Goal: Task Accomplishment & Management: Manage account settings

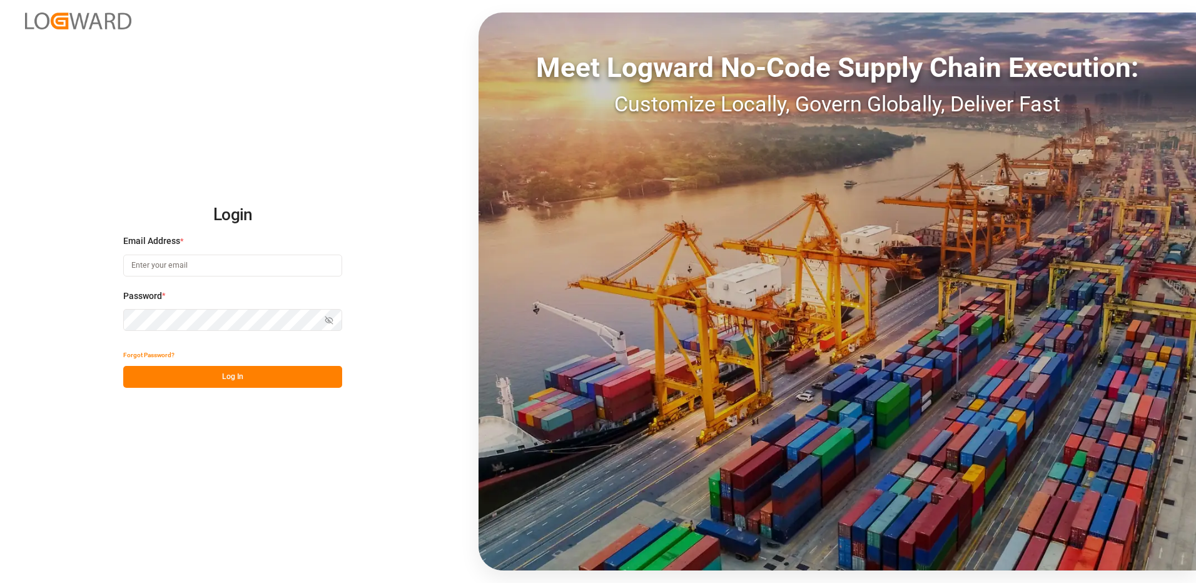
type input "[EMAIL_ADDRESS][DOMAIN_NAME]"
click at [265, 383] on button "Log In" at bounding box center [232, 377] width 219 height 22
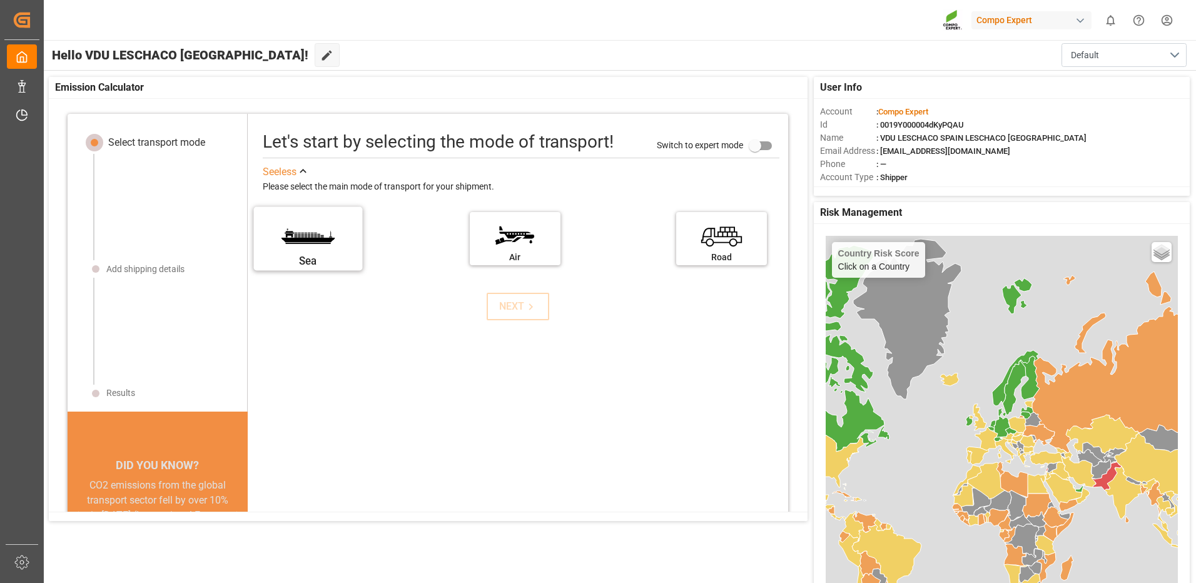
click at [304, 248] on label "Sea" at bounding box center [308, 234] width 94 height 53
click at [0, 0] on input "Sea" at bounding box center [0, 0] width 0 height 0
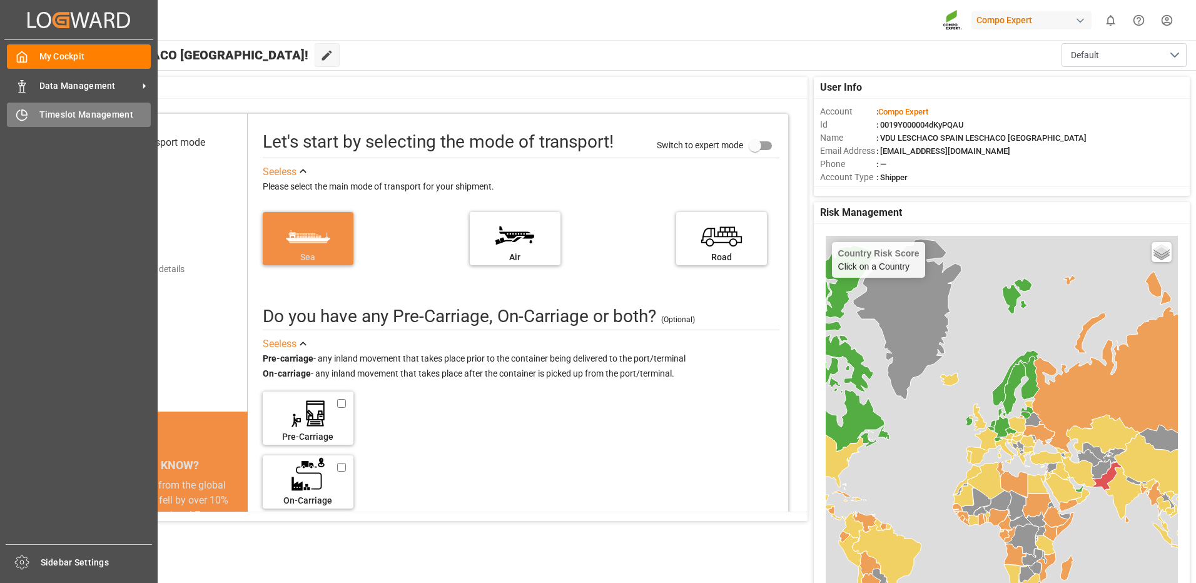
click at [97, 116] on span "Timeslot Management" at bounding box center [95, 114] width 112 height 13
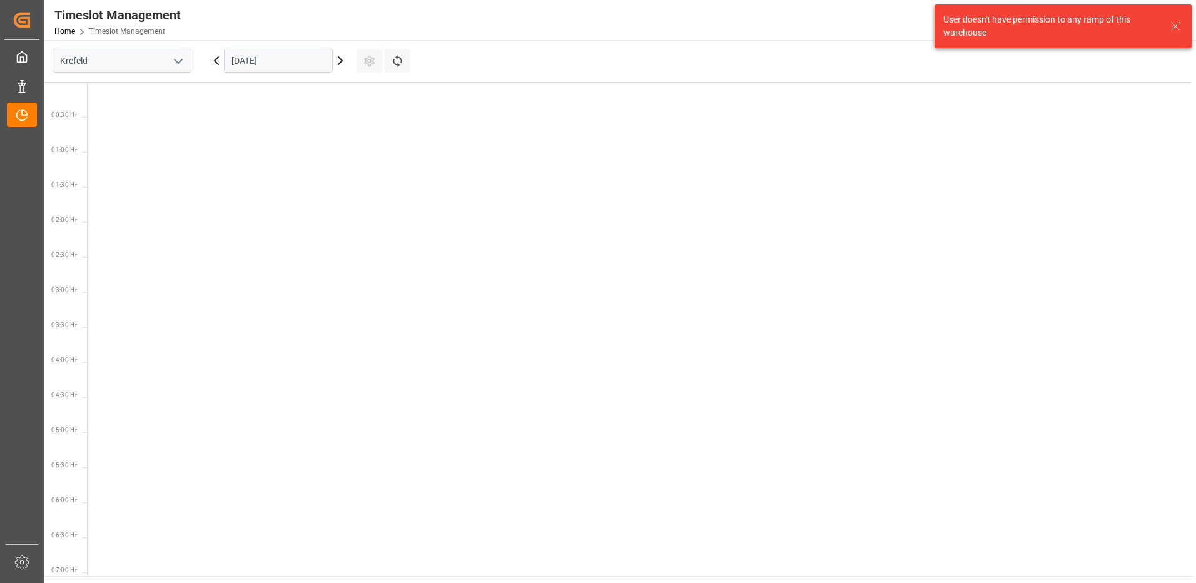
scroll to position [649, 0]
click at [143, 59] on input "Krefeld" at bounding box center [122, 61] width 139 height 24
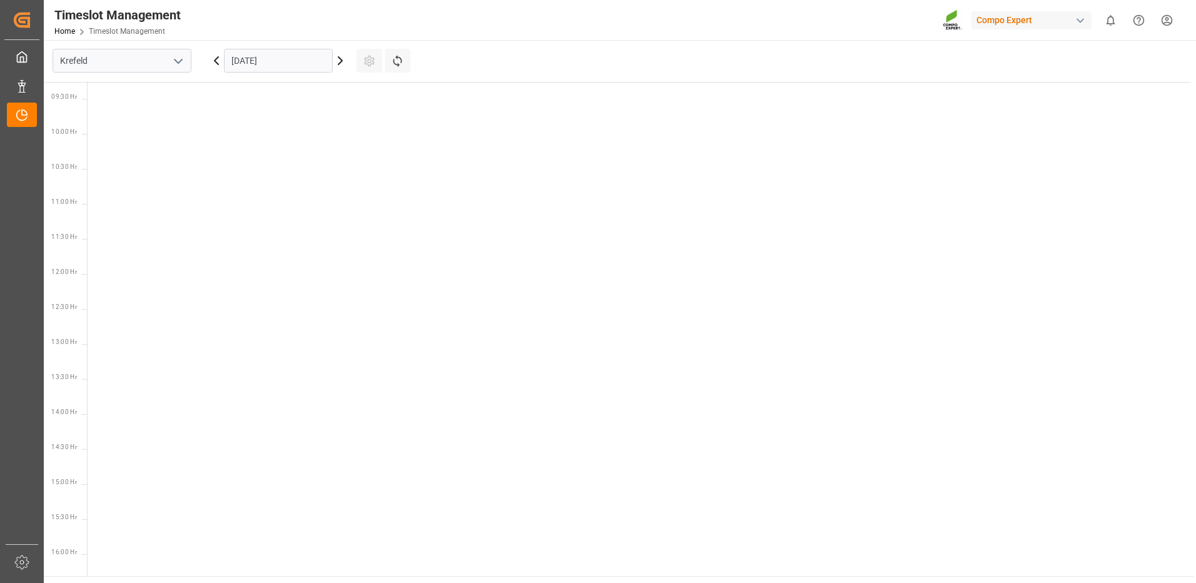
click at [185, 59] on icon "open menu" at bounding box center [178, 61] width 15 height 15
drag, startPoint x: 124, startPoint y: 141, endPoint x: 143, endPoint y: 129, distance: 22.2
click at [129, 138] on div "La Vall d [PERSON_NAME]" at bounding box center [122, 145] width 138 height 28
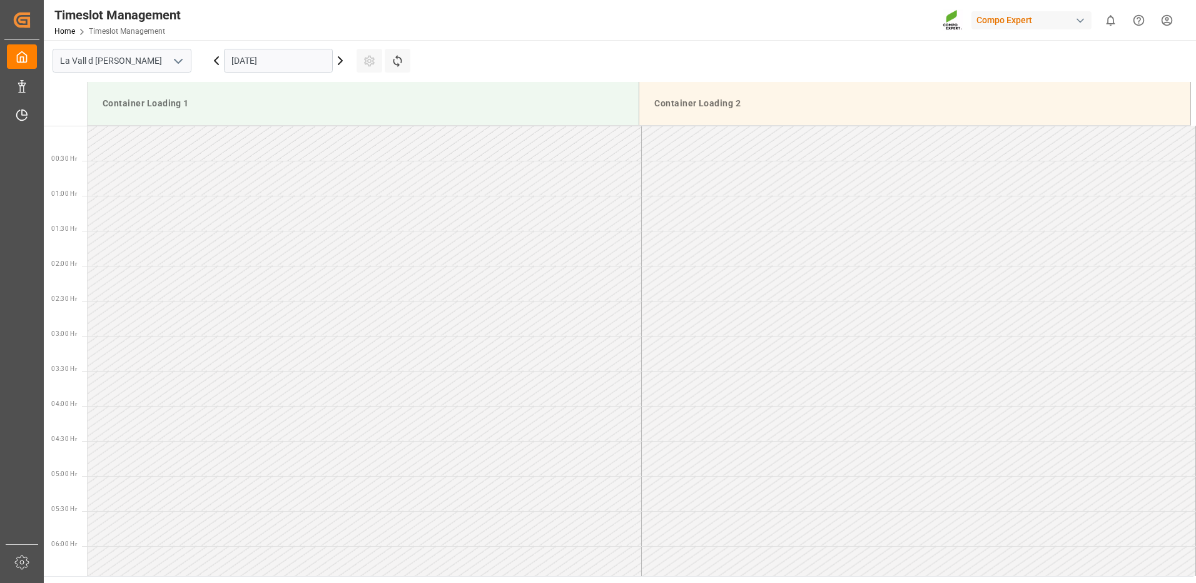
scroll to position [692, 0]
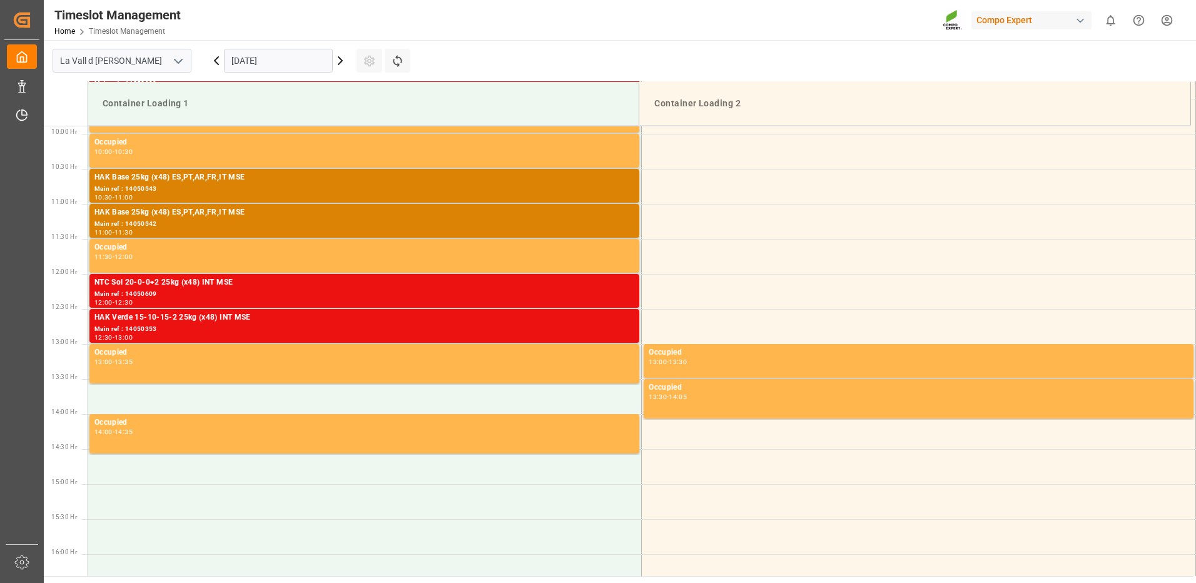
click at [260, 66] on input "[DATE]" at bounding box center [278, 61] width 109 height 24
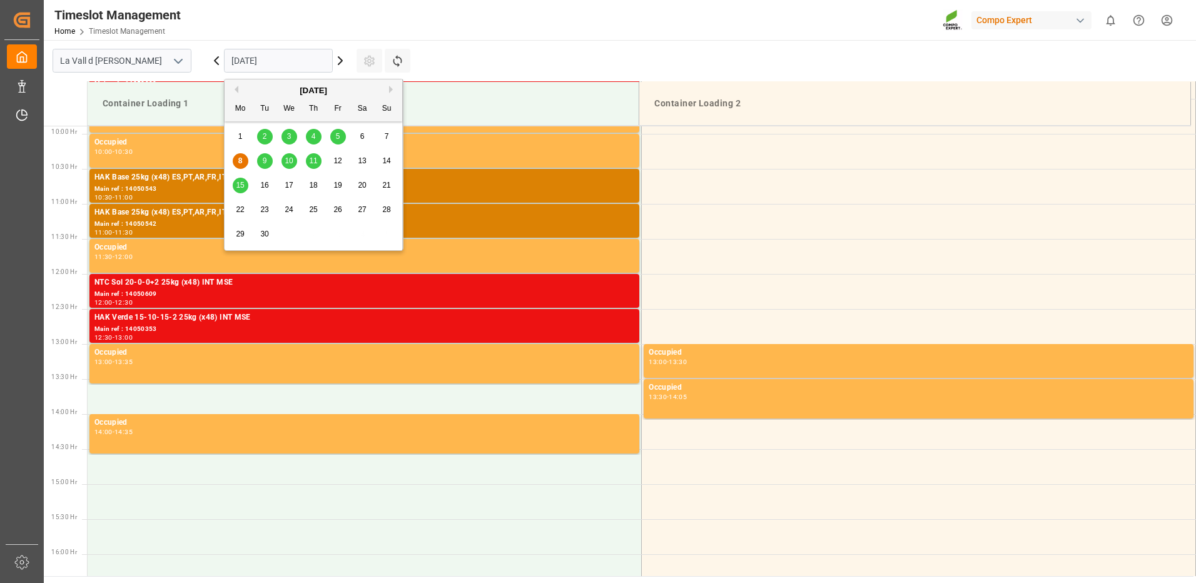
click at [240, 209] on span "22" at bounding box center [240, 209] width 8 height 9
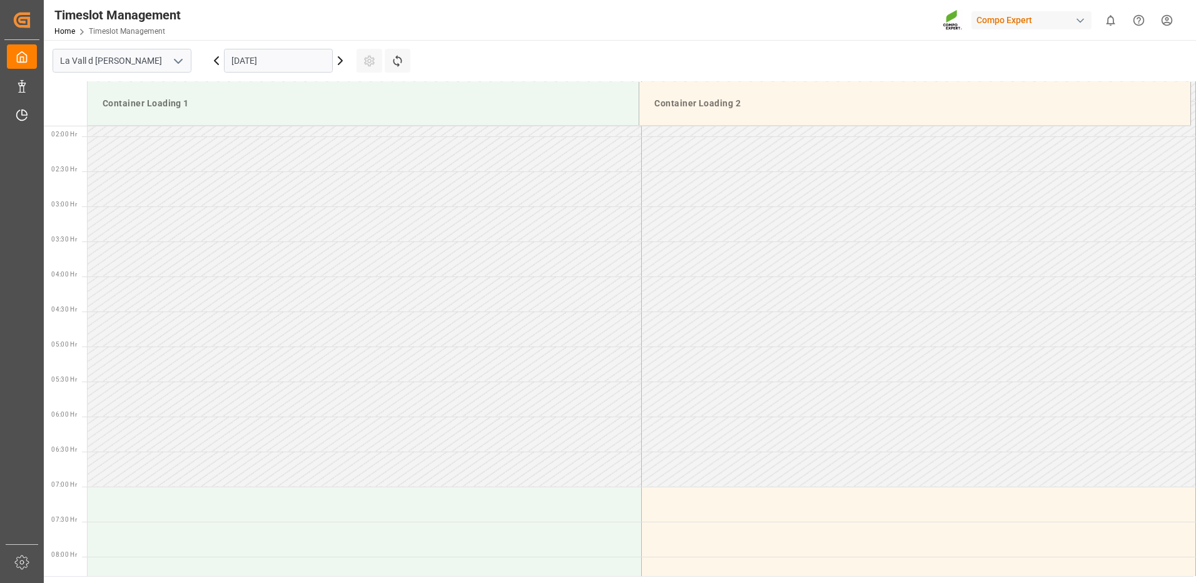
scroll to position [0, 0]
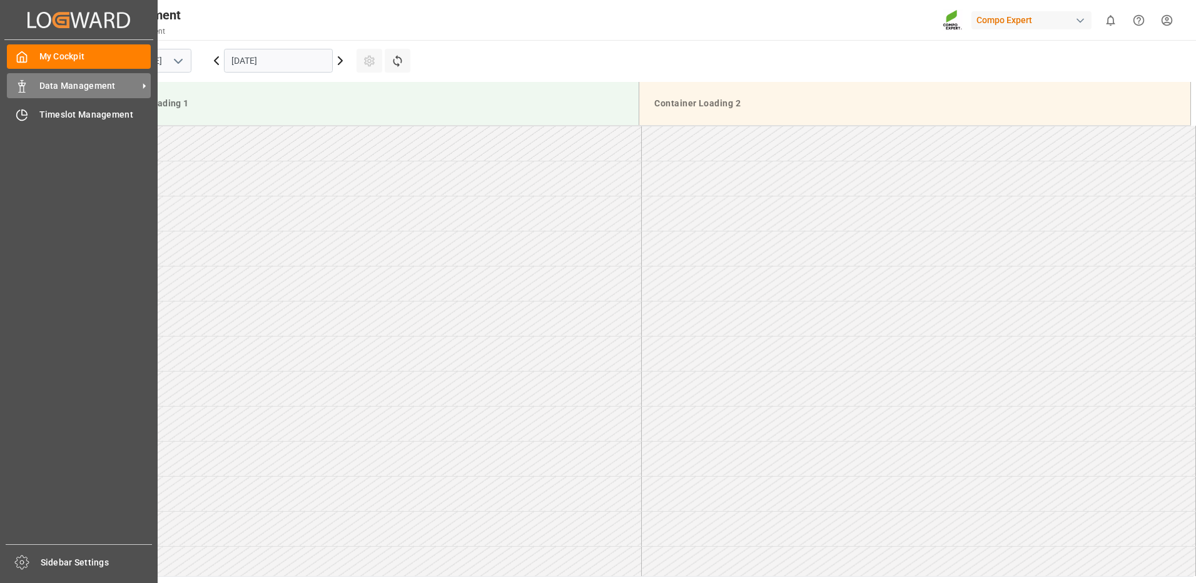
drag, startPoint x: 44, startPoint y: 86, endPoint x: 96, endPoint y: 91, distance: 52.8
click at [44, 86] on span "Data Management" at bounding box center [88, 85] width 99 height 13
click at [50, 81] on span "Data Management" at bounding box center [88, 85] width 99 height 13
click at [119, 83] on span "Data Management" at bounding box center [88, 85] width 99 height 13
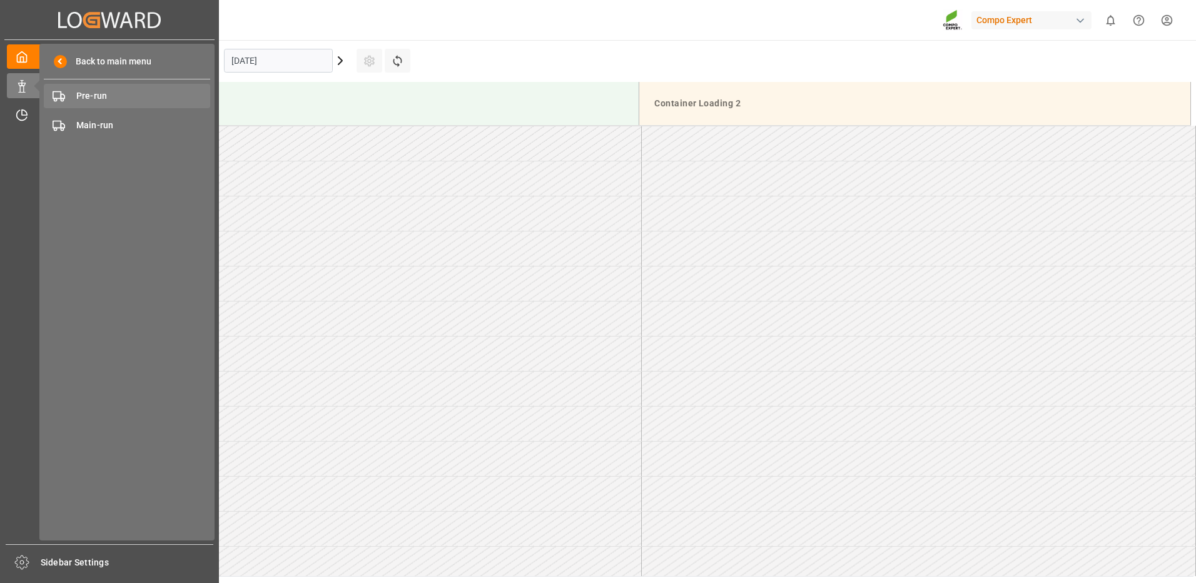
click at [113, 95] on span "Pre-run" at bounding box center [143, 95] width 134 height 13
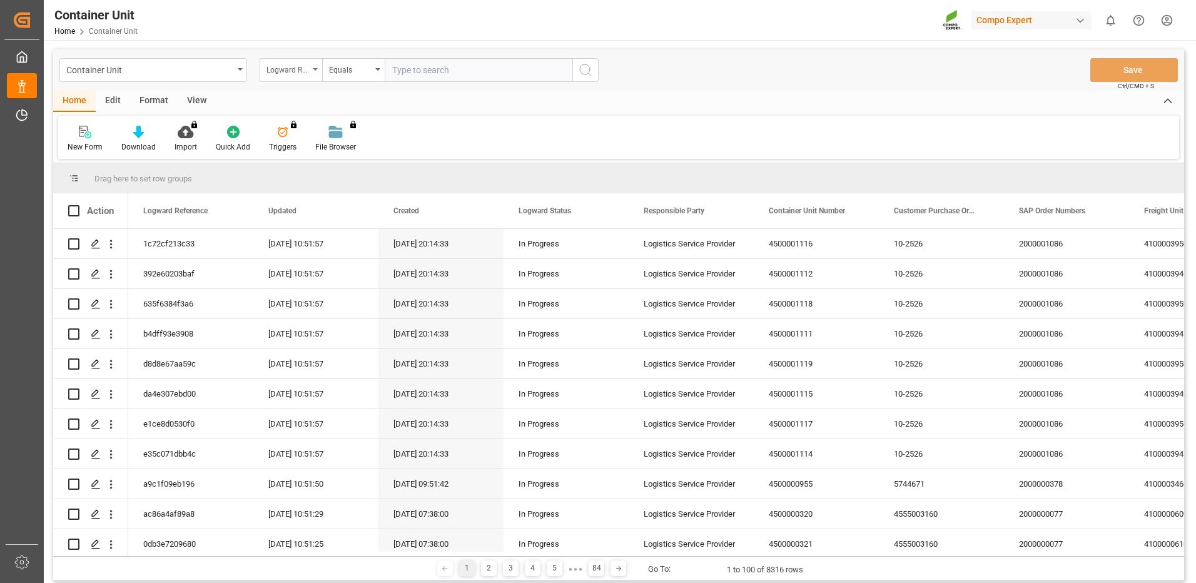
click at [295, 65] on div "Logward Reference" at bounding box center [287, 68] width 43 height 14
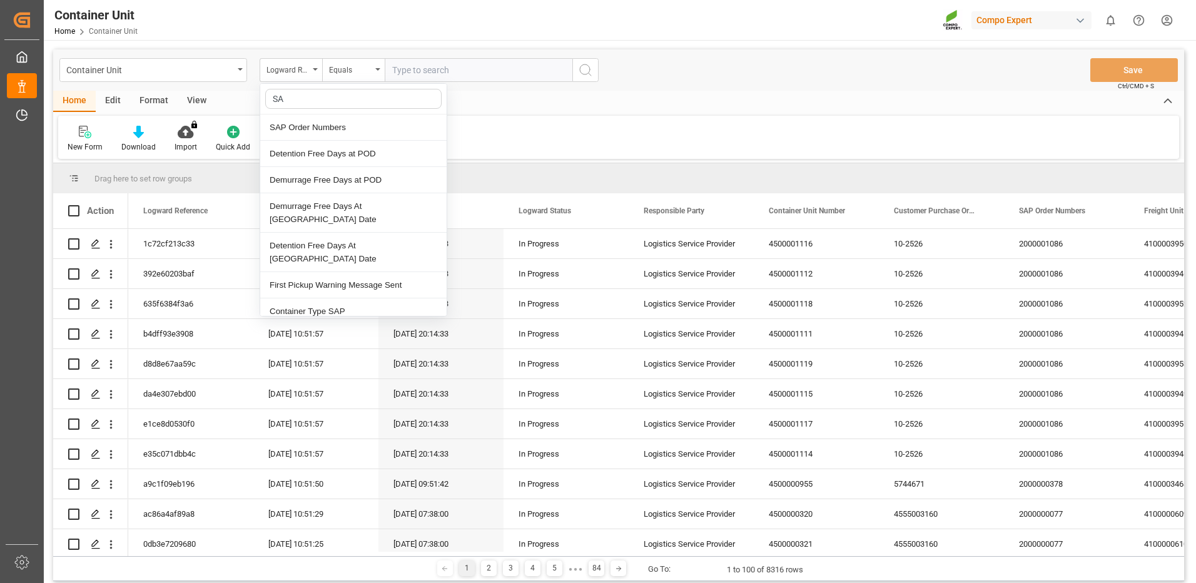
type input "SAP"
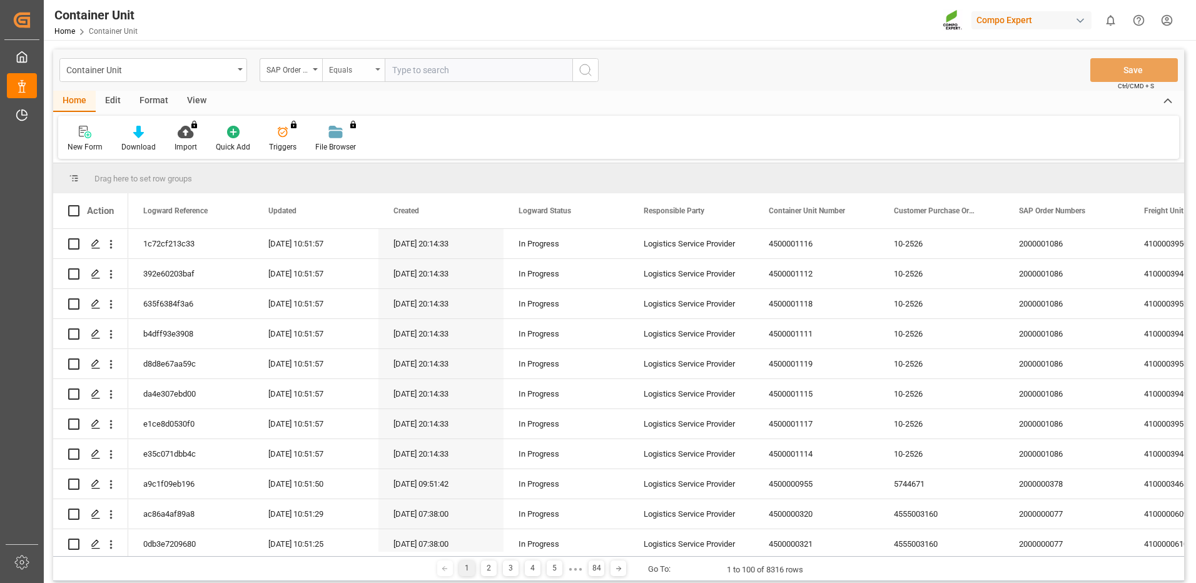
click at [362, 71] on div "Equals" at bounding box center [350, 68] width 43 height 14
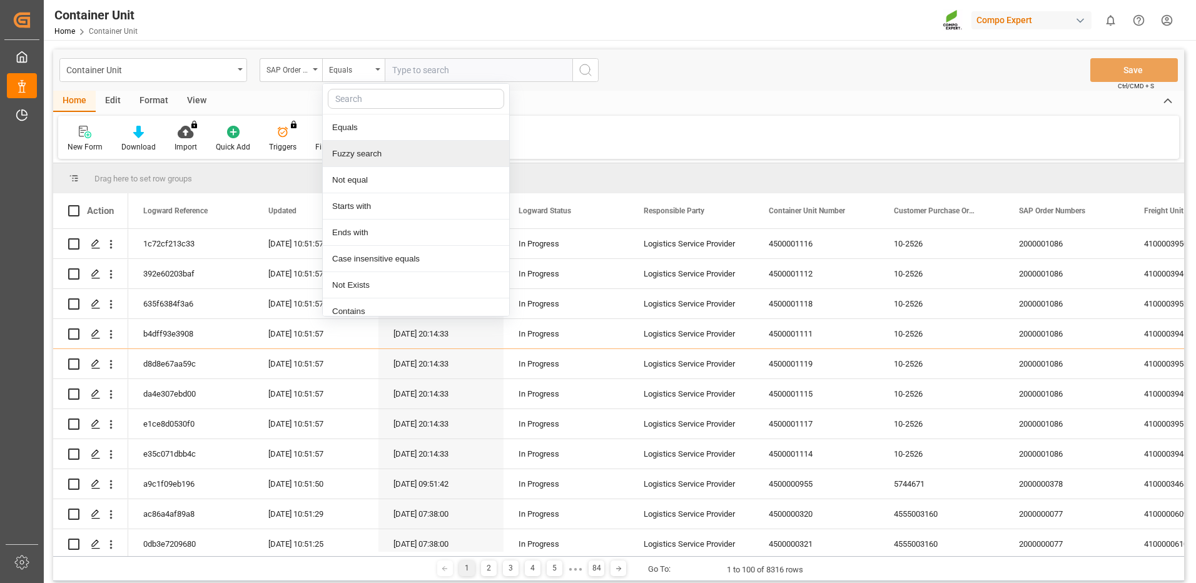
click at [379, 153] on div "Fuzzy search" at bounding box center [416, 154] width 186 height 26
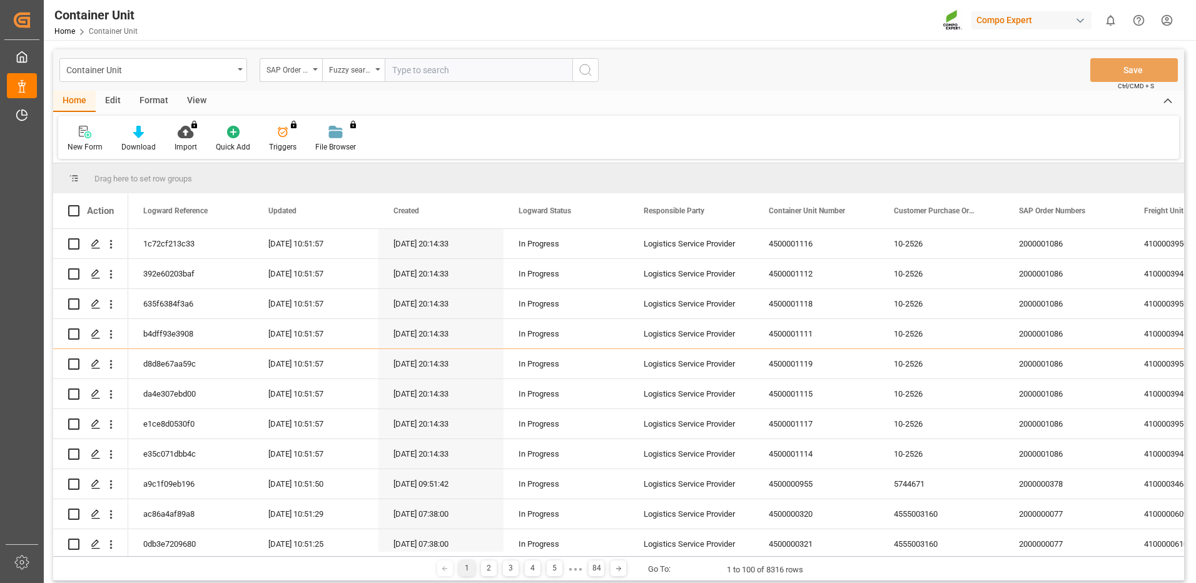
click at [464, 73] on input "text" at bounding box center [479, 70] width 188 height 24
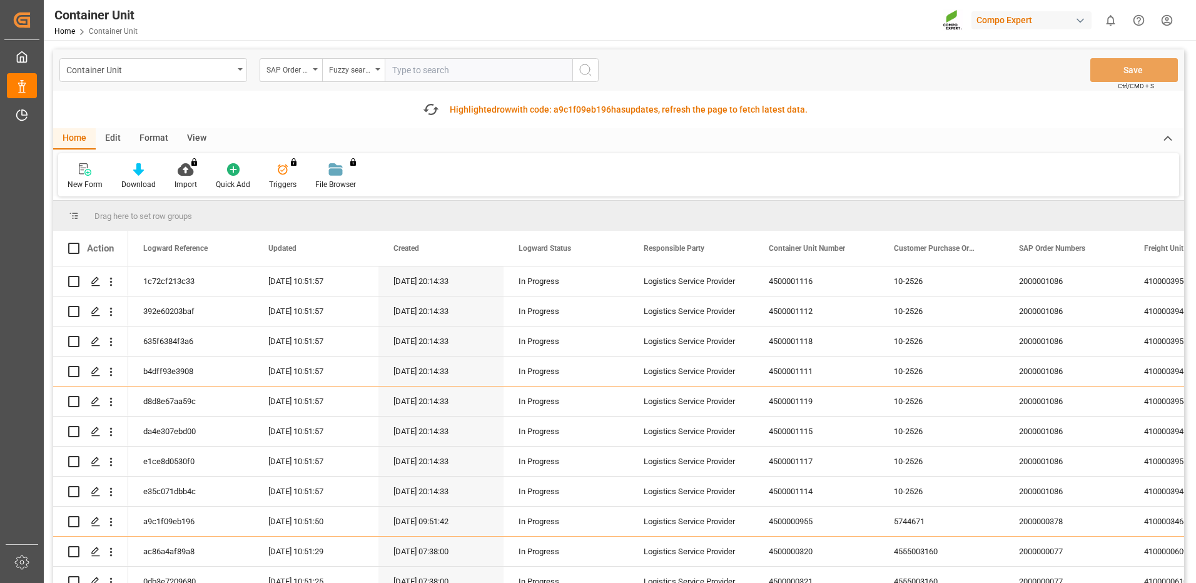
click at [500, 63] on input "text" at bounding box center [479, 70] width 188 height 24
paste input "4510363536"
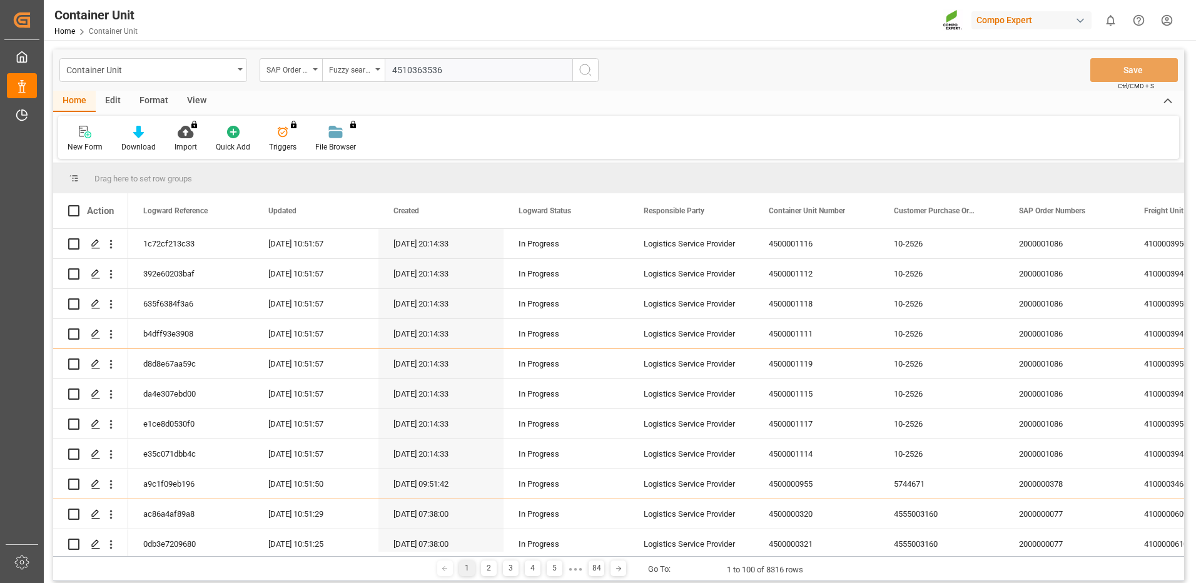
type input "4510363536"
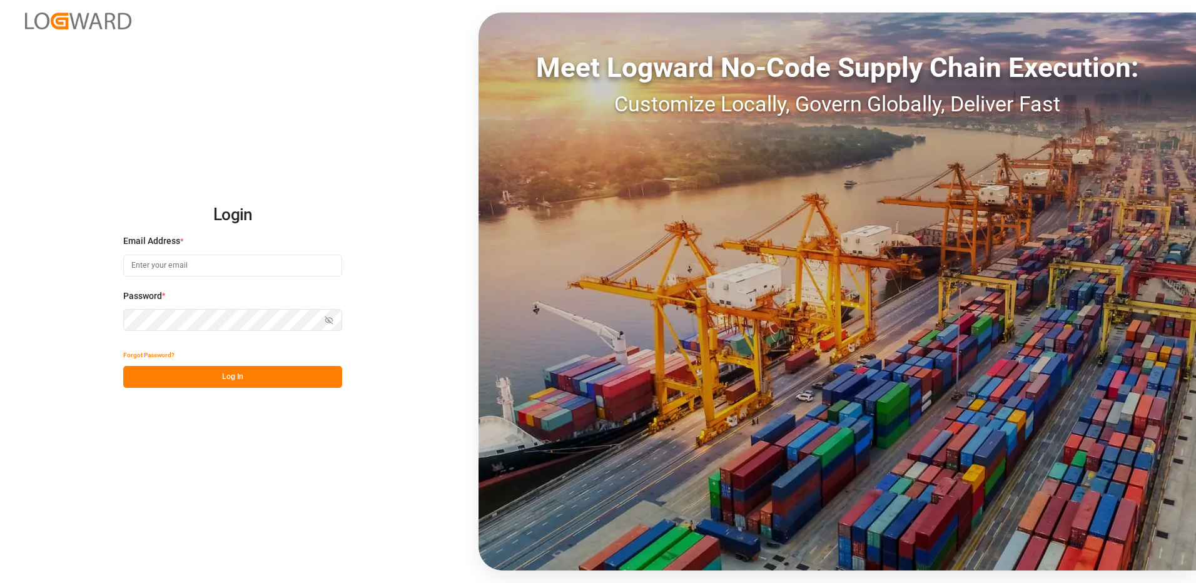
type input "[EMAIL_ADDRESS][DOMAIN_NAME]"
click at [242, 377] on button "Log In" at bounding box center [232, 377] width 219 height 22
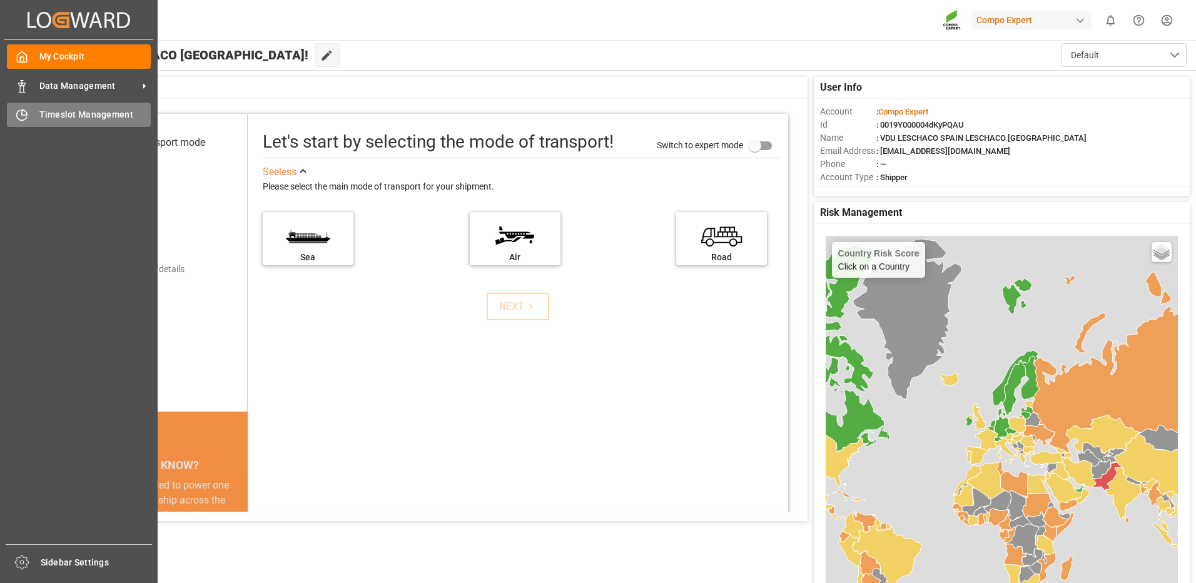
click at [64, 115] on span "Timeslot Management" at bounding box center [95, 114] width 112 height 13
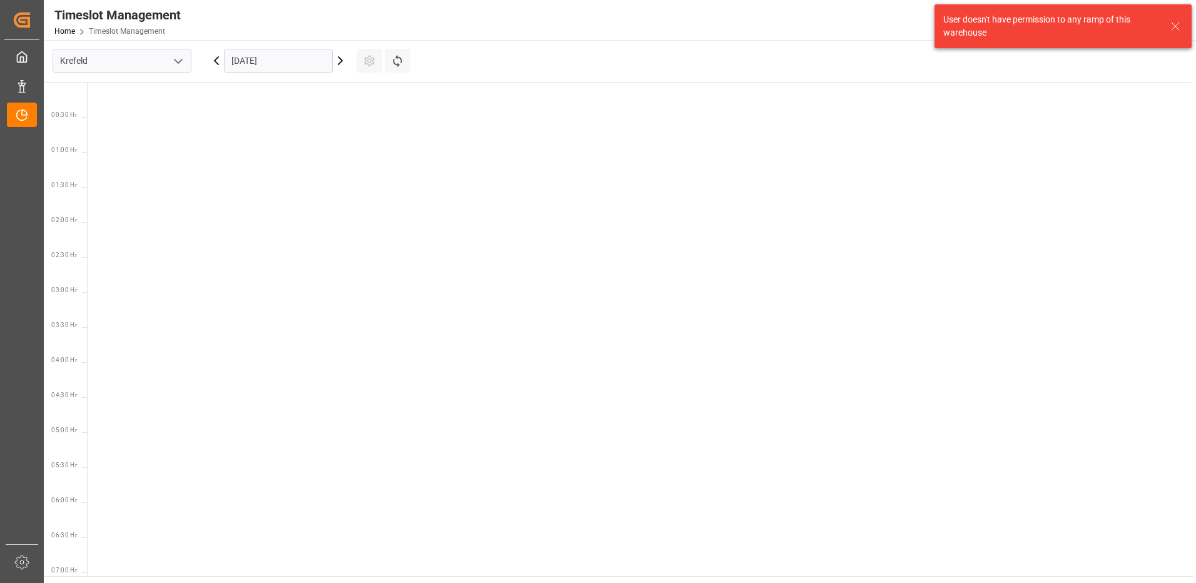
scroll to position [649, 0]
click at [181, 64] on icon "open menu" at bounding box center [178, 61] width 15 height 15
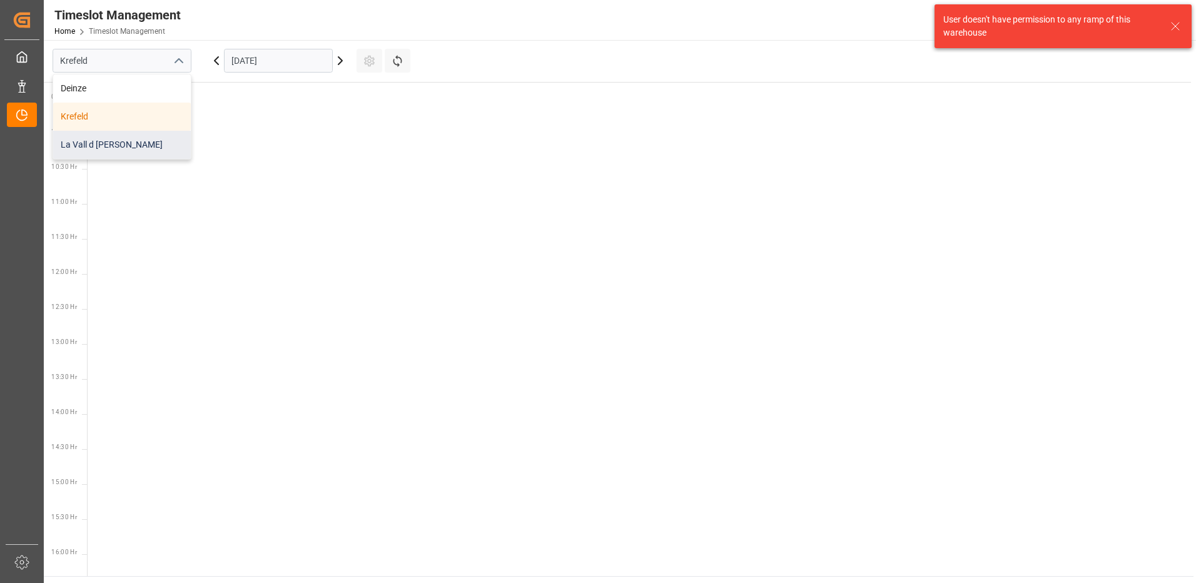
click at [122, 153] on div "La Vall d [PERSON_NAME]" at bounding box center [122, 145] width 138 height 28
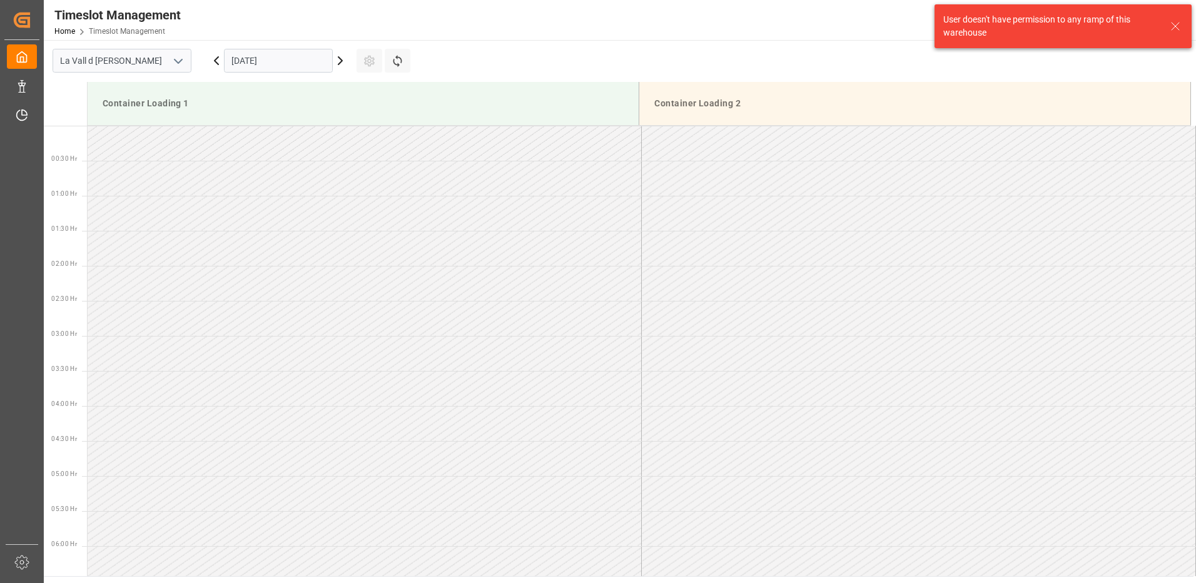
scroll to position [692, 0]
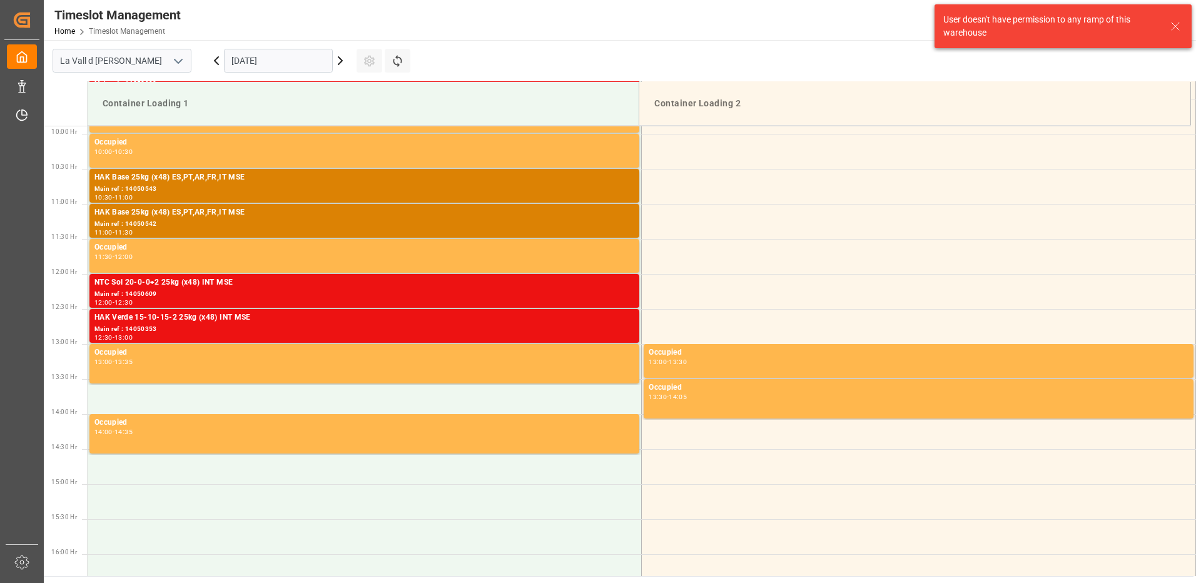
click at [289, 70] on input "[DATE]" at bounding box center [278, 61] width 109 height 24
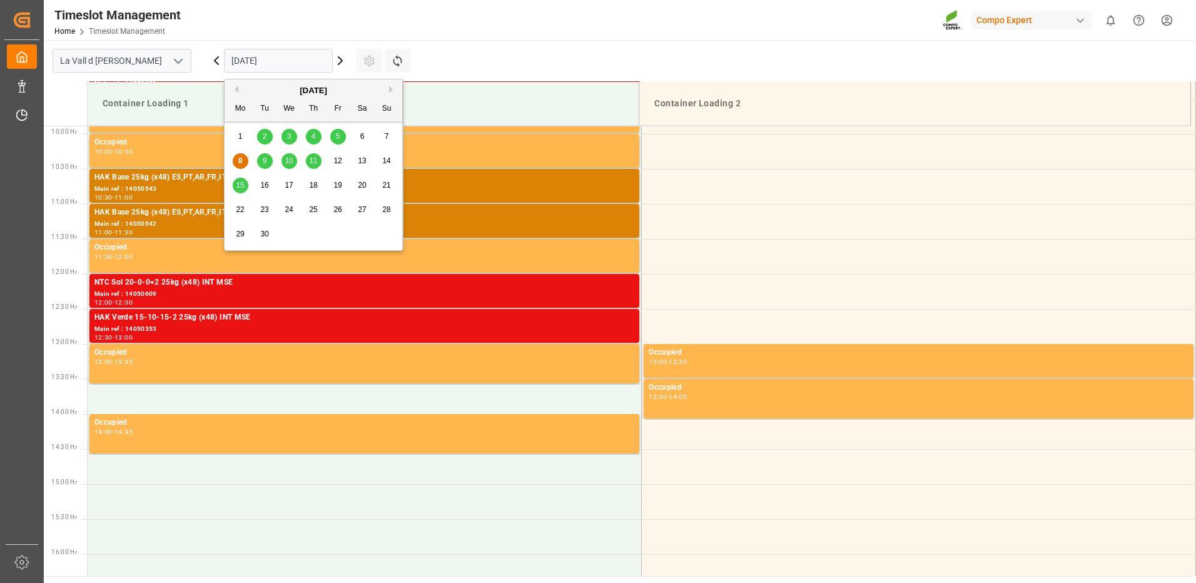
click at [240, 190] on div "15" at bounding box center [241, 185] width 16 height 15
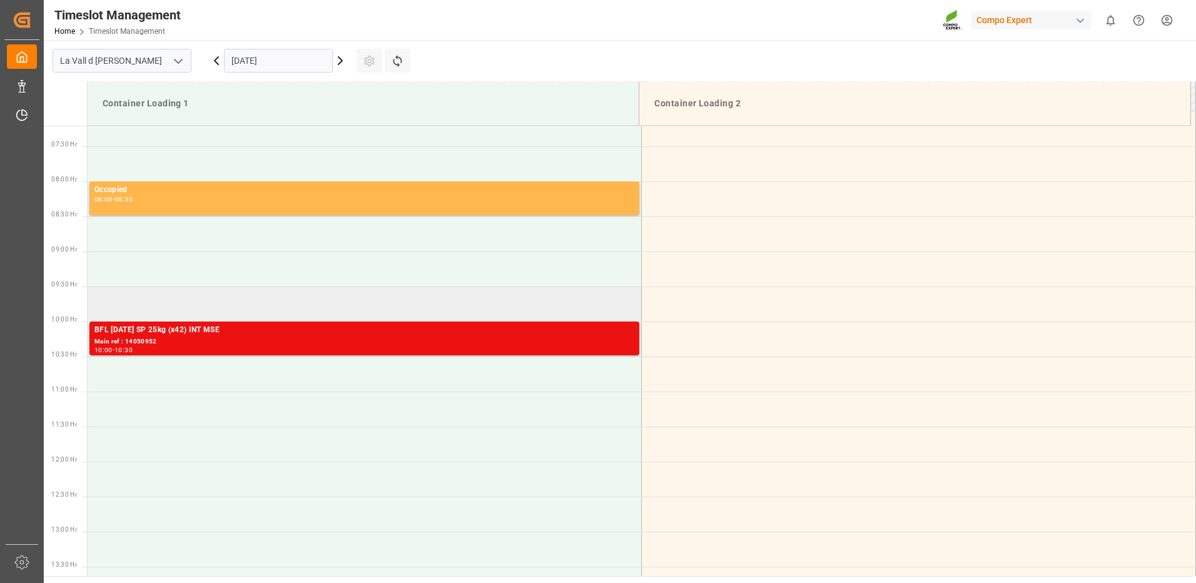
scroll to position [317, 0]
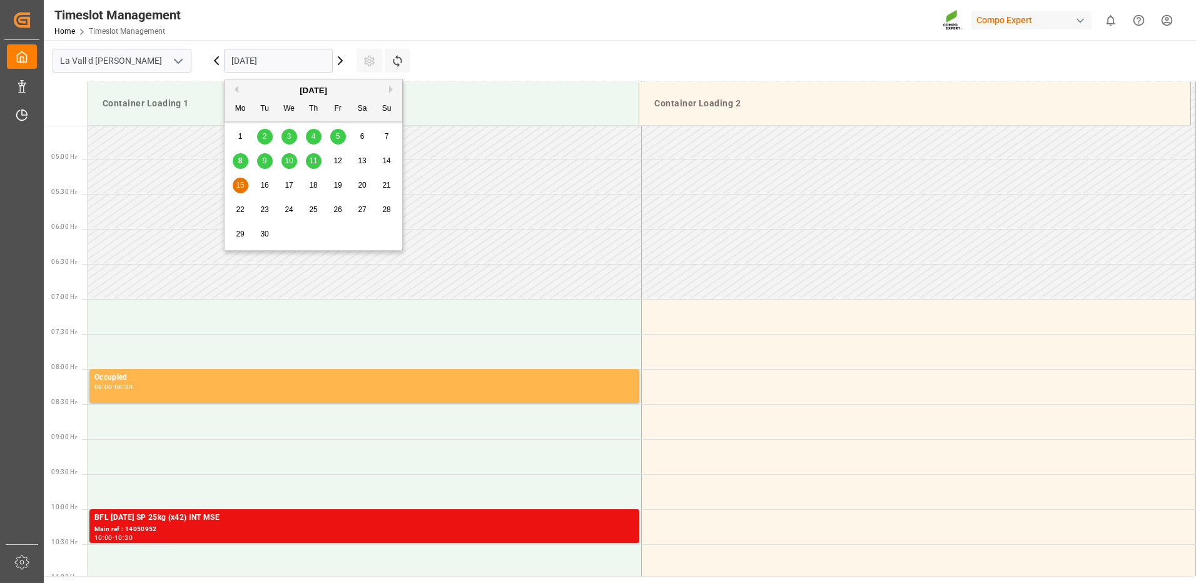
click at [273, 49] on input "15.09.2025" at bounding box center [278, 61] width 109 height 24
click at [261, 186] on span "16" at bounding box center [264, 185] width 8 height 9
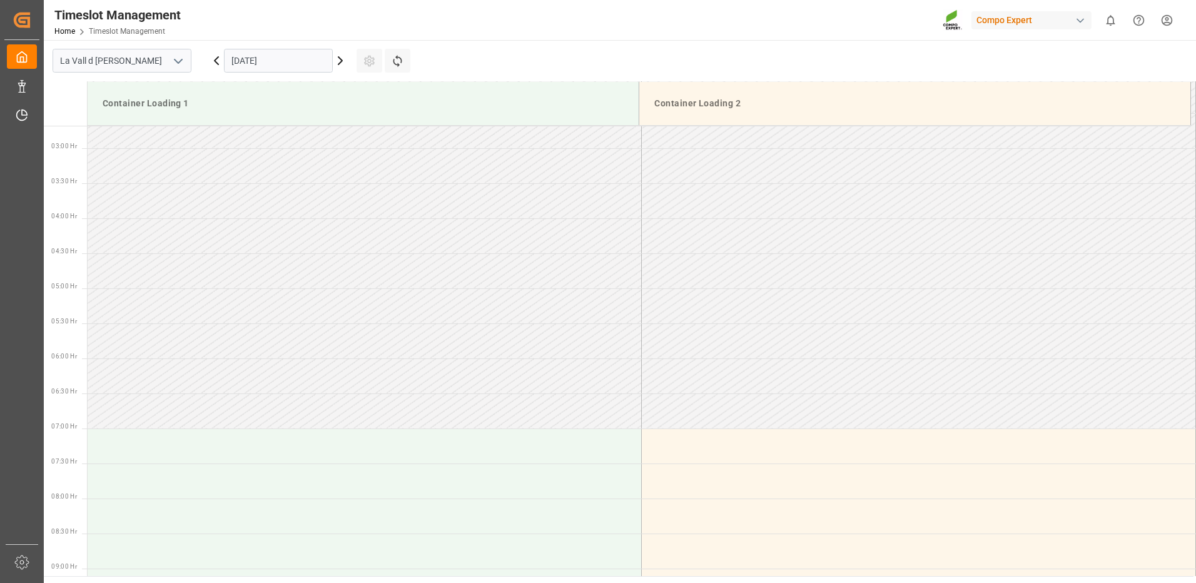
scroll to position [375, 0]
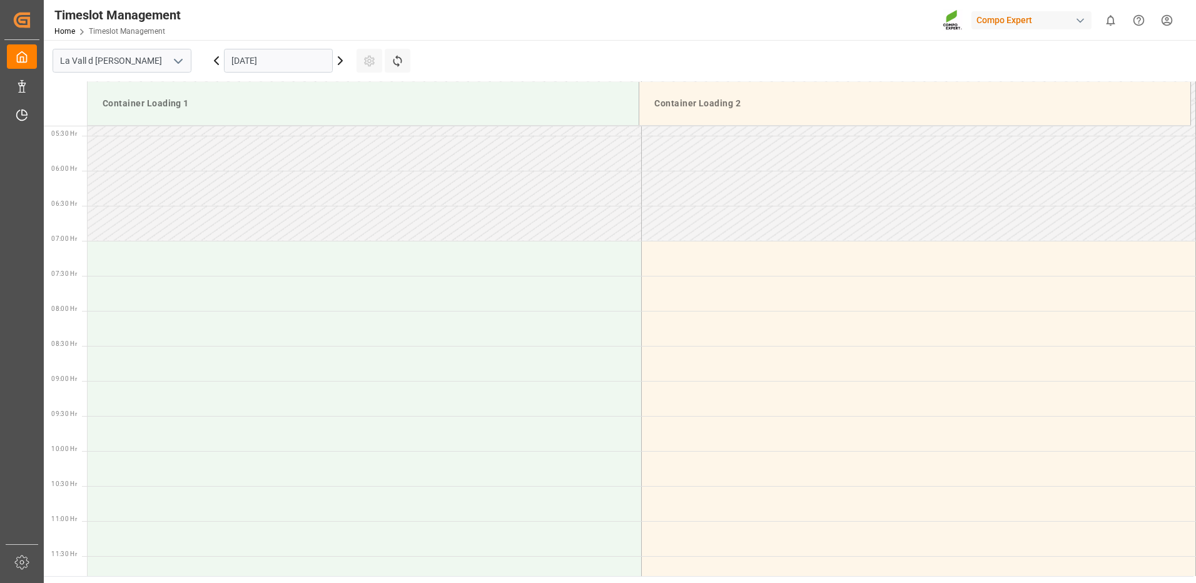
click at [270, 63] on input "16.09.2025" at bounding box center [278, 61] width 109 height 24
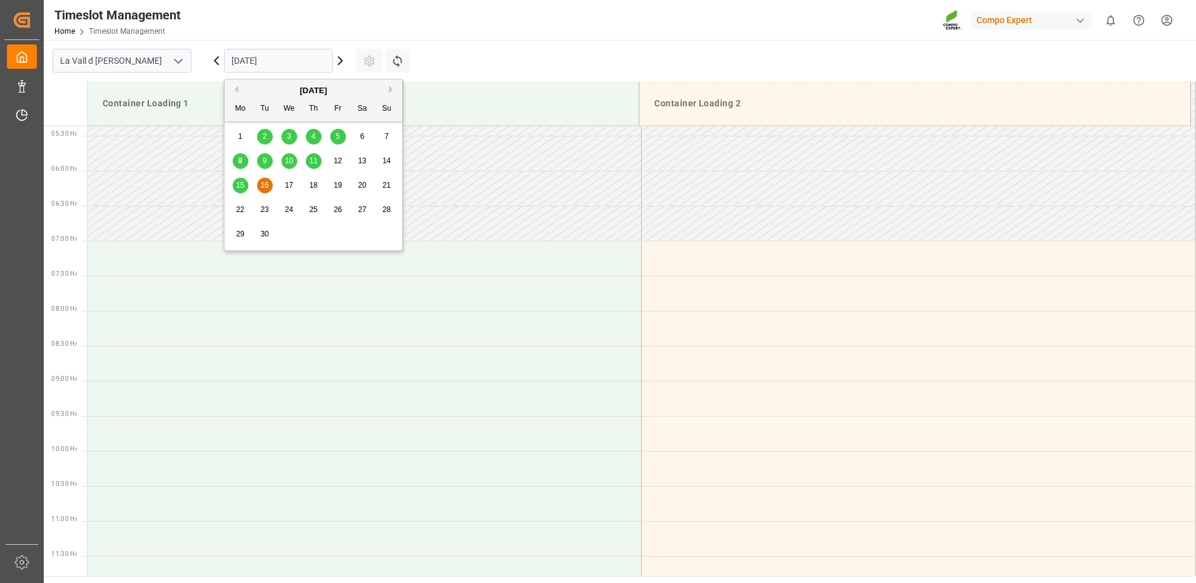
click at [282, 182] on div "17" at bounding box center [289, 185] width 16 height 15
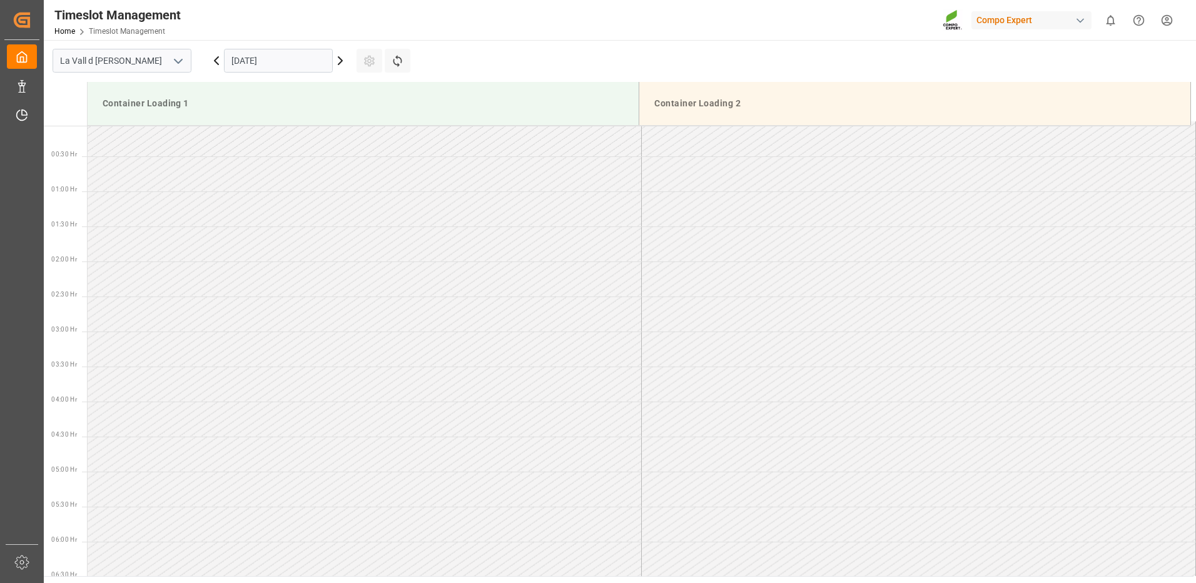
scroll to position [0, 0]
click at [275, 64] on input "17.09.2025" at bounding box center [278, 61] width 109 height 24
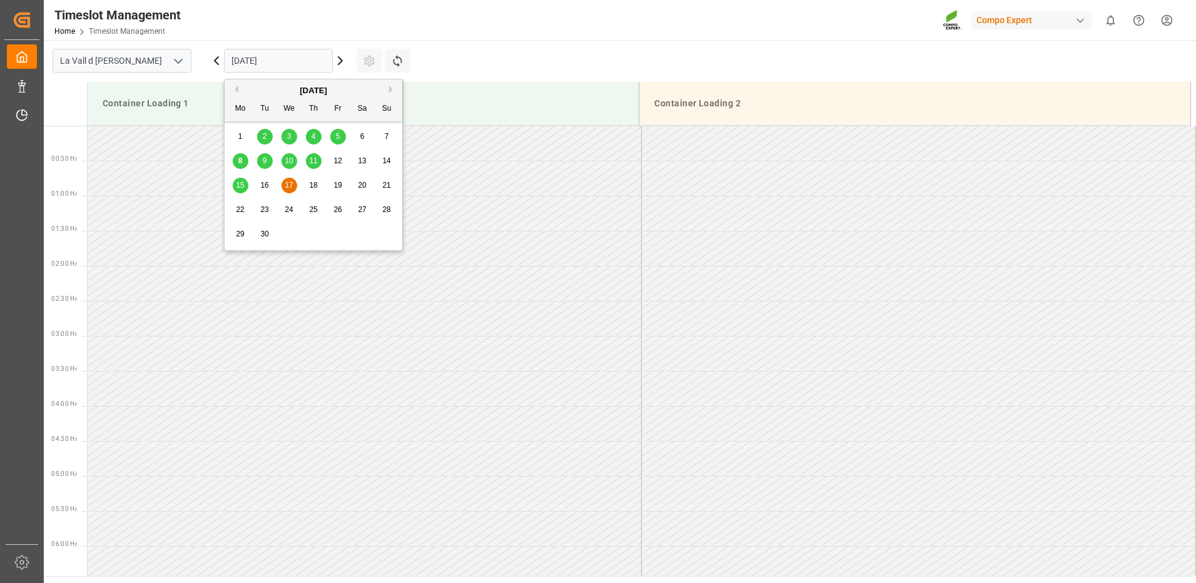
click at [245, 188] on div "15" at bounding box center [241, 185] width 16 height 15
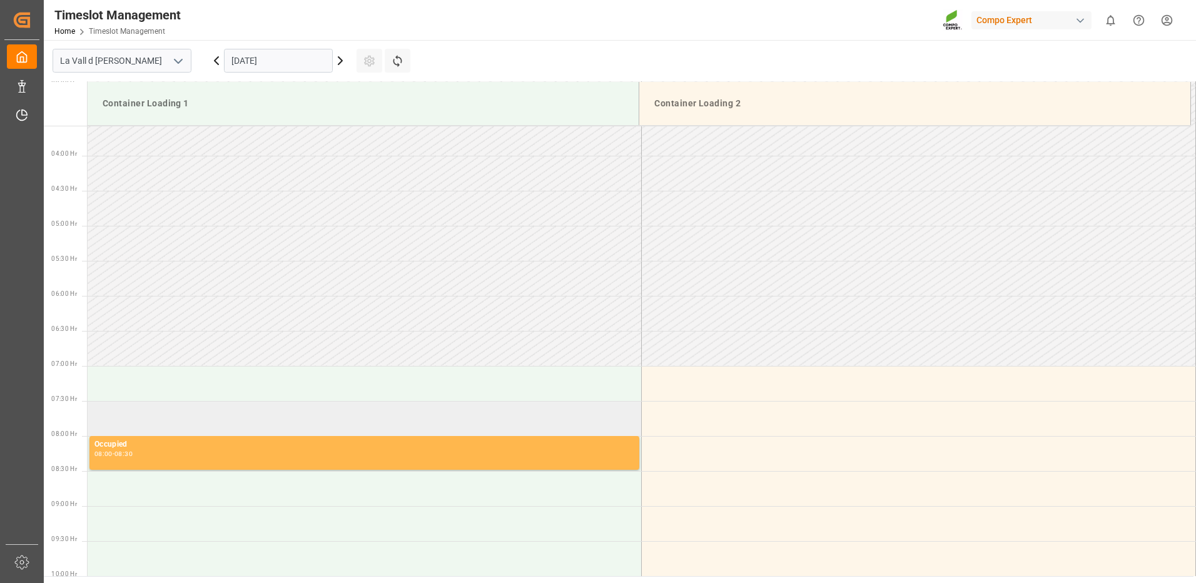
scroll to position [375, 0]
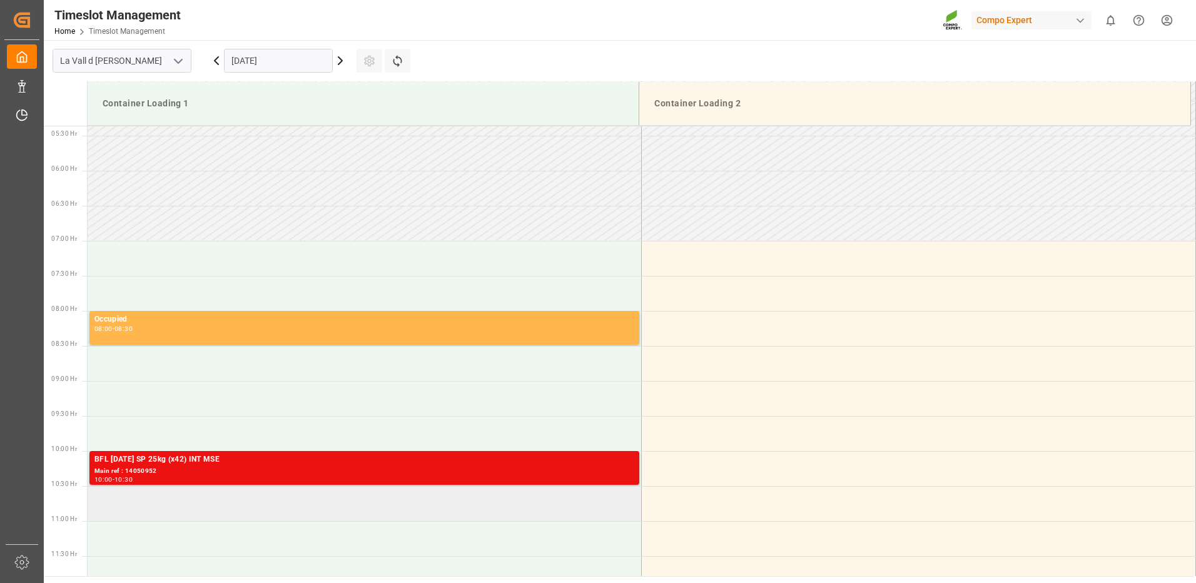
click at [153, 502] on td at bounding box center [365, 503] width 554 height 35
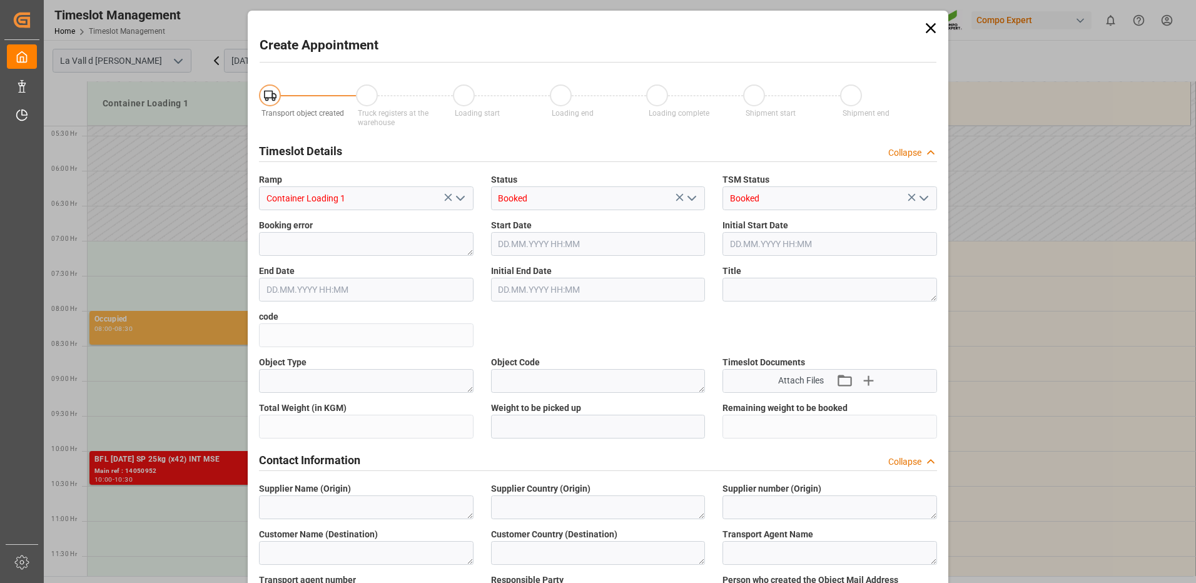
type input "15.09.2025 10:30"
type input "15.09.2025 11:00"
click at [933, 32] on icon at bounding box center [931, 28] width 10 height 10
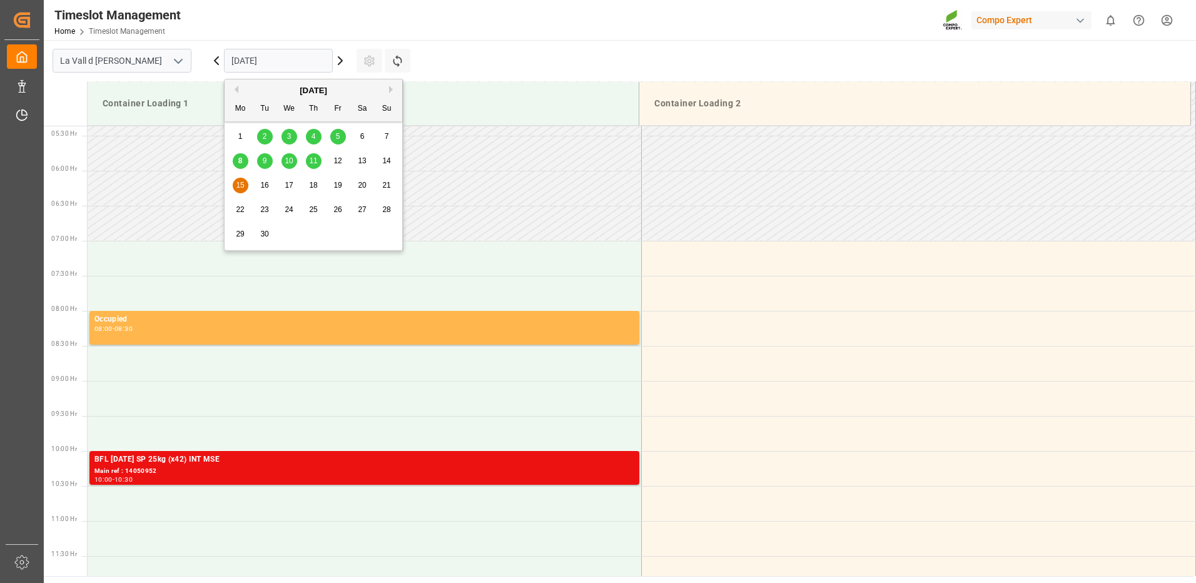
click at [239, 57] on input "15.09.2025" at bounding box center [278, 61] width 109 height 24
click at [315, 188] on span "18" at bounding box center [313, 185] width 8 height 9
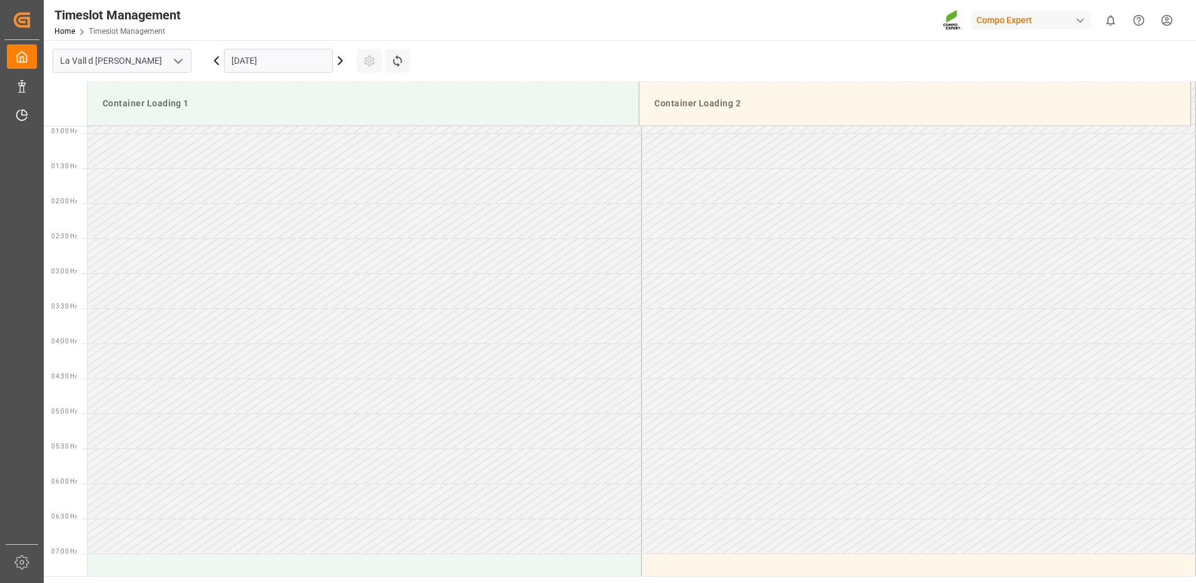
scroll to position [0, 0]
click at [252, 59] on input "18.09.2025" at bounding box center [278, 61] width 109 height 24
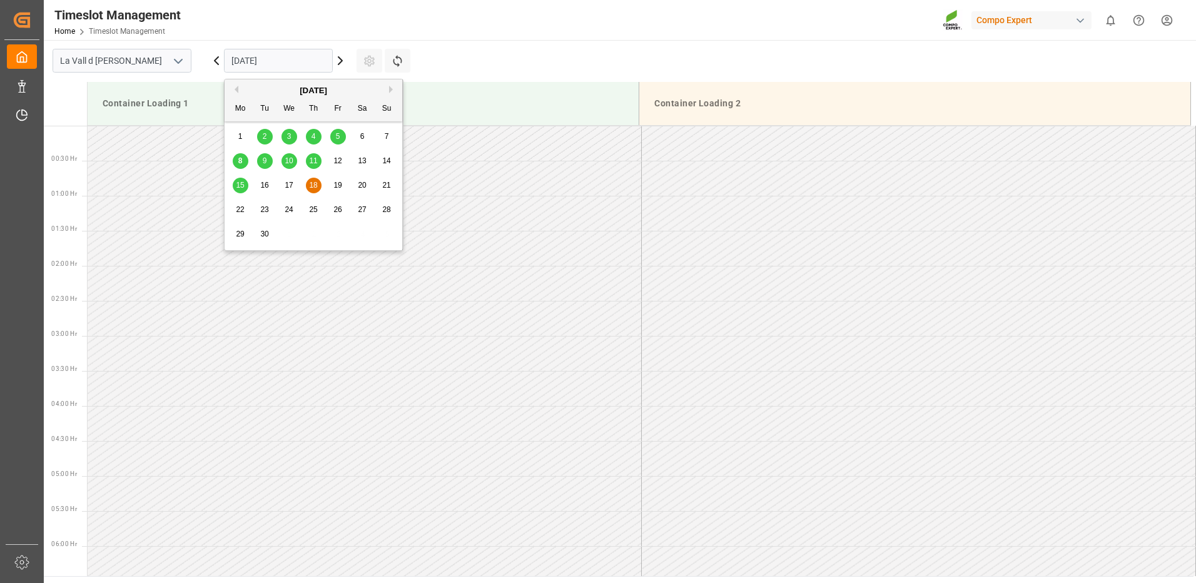
click at [134, 136] on td at bounding box center [365, 143] width 554 height 35
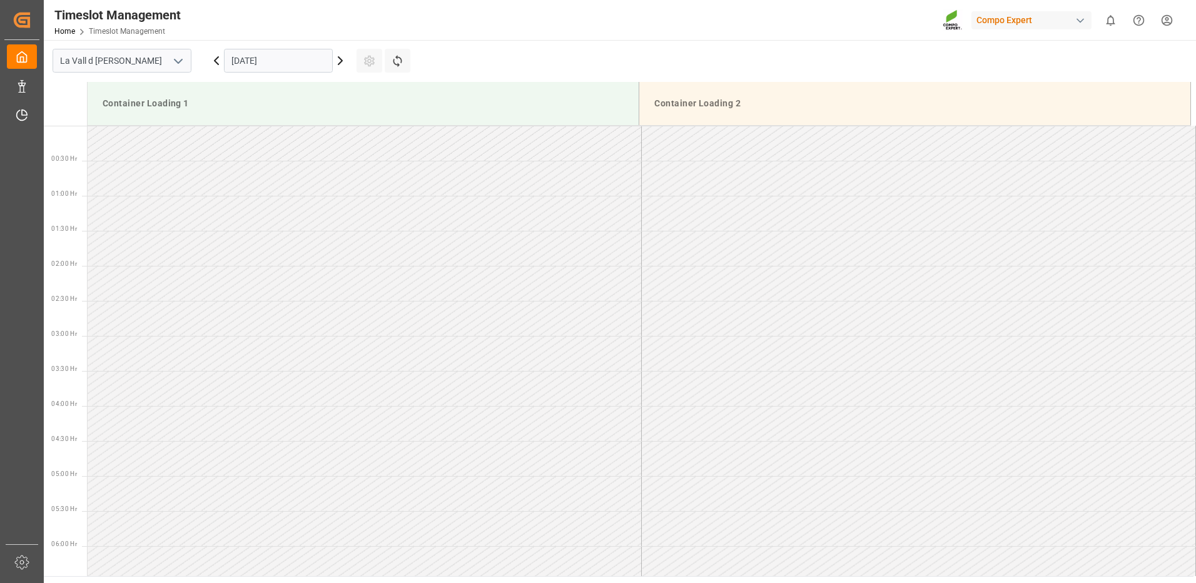
click at [233, 62] on input "18.09.2025" at bounding box center [278, 61] width 109 height 24
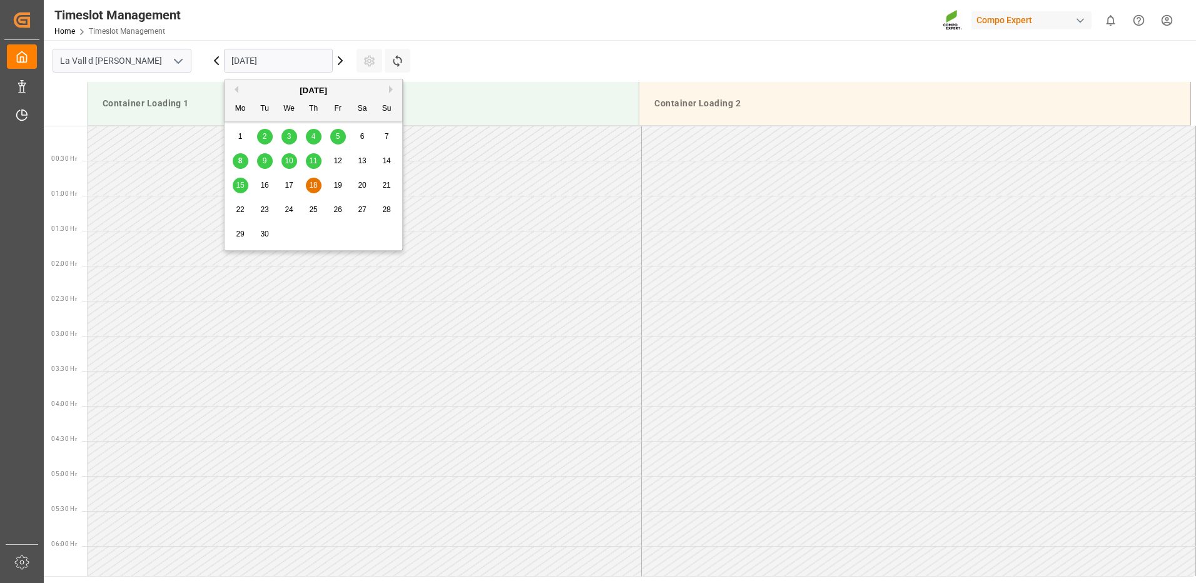
click at [288, 183] on span "17" at bounding box center [289, 185] width 8 height 9
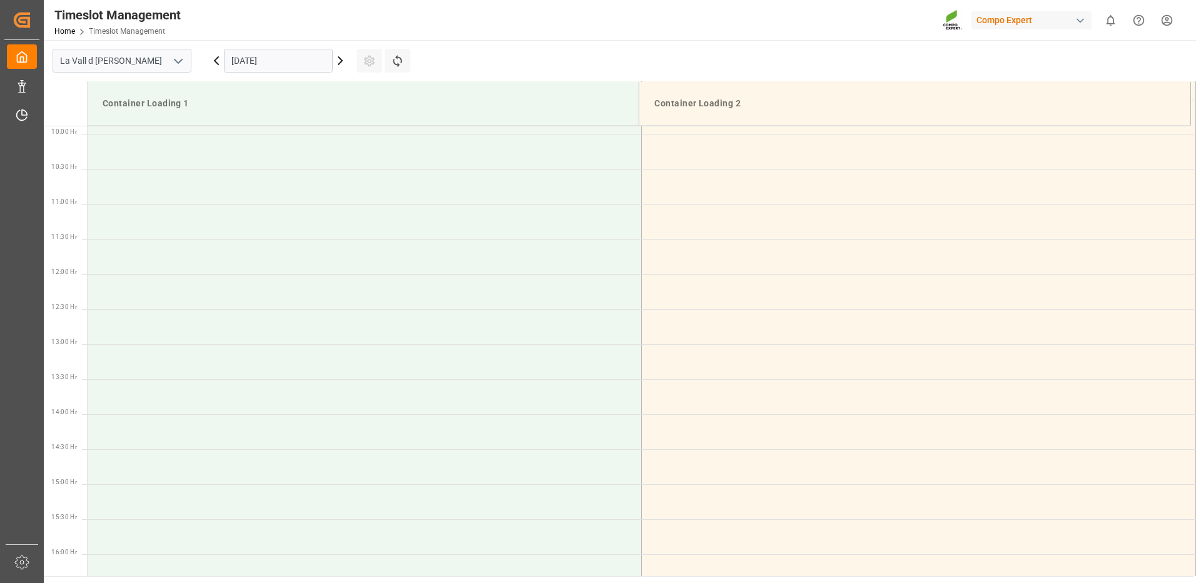
scroll to position [943, 0]
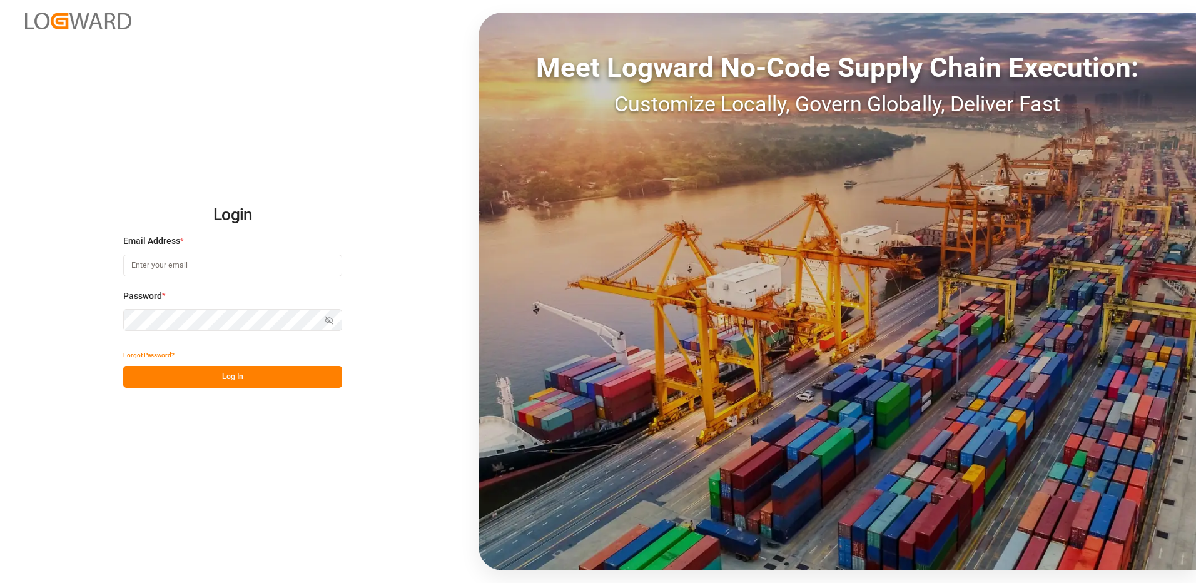
type input "[EMAIL_ADDRESS][DOMAIN_NAME]"
drag, startPoint x: 230, startPoint y: 377, endPoint x: 146, endPoint y: 230, distance: 169.5
click at [231, 378] on button "Log In" at bounding box center [232, 377] width 219 height 22
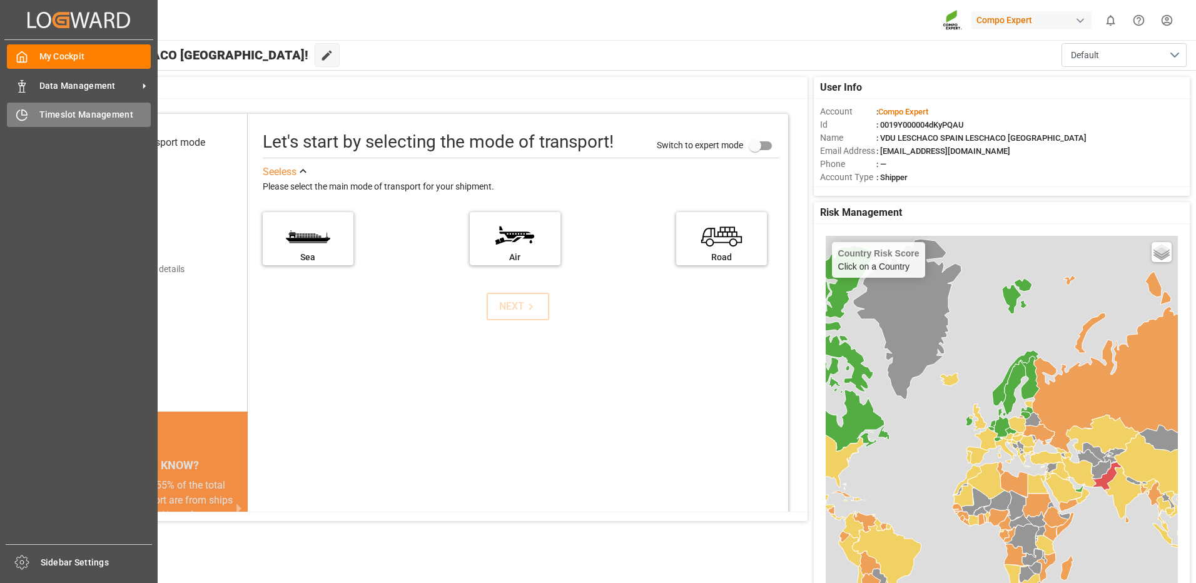
click at [38, 118] on div "Timeslot Management Timeslot Management" at bounding box center [79, 115] width 144 height 24
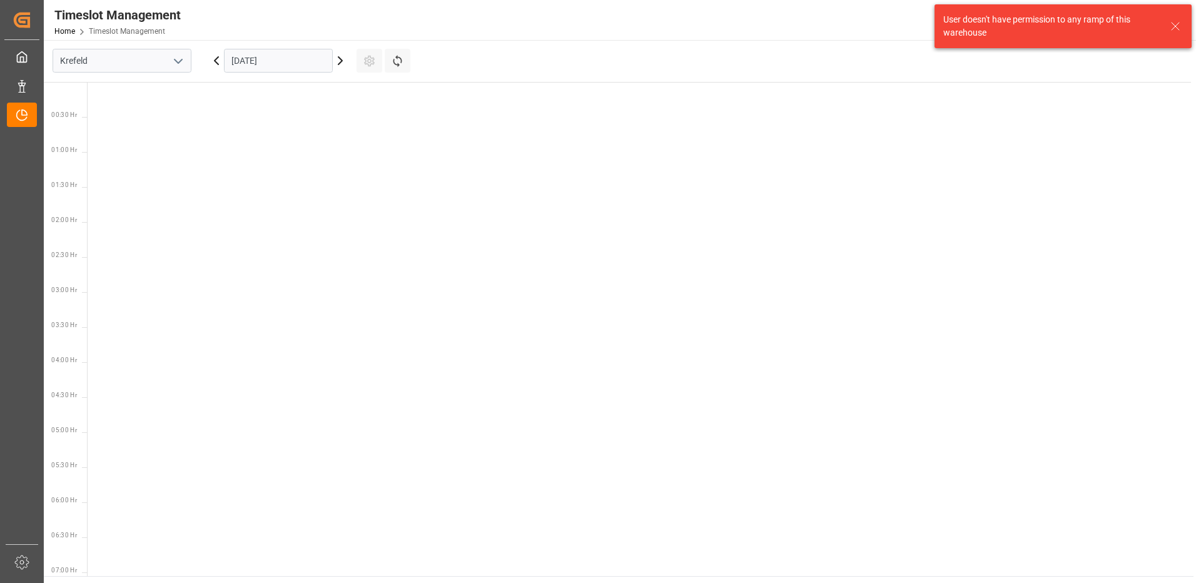
scroll to position [719, 0]
click at [179, 63] on polyline "open menu" at bounding box center [179, 61] width 8 height 4
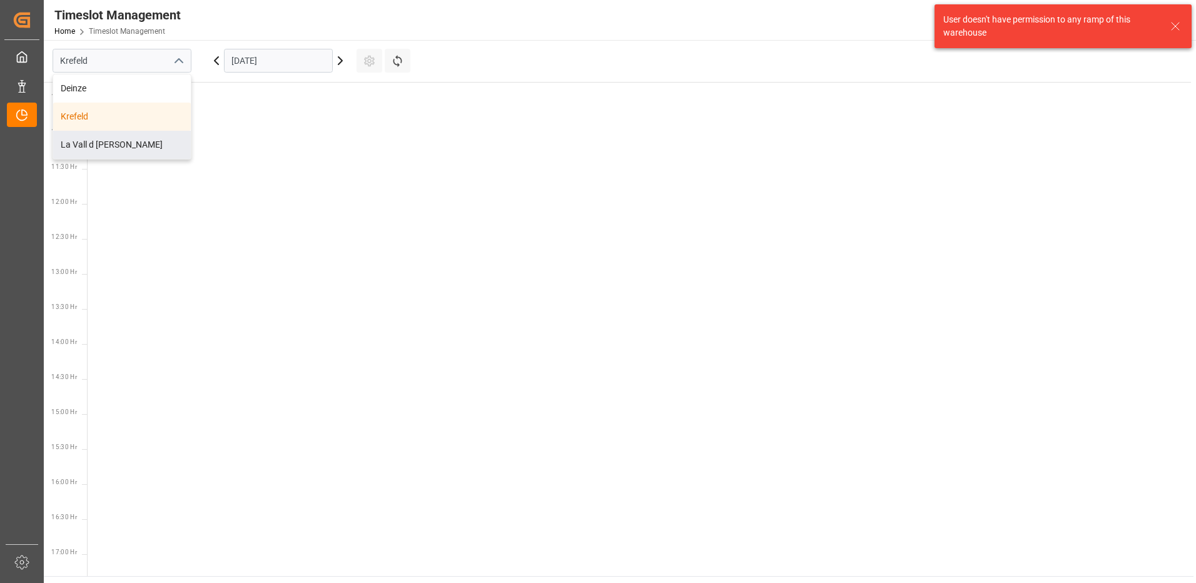
click at [115, 152] on div "La Vall d [PERSON_NAME]" at bounding box center [122, 145] width 138 height 28
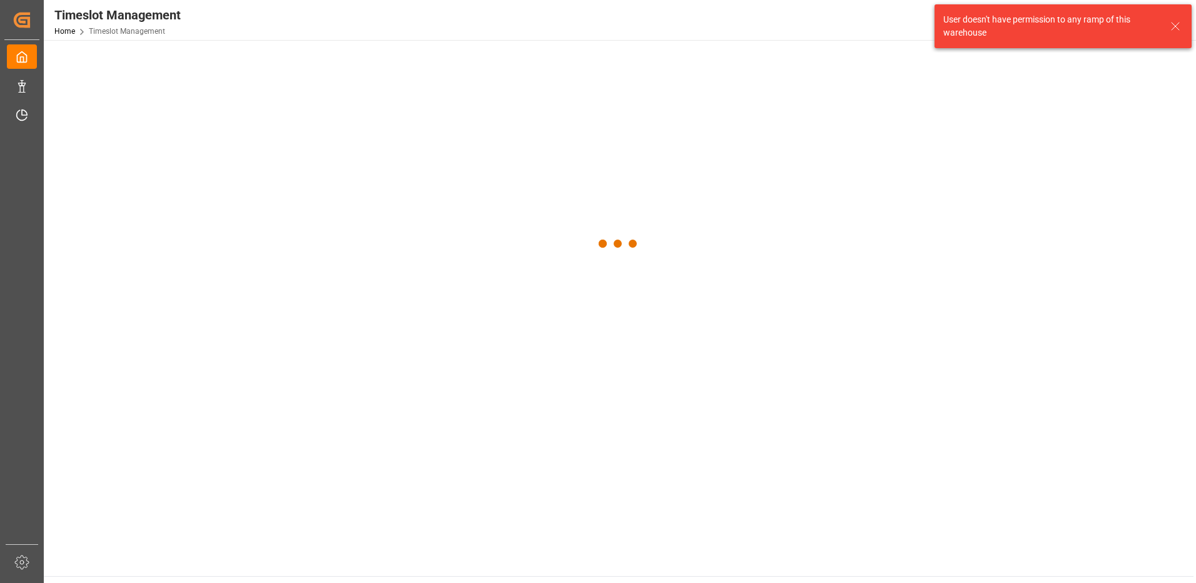
click at [261, 63] on div at bounding box center [619, 244] width 1150 height 408
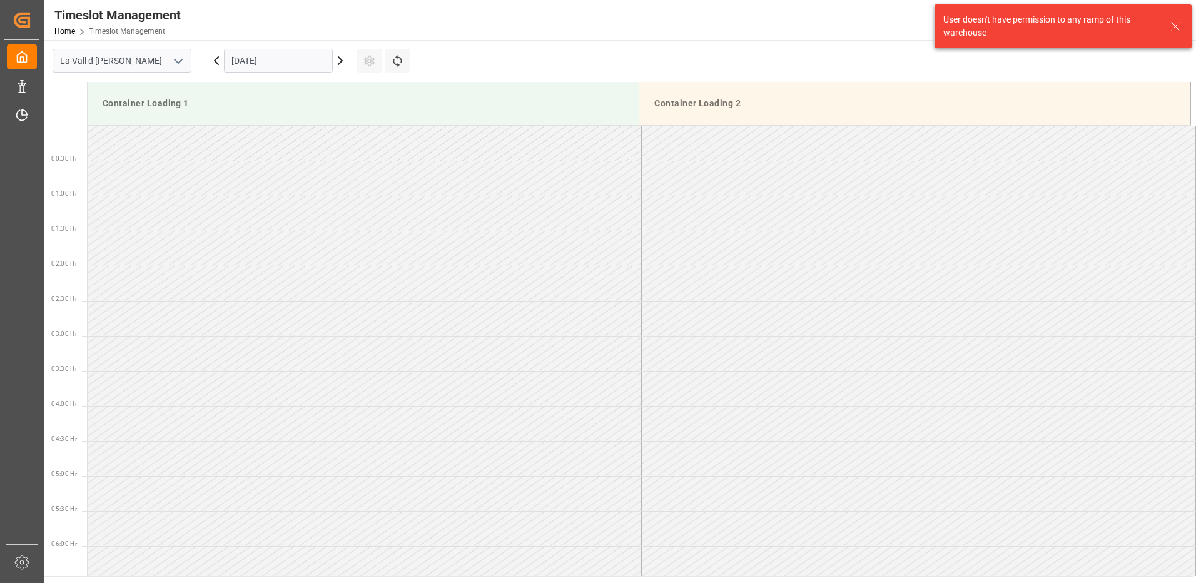
scroll to position [763, 0]
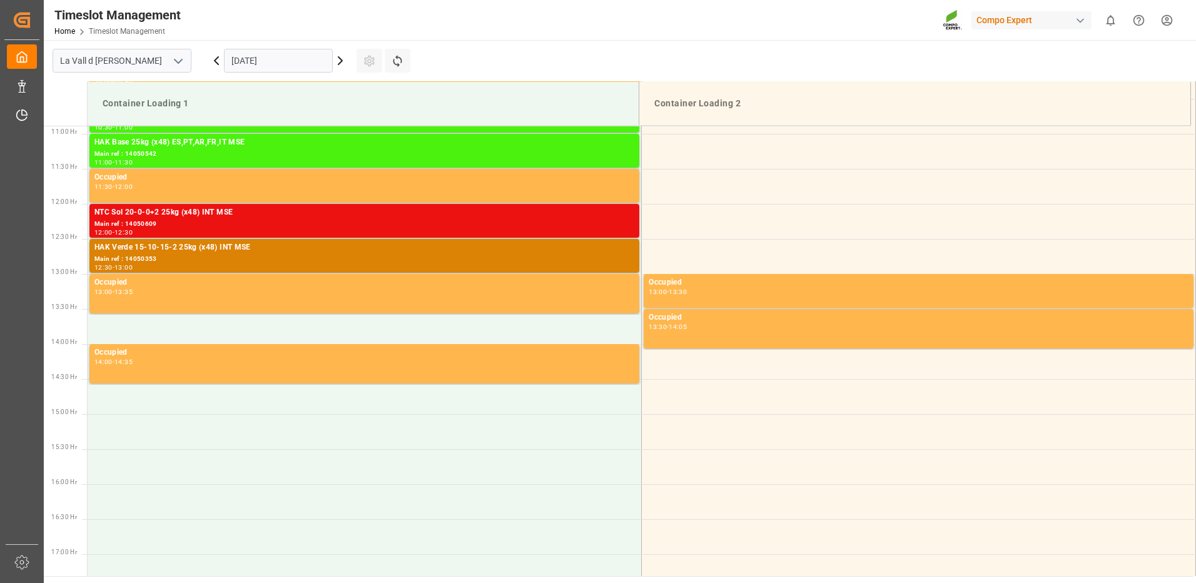
click at [261, 63] on input "[DATE]" at bounding box center [278, 61] width 109 height 24
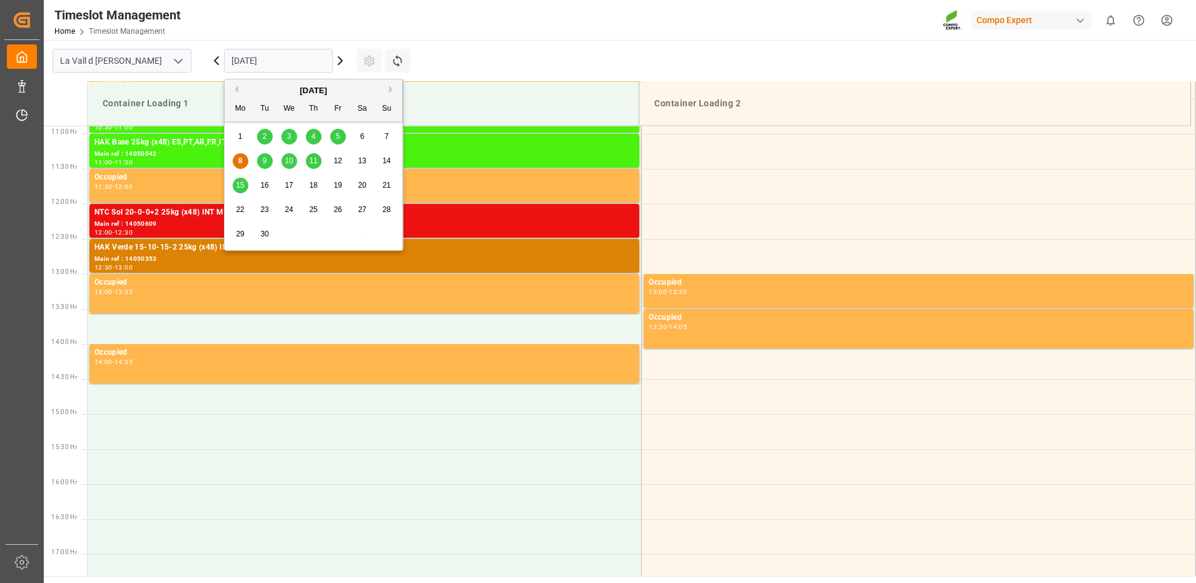
click at [239, 184] on span "15" at bounding box center [240, 185] width 8 height 9
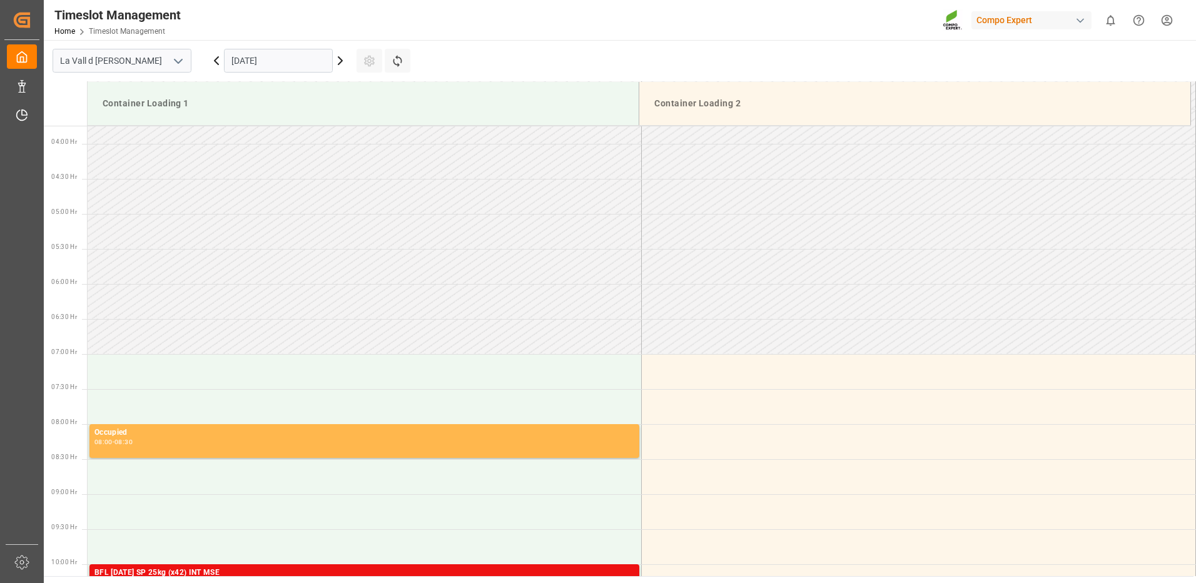
scroll to position [387, 0]
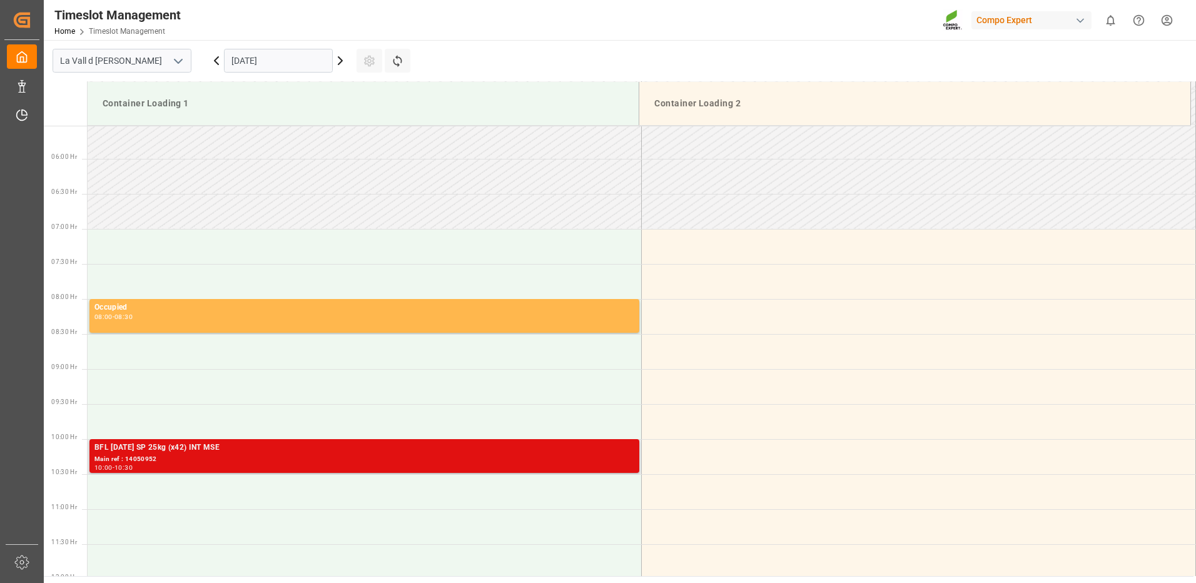
click at [291, 449] on div "BFL 25-10-17 SP 25kg (x42) INT MSE" at bounding box center [364, 448] width 540 height 13
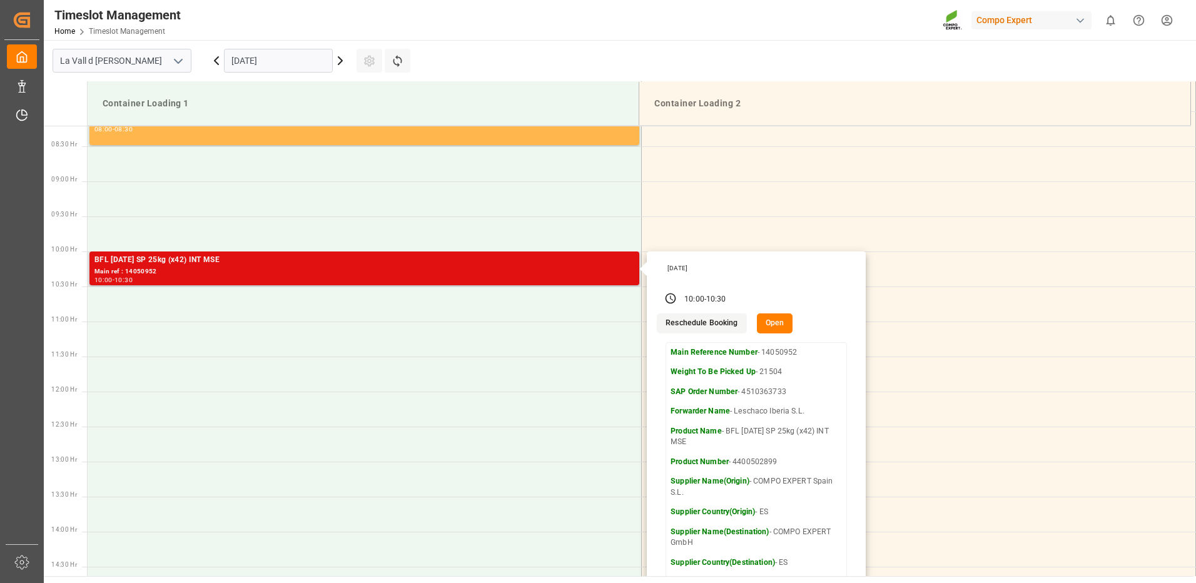
scroll to position [512, 0]
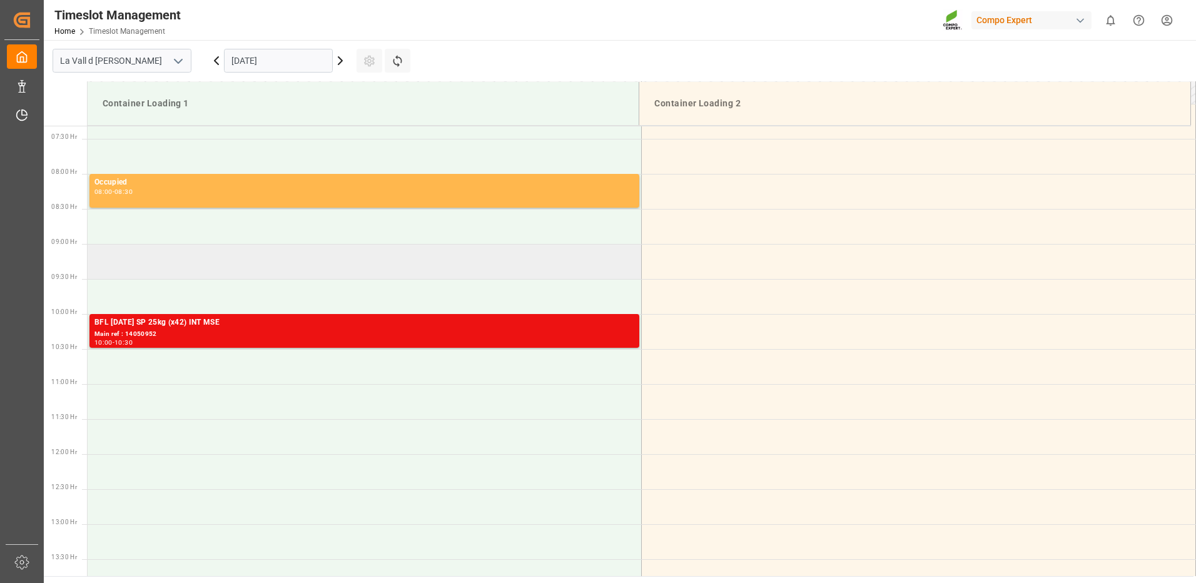
click at [162, 261] on td at bounding box center [365, 261] width 554 height 35
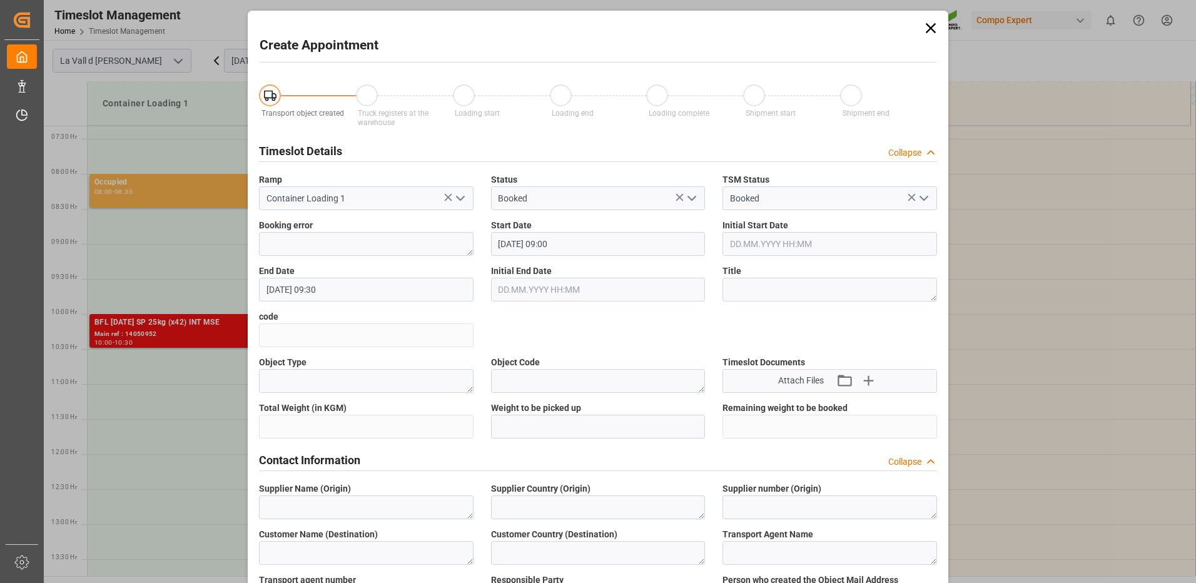
type input "15.09.2025 09:00"
type input "15.09.2025 09:30"
click at [933, 25] on icon at bounding box center [931, 28] width 18 height 18
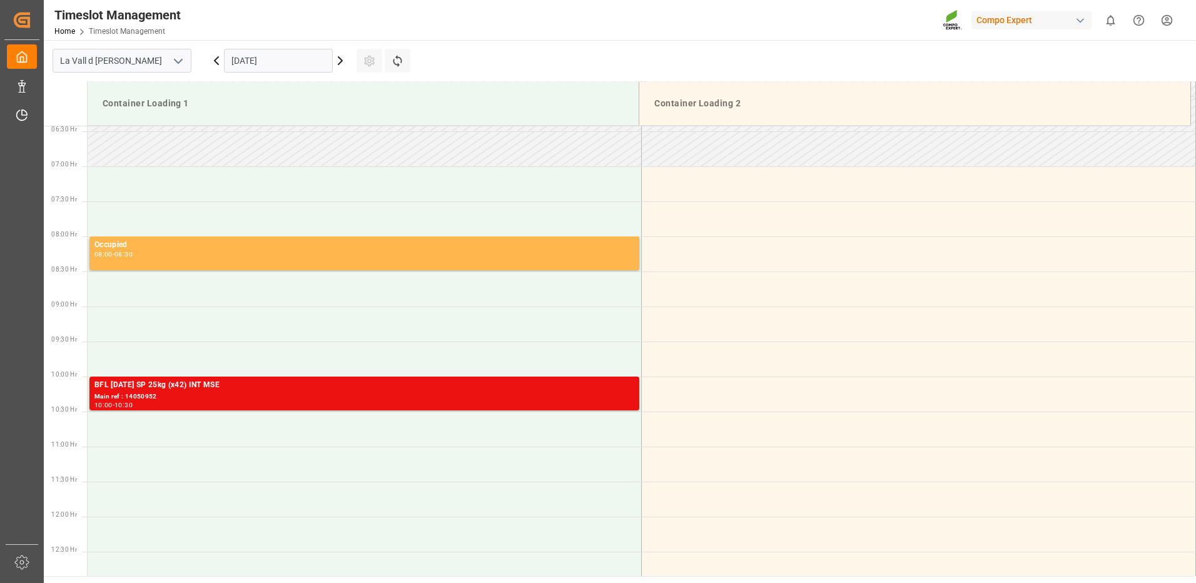
scroll to position [200, 0]
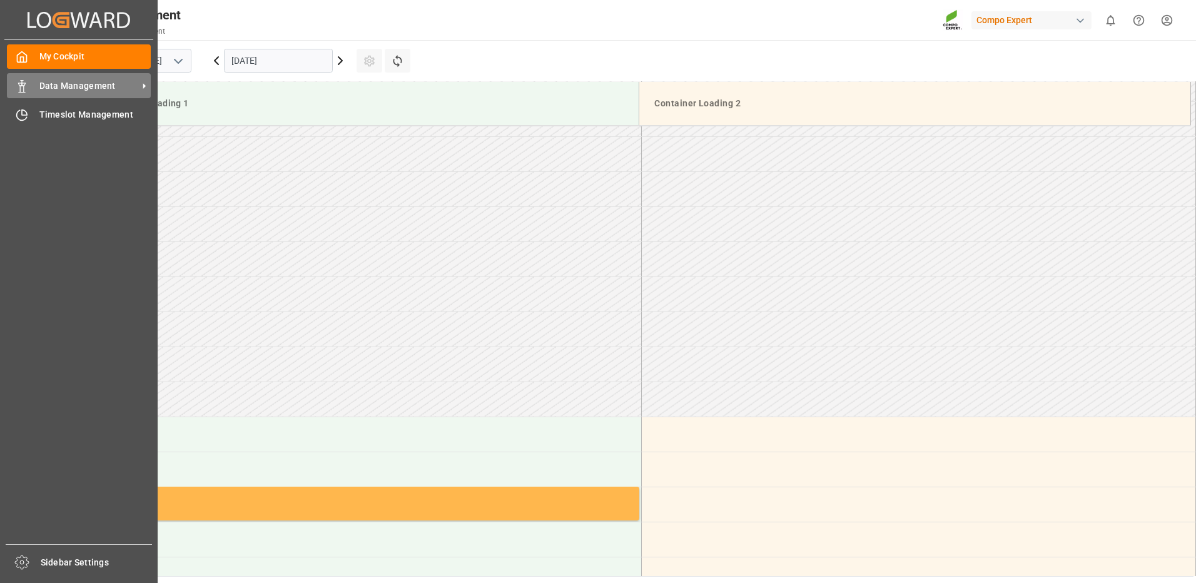
click at [34, 90] on div "Data Management Data Management" at bounding box center [79, 85] width 144 height 24
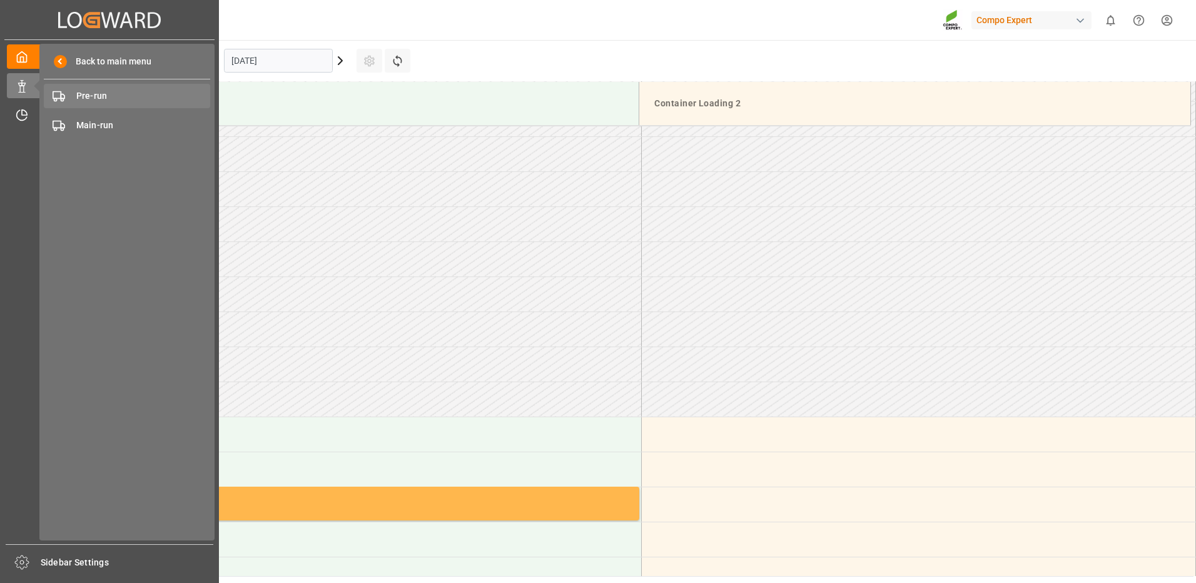
click at [81, 102] on span "Pre-run" at bounding box center [143, 95] width 134 height 13
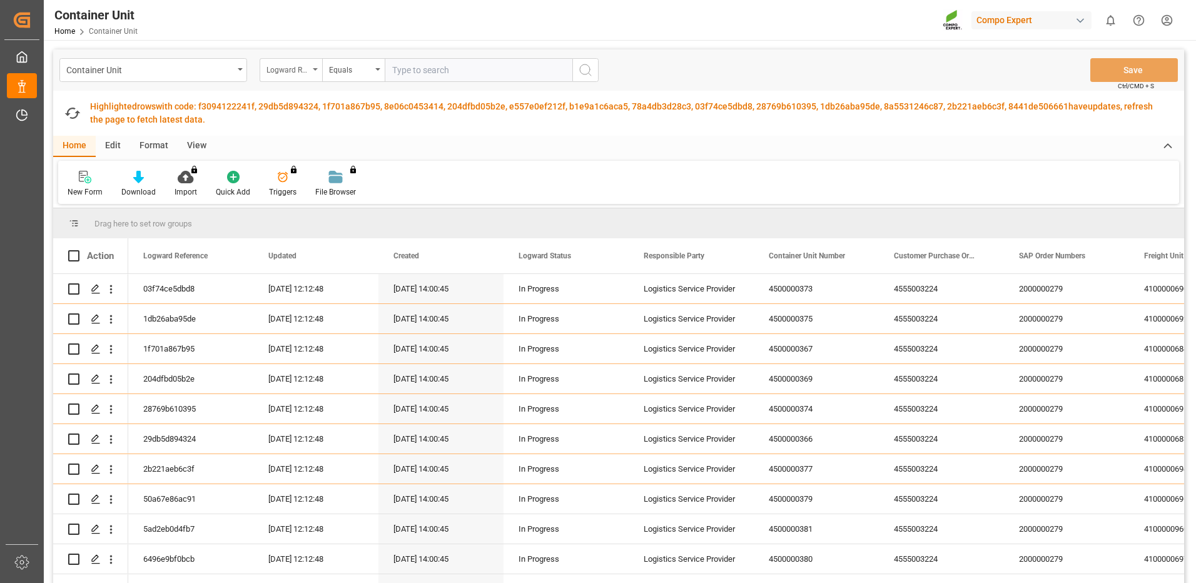
click at [299, 65] on div "Logward Reference" at bounding box center [287, 68] width 43 height 14
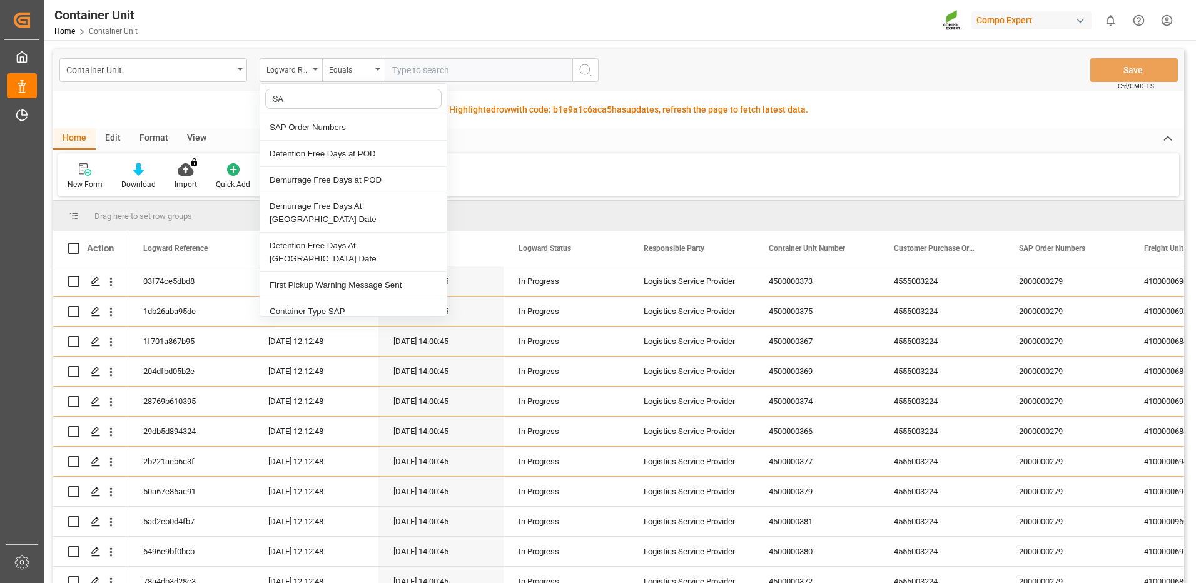
type input "SAP"
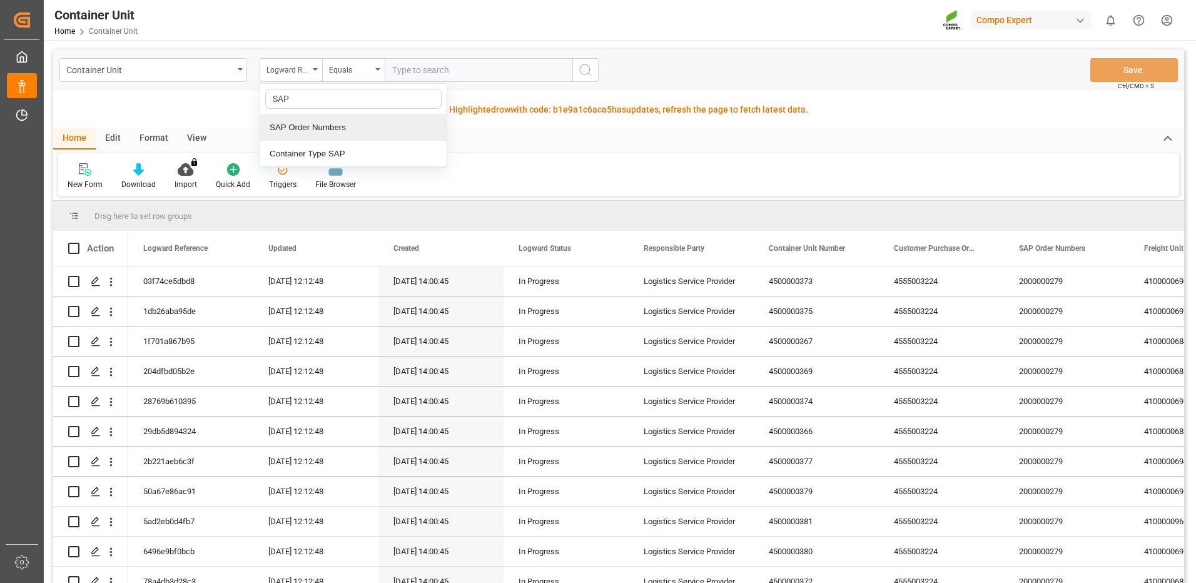
click at [357, 136] on div "SAP Order Numbers" at bounding box center [353, 127] width 186 height 26
click at [360, 83] on div "Container Unit SAP Order Numbers Equals Save Ctrl/CMD + S" at bounding box center [618, 69] width 1131 height 41
click at [368, 71] on div "Equals" at bounding box center [350, 68] width 43 height 14
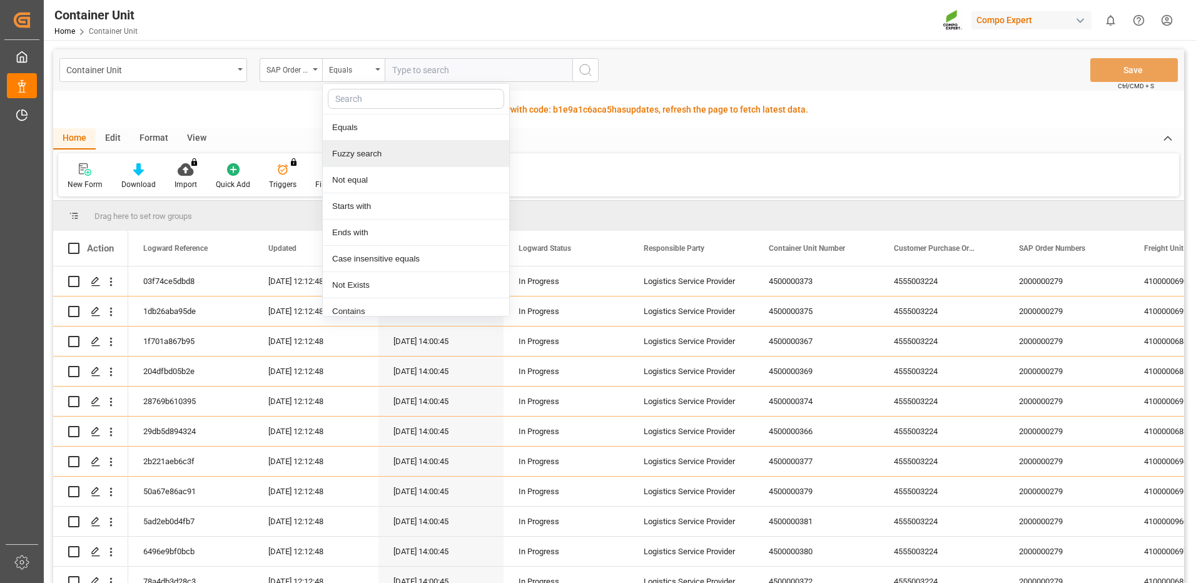
click at [358, 161] on div "Fuzzy search" at bounding box center [416, 154] width 186 height 26
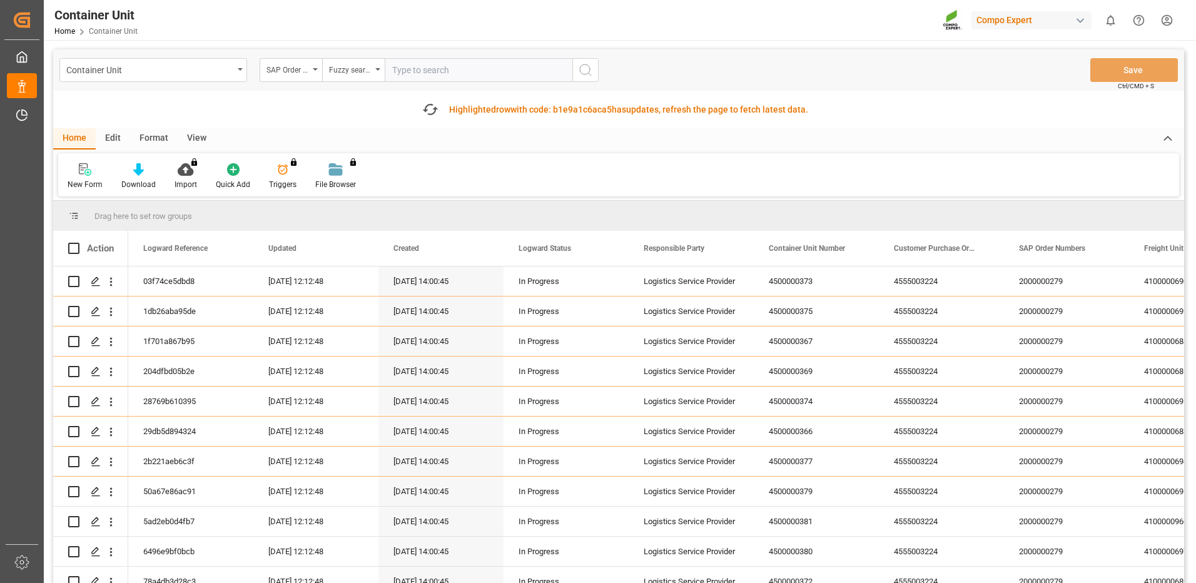
drag, startPoint x: 457, startPoint y: 73, endPoint x: 472, endPoint y: 73, distance: 15.0
click at [464, 73] on input "text" at bounding box center [479, 70] width 188 height 24
click at [482, 76] on input "text" at bounding box center [479, 70] width 188 height 24
paste input "4510363141"
type input "4510363141"
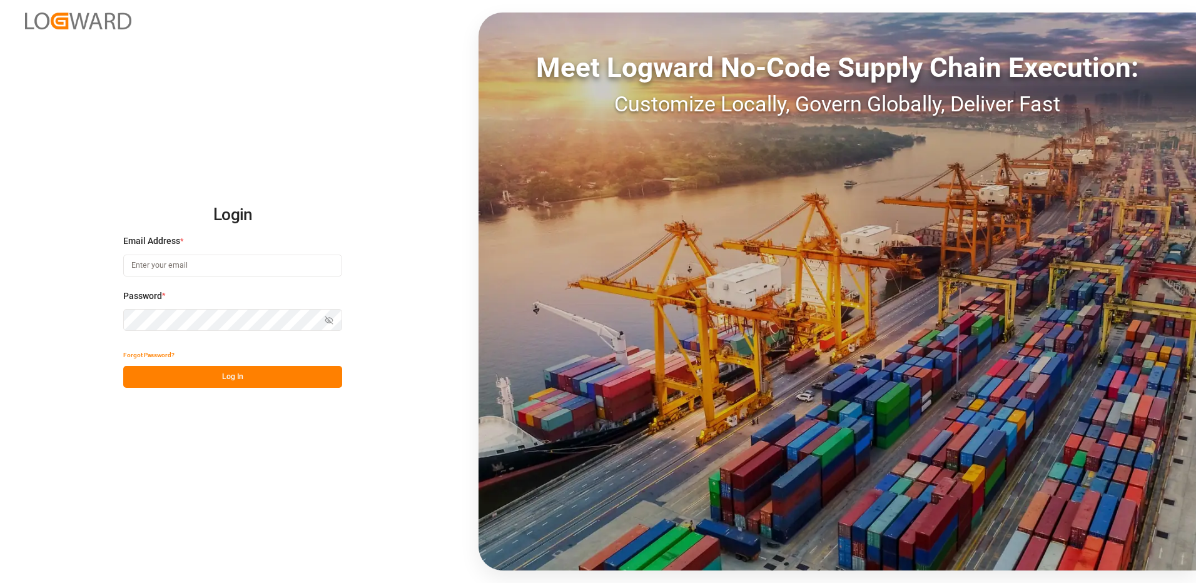
type input "[EMAIL_ADDRESS][DOMAIN_NAME]"
click at [188, 370] on button "Log In" at bounding box center [232, 377] width 219 height 22
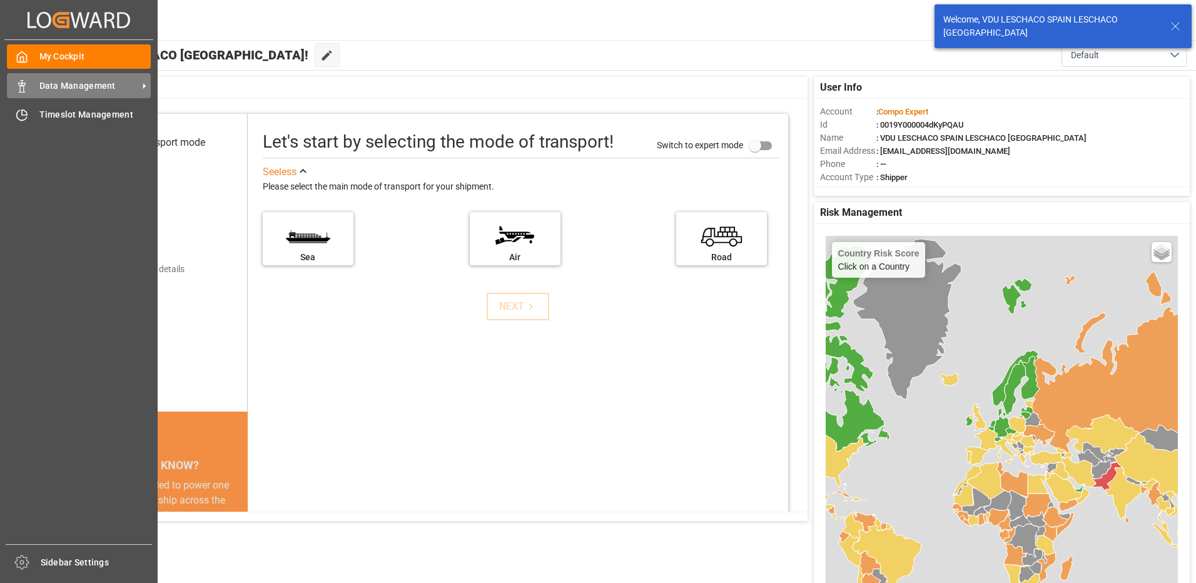
click at [33, 83] on div "Data Management Data Management" at bounding box center [79, 85] width 144 height 24
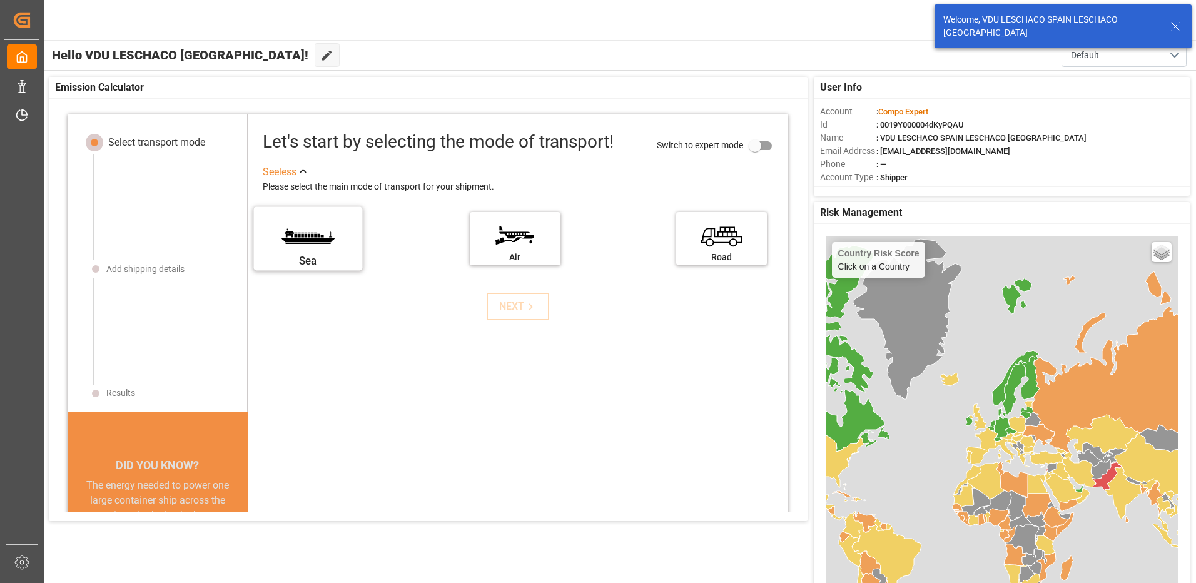
click at [327, 248] on label "Sea" at bounding box center [308, 234] width 94 height 53
click at [0, 0] on input "Sea" at bounding box center [0, 0] width 0 height 0
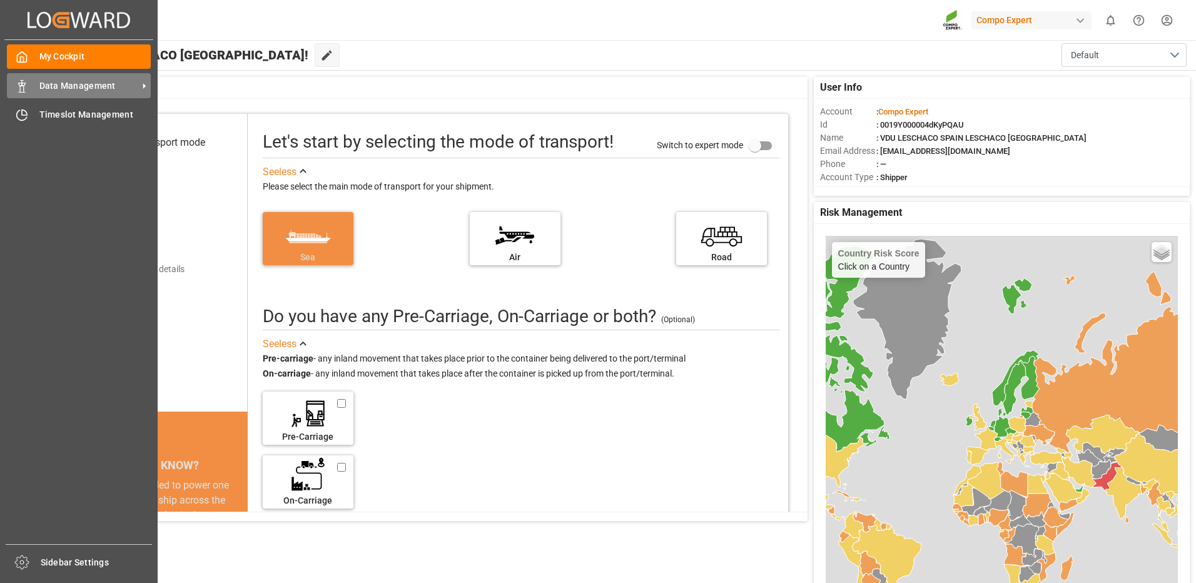
drag, startPoint x: 73, startPoint y: 88, endPoint x: 83, endPoint y: 89, distance: 10.7
click at [73, 88] on span "Data Management" at bounding box center [88, 85] width 99 height 13
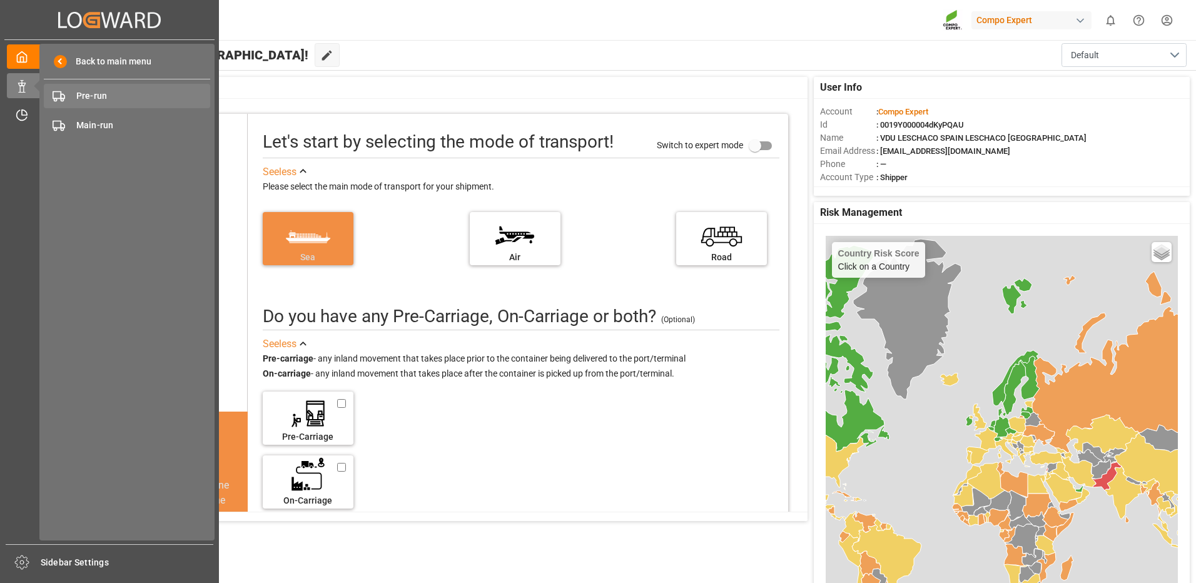
click at [91, 97] on span "Pre-run" at bounding box center [143, 95] width 134 height 13
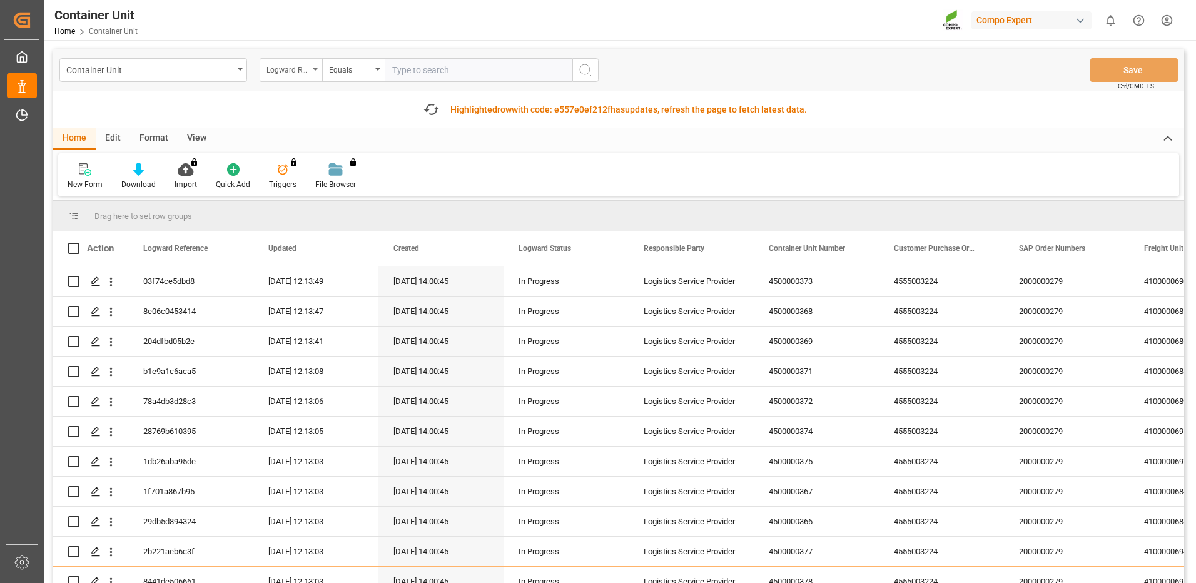
click at [296, 70] on div "Logward Reference" at bounding box center [287, 68] width 43 height 14
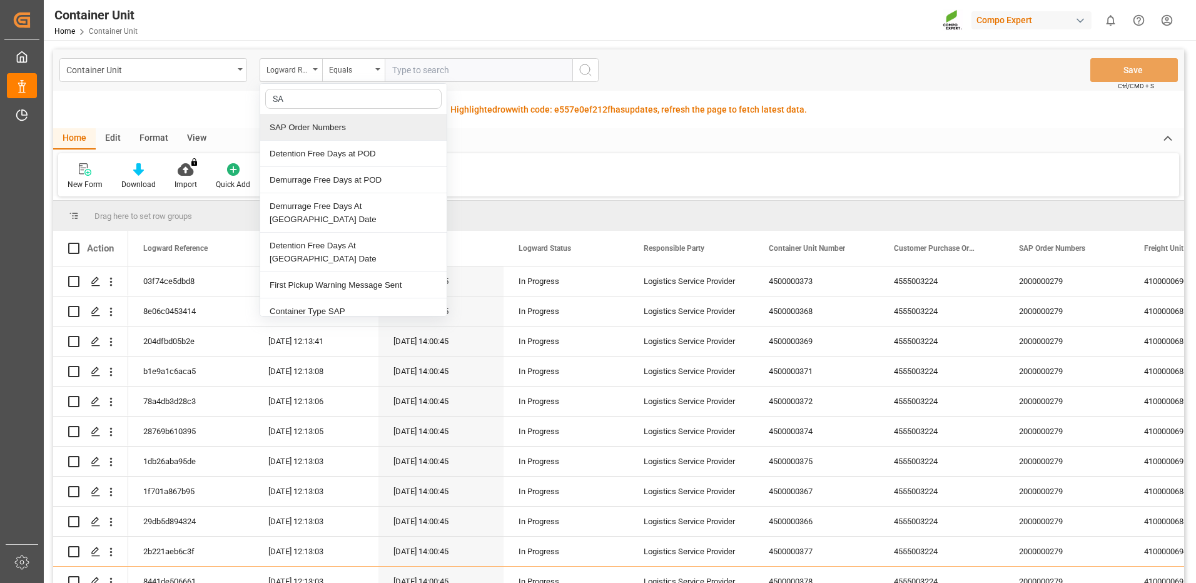
type input "SAP"
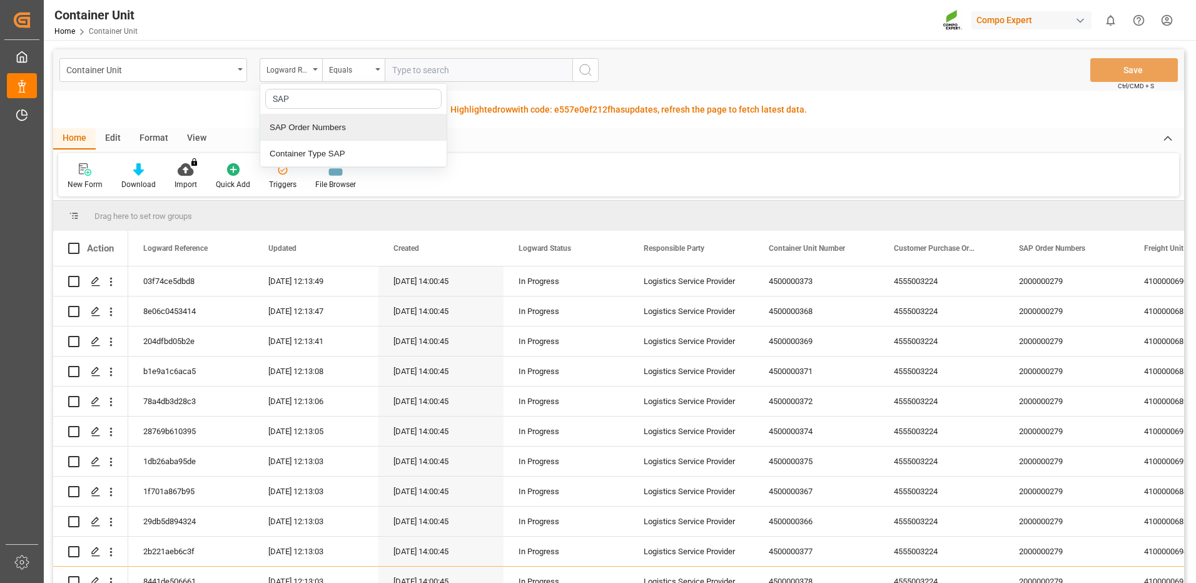
click at [332, 128] on div "SAP Order Numbers" at bounding box center [353, 127] width 186 height 26
click at [374, 68] on div "Equals" at bounding box center [353, 70] width 63 height 24
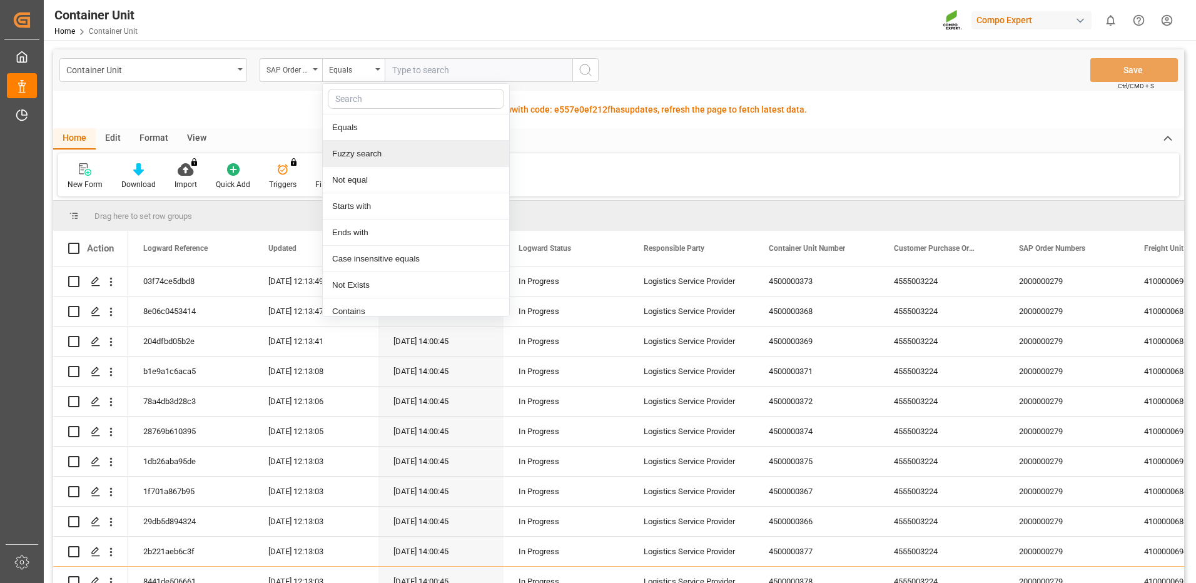
click at [362, 158] on div "Fuzzy search" at bounding box center [416, 154] width 186 height 26
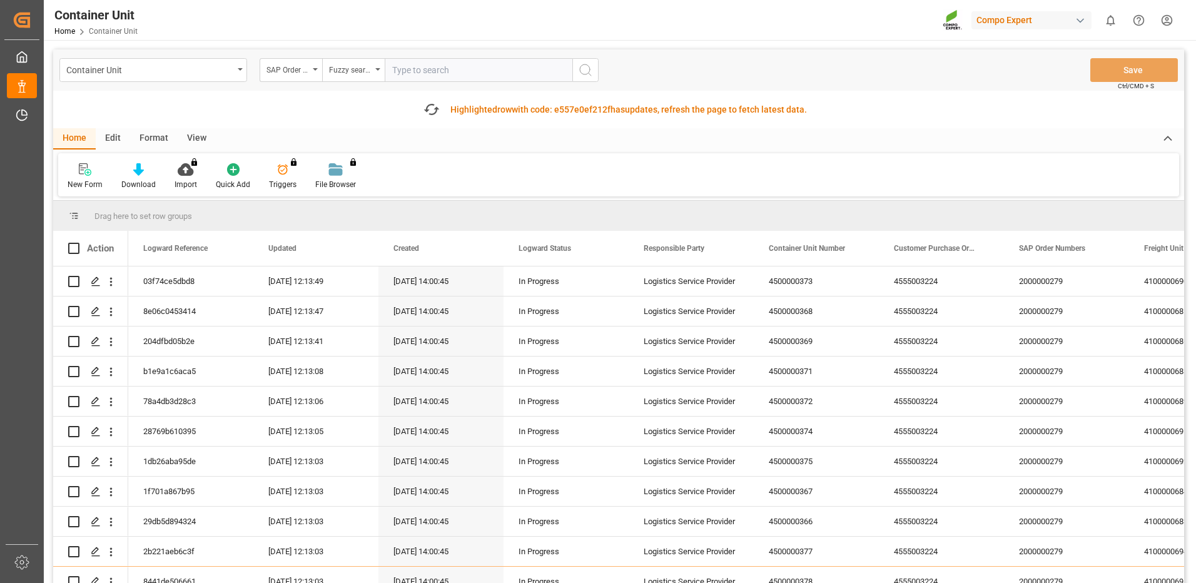
click at [454, 65] on input "text" at bounding box center [479, 70] width 188 height 24
type input "V"
paste input "4510363141"
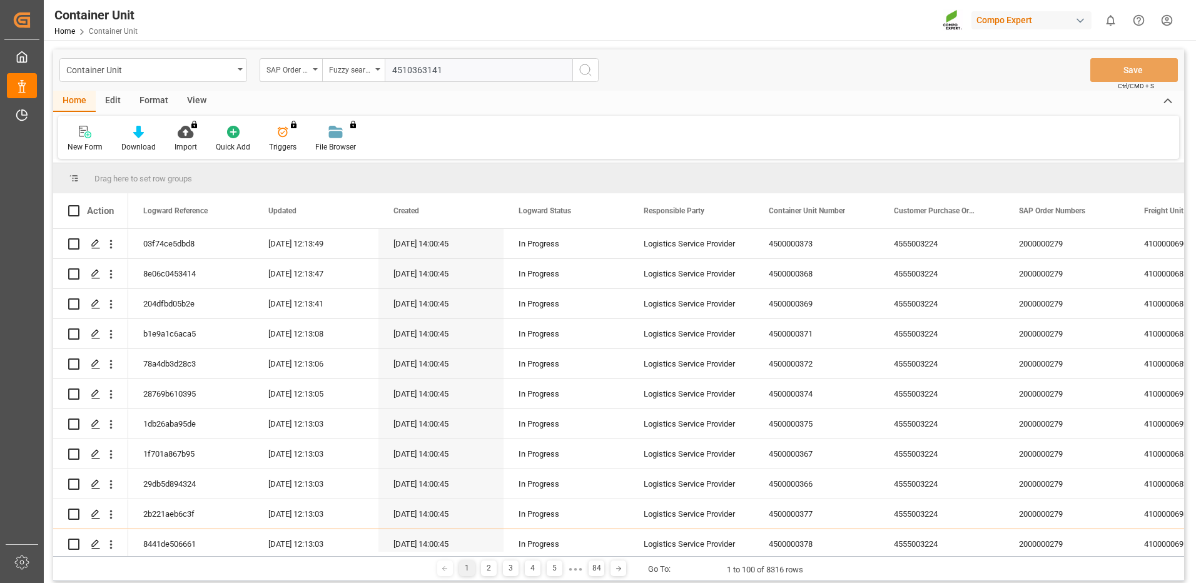
type input "4510363141"
click at [591, 76] on line "search button" at bounding box center [590, 74] width 3 height 3
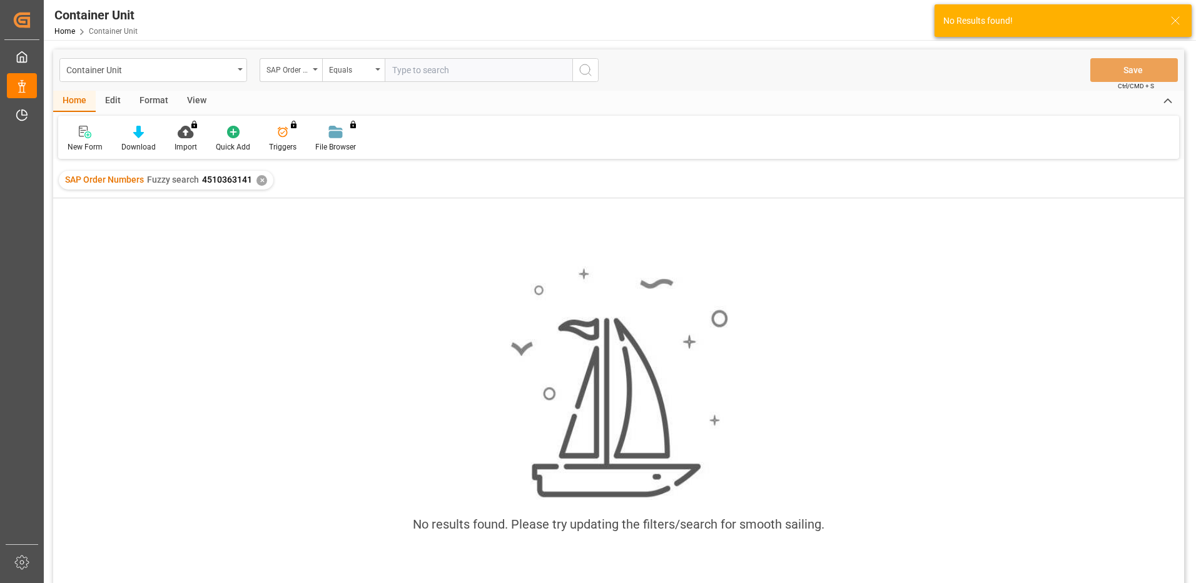
scroll to position [63, 0]
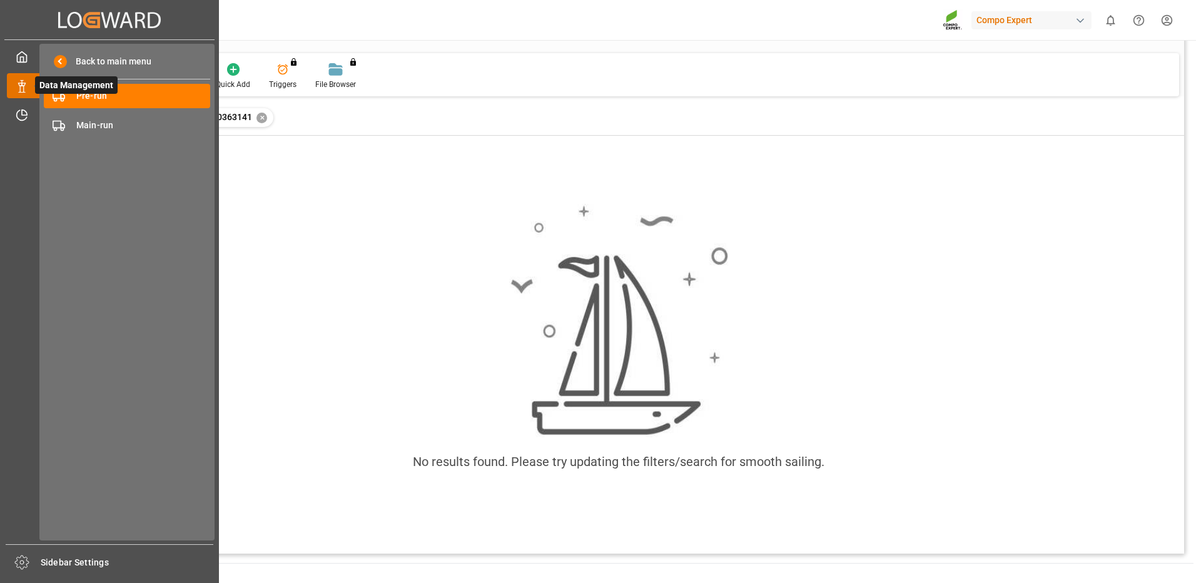
click at [22, 83] on line at bounding box center [22, 82] width 0 height 3
click at [94, 105] on div "Pre-run Pre-run" at bounding box center [127, 96] width 166 height 24
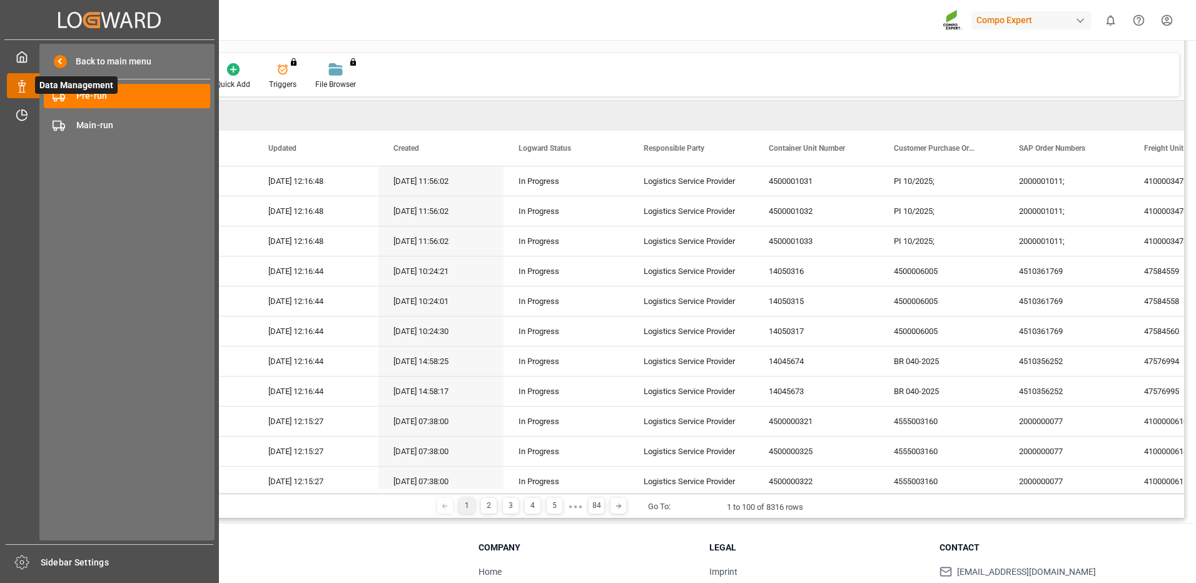
click at [52, 92] on span "Data Management" at bounding box center [76, 85] width 83 height 18
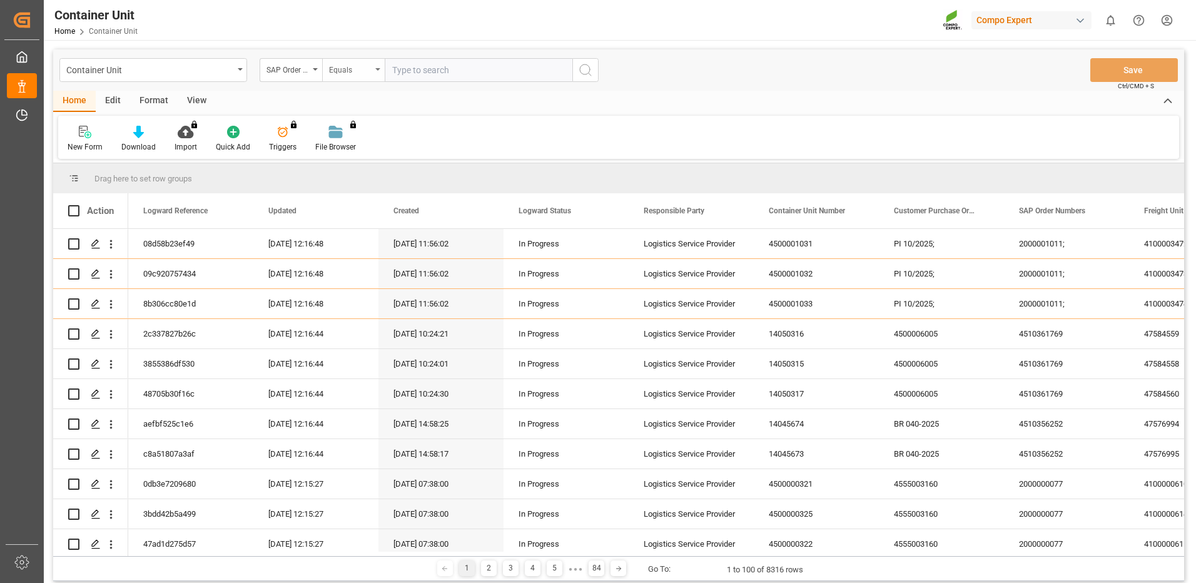
click at [349, 75] on div "Equals" at bounding box center [350, 68] width 43 height 14
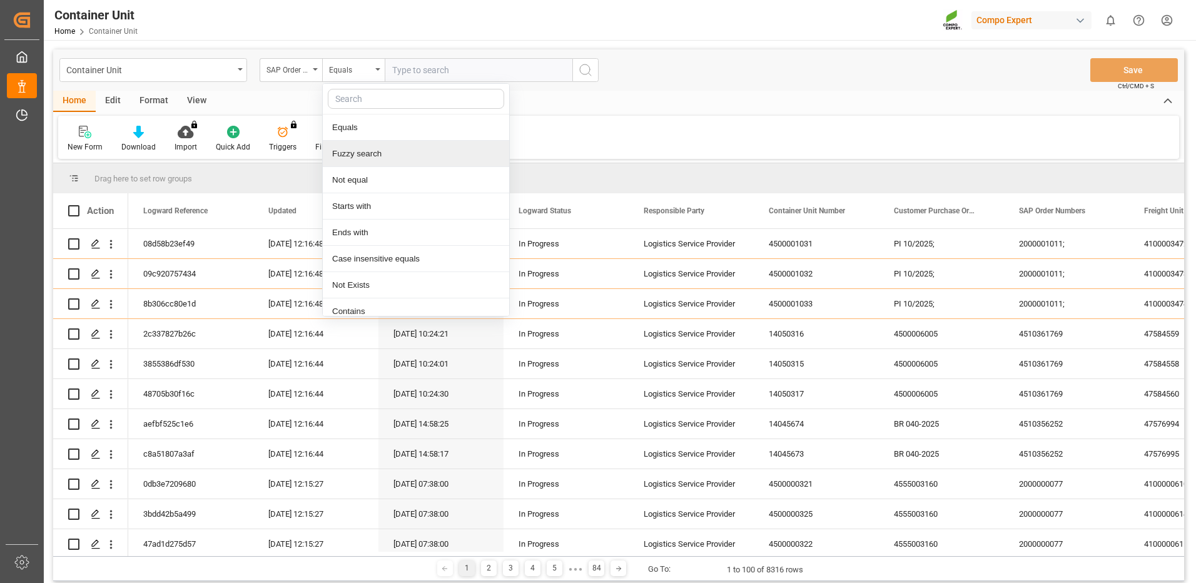
drag, startPoint x: 360, startPoint y: 161, endPoint x: 369, endPoint y: 153, distance: 12.0
click at [361, 160] on div "Fuzzy search" at bounding box center [416, 154] width 186 height 26
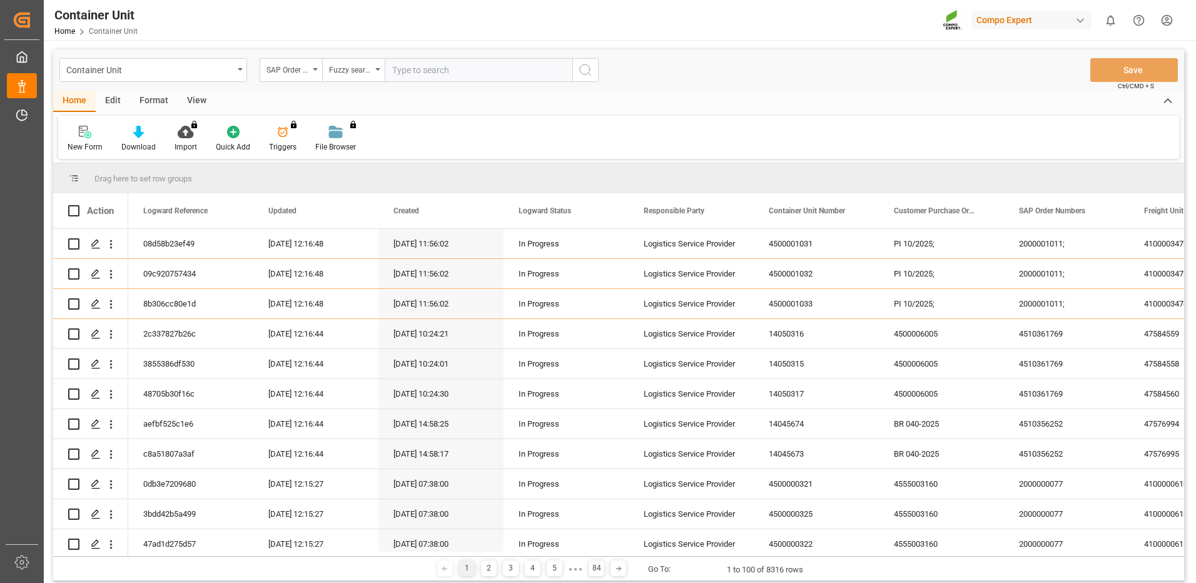
click at [422, 69] on input "text" at bounding box center [479, 70] width 188 height 24
paste input "4510363120"
type input "4510363120"
click at [583, 68] on icon "search button" at bounding box center [585, 70] width 15 height 15
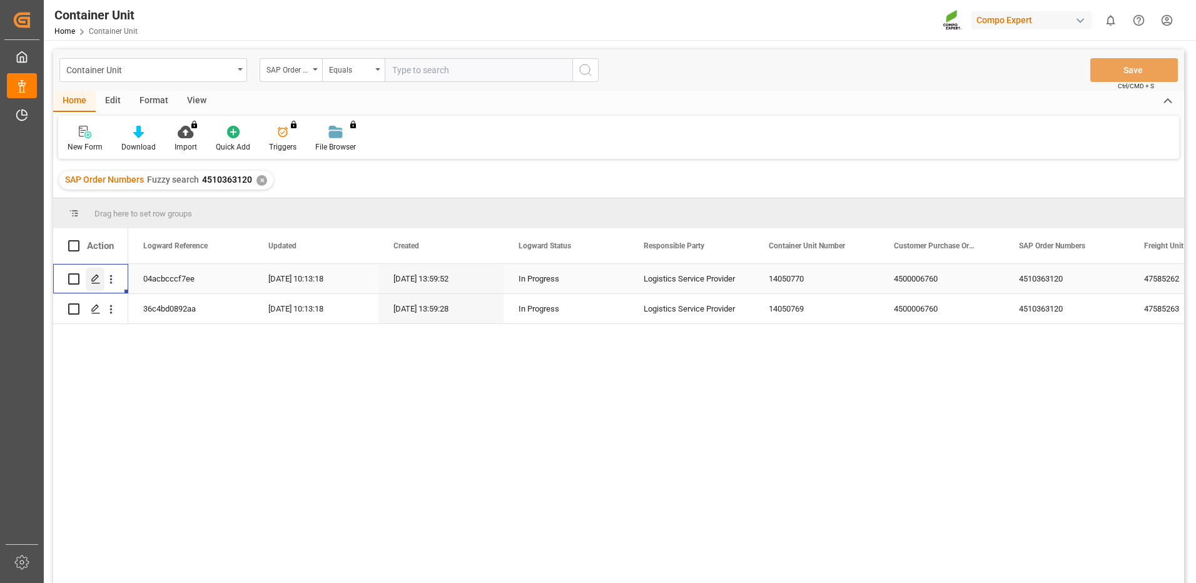
click at [96, 284] on icon "Press SPACE to select this row." at bounding box center [96, 279] width 10 height 10
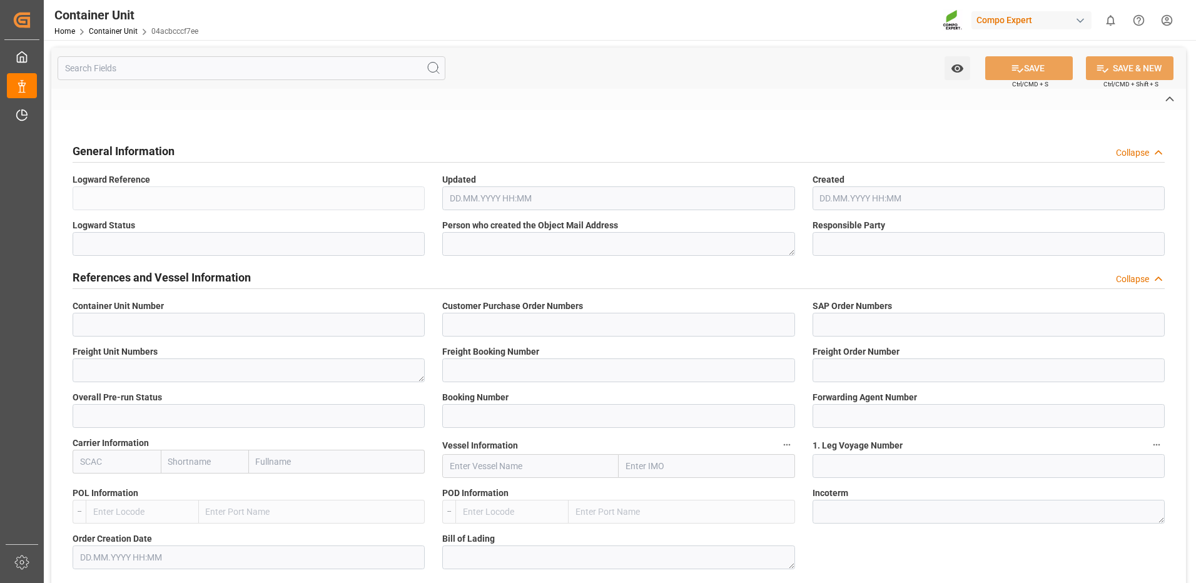
type input "14050770"
type input "4500006760"
type input "4510363120"
type textarea "47585262"
type input "14050767"
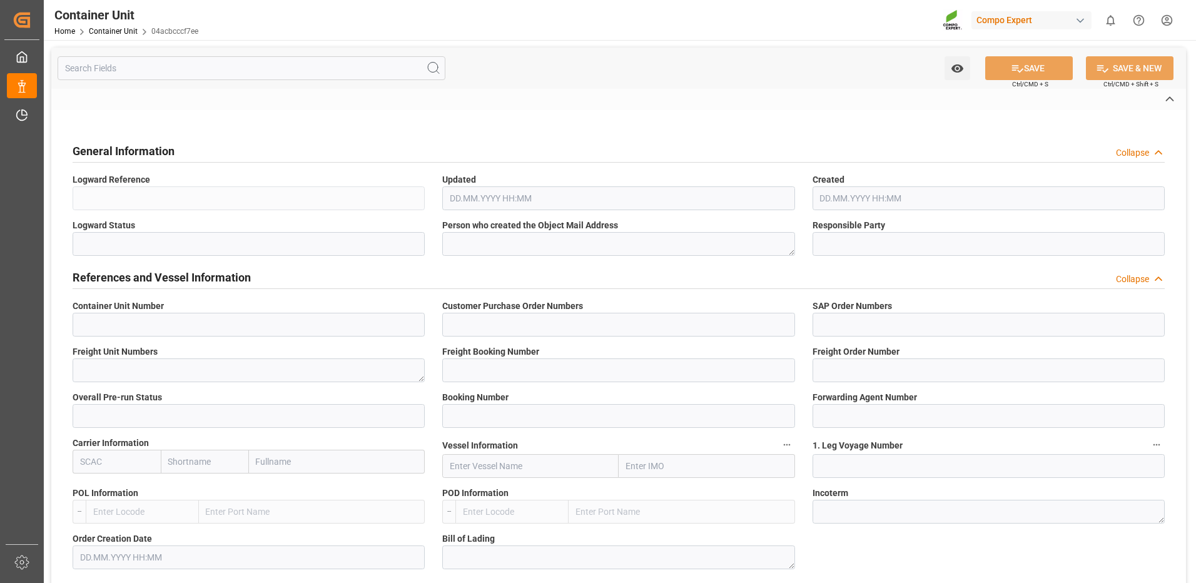
type input "14050770"
type input "1"
type input "259049985"
type input "6605473"
type input "Valencia"
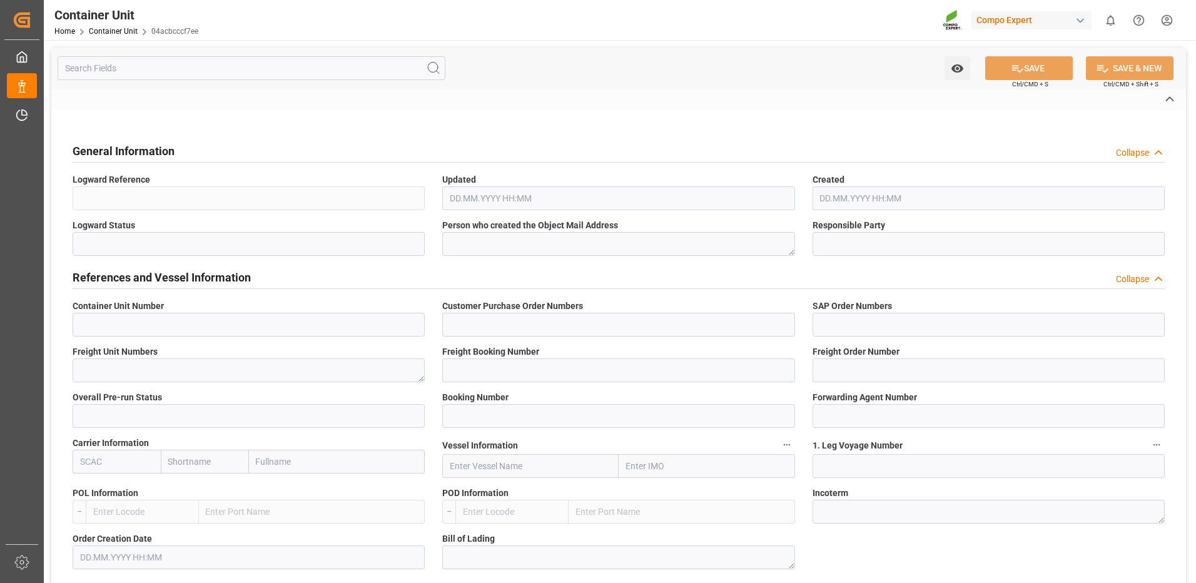
type input "Paranagua"
type textarea "CIF"
type input "No"
type input "20GP"
type input "2"
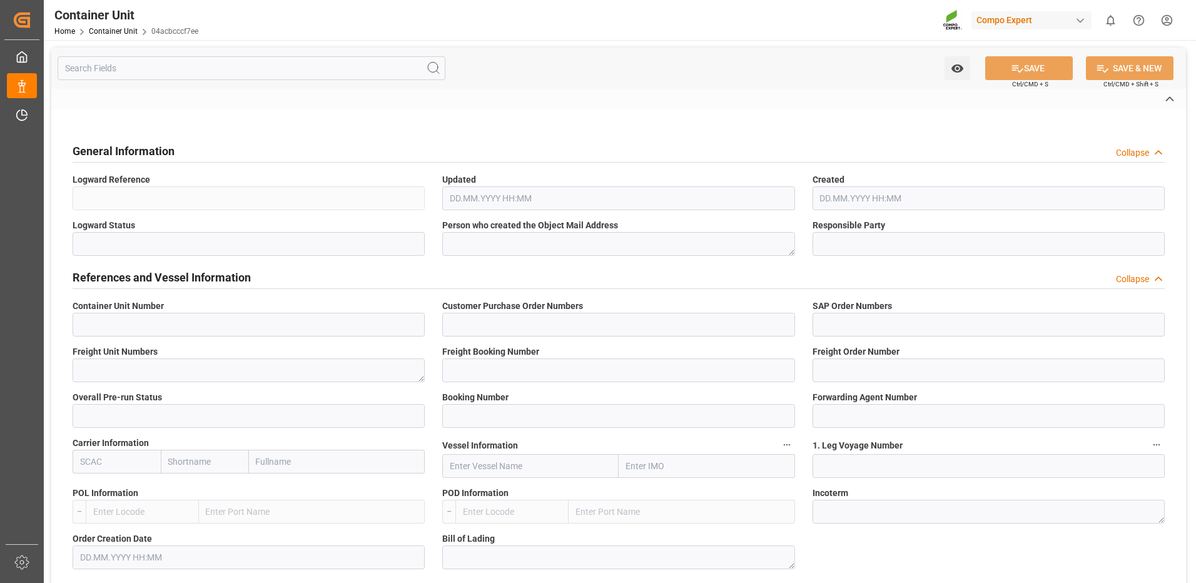
type textarea "30"
type textarea "Z3"
type input "CE07"
type textarea "COMPO Centro de Producción"
type textarea "12600"
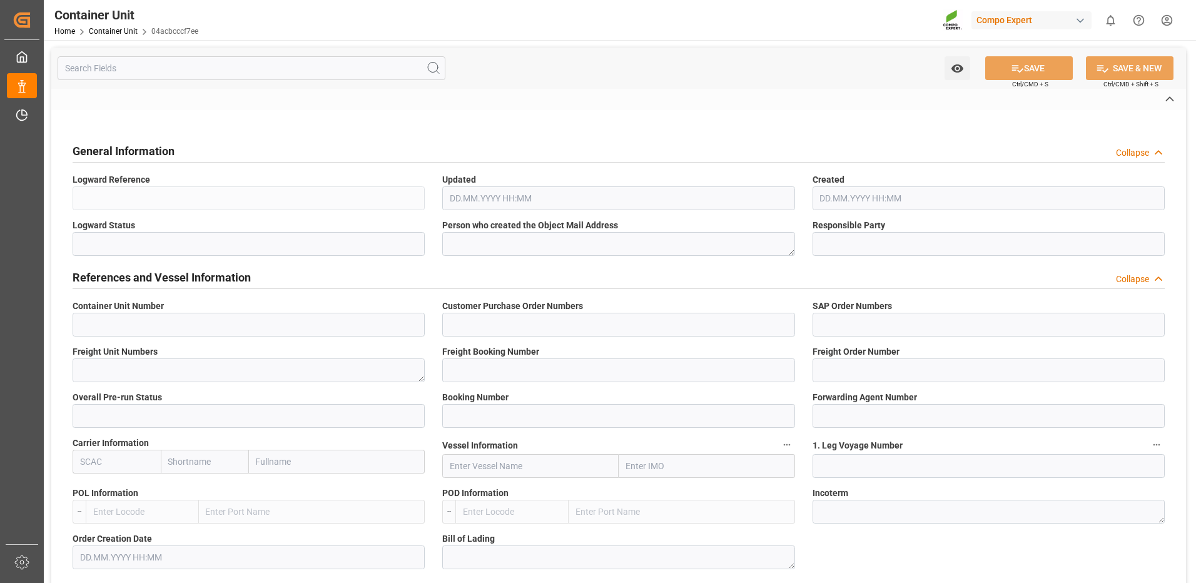
type input "Spain"
type textarea "01317-890"
type input "Brazil"
type input "EUR"
type textarea "CE31"
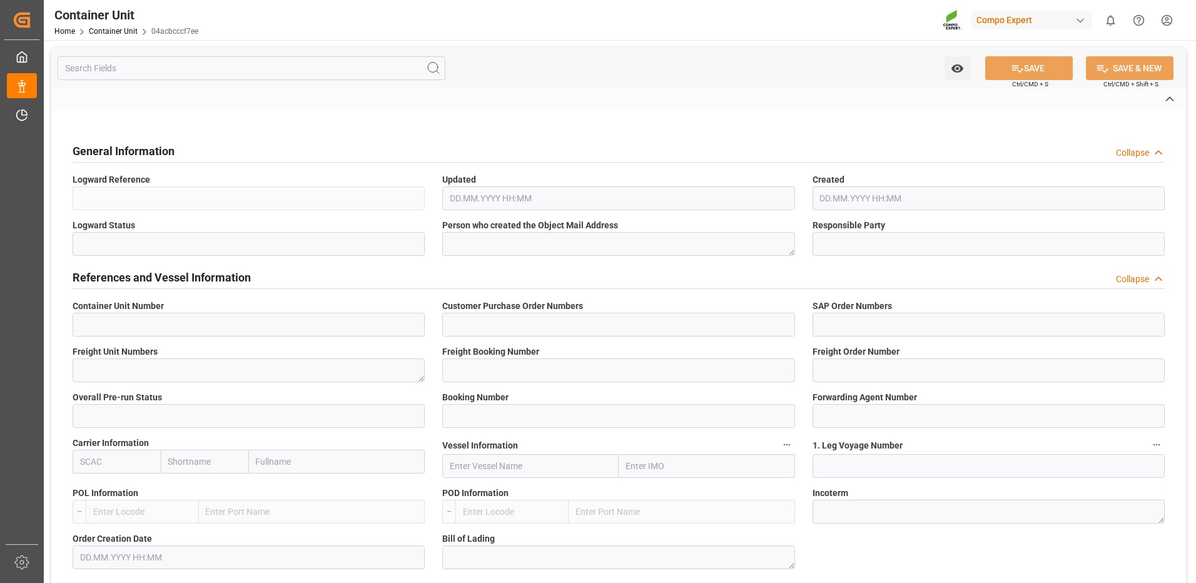
type textarea "[PERSON_NAME] 13-40-13 25kg (x48) BR"
type textarea "4370702508"
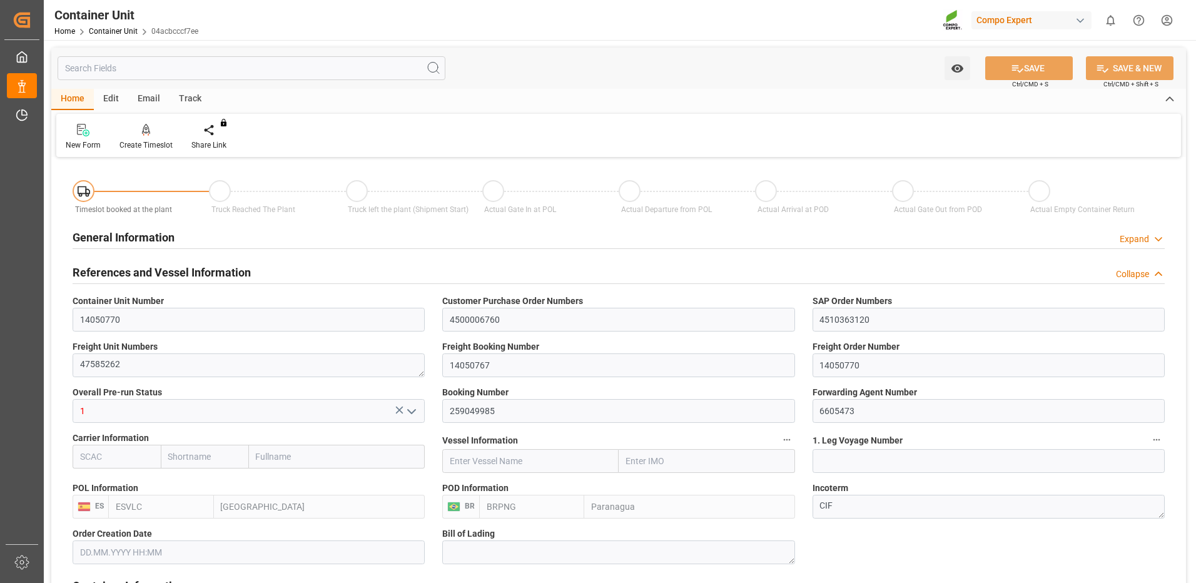
type input "ESVLC"
type input "BRPNG"
type input "10"
type input "0"
type input "10"
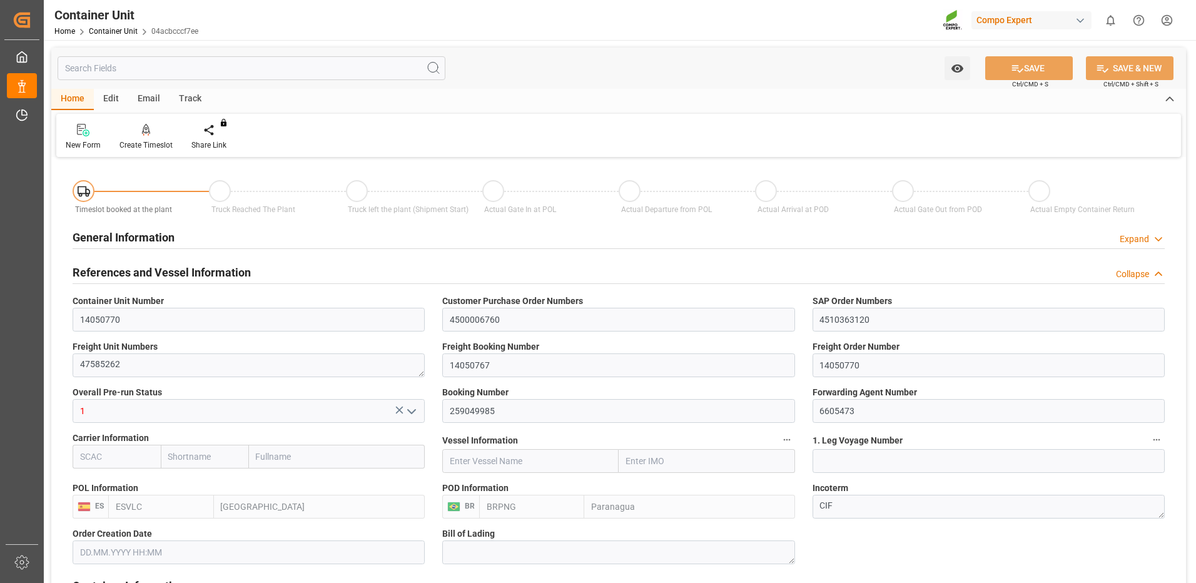
type input "0"
type input "40"
type input "24576"
type input "[DATE] 13:58"
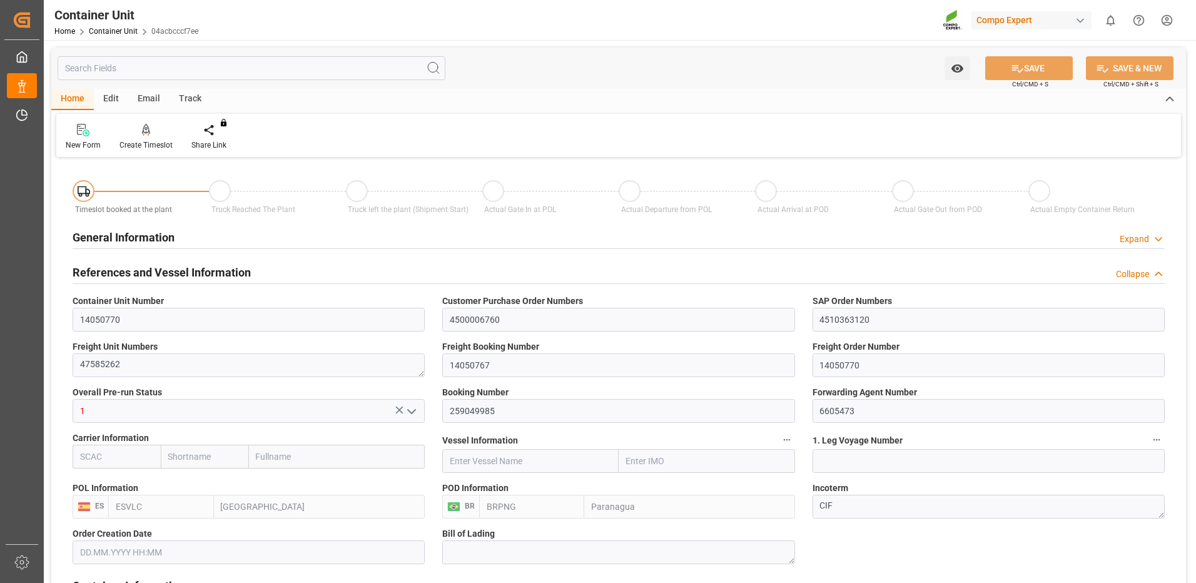
type input "15.10.2025"
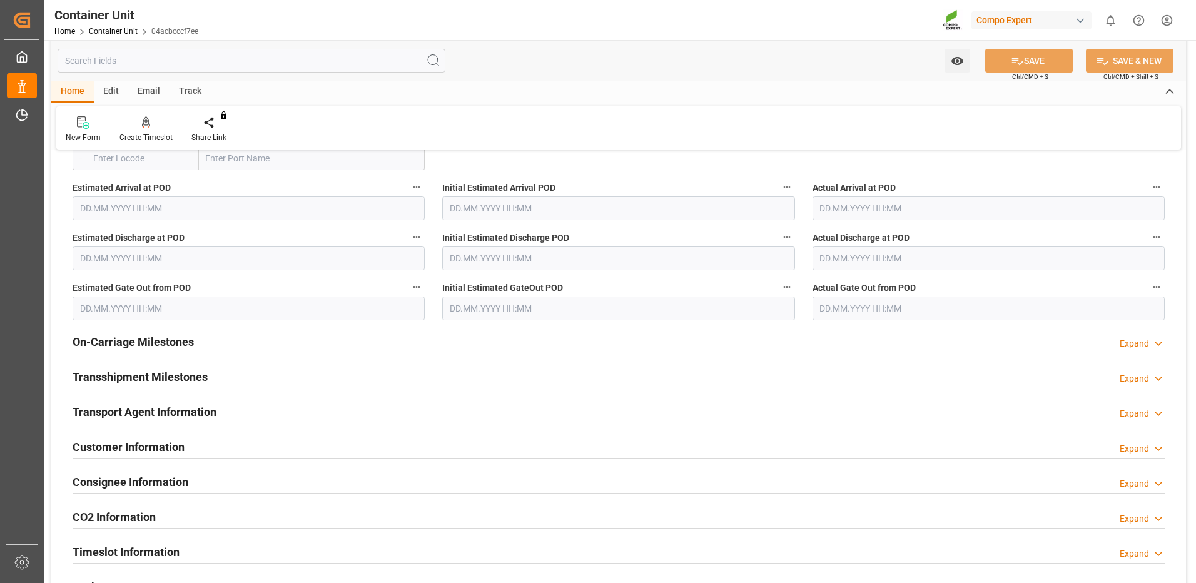
scroll to position [1189, 0]
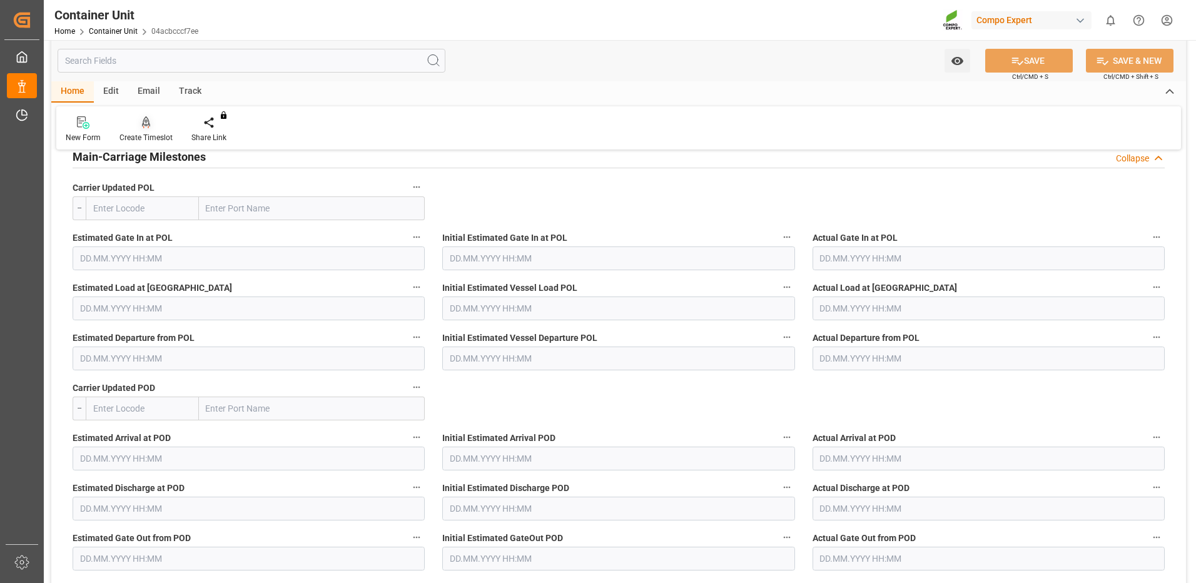
click at [158, 135] on div "Create Timeslot" at bounding box center [145, 137] width 53 height 11
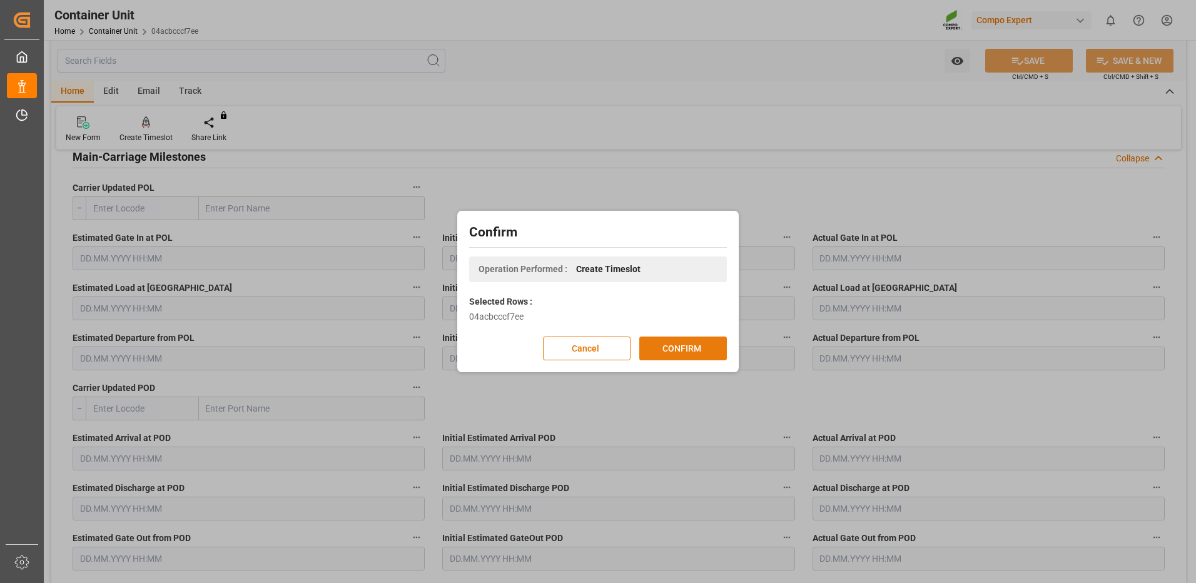
click at [668, 347] on button "CONFIRM" at bounding box center [683, 349] width 88 height 24
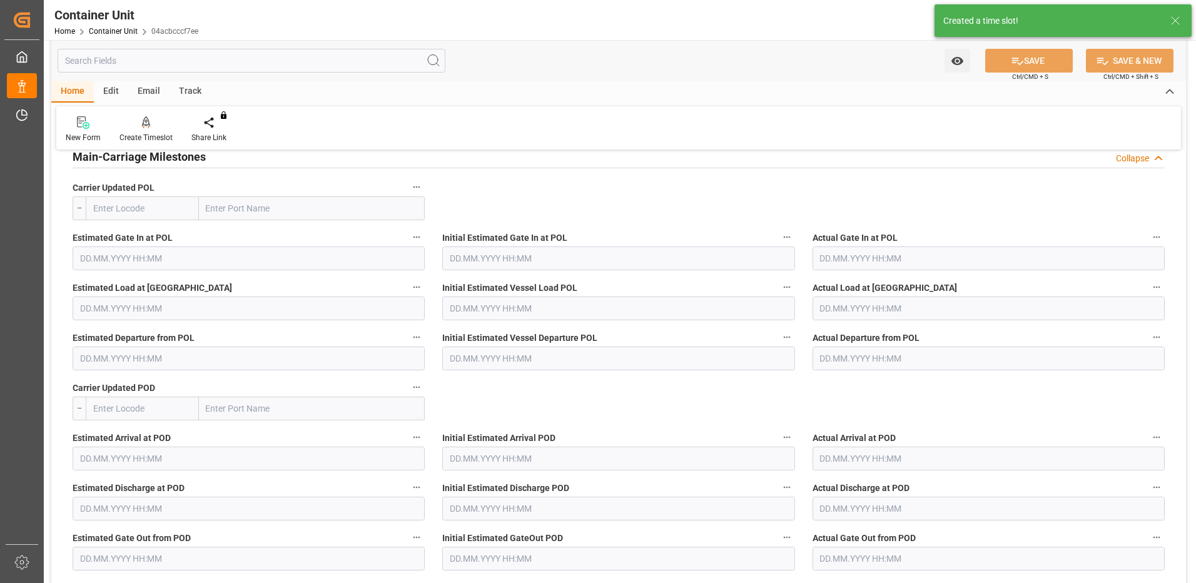
type input "ESVLC"
type input "BRPNG"
type input "10"
type input "0"
type input "10"
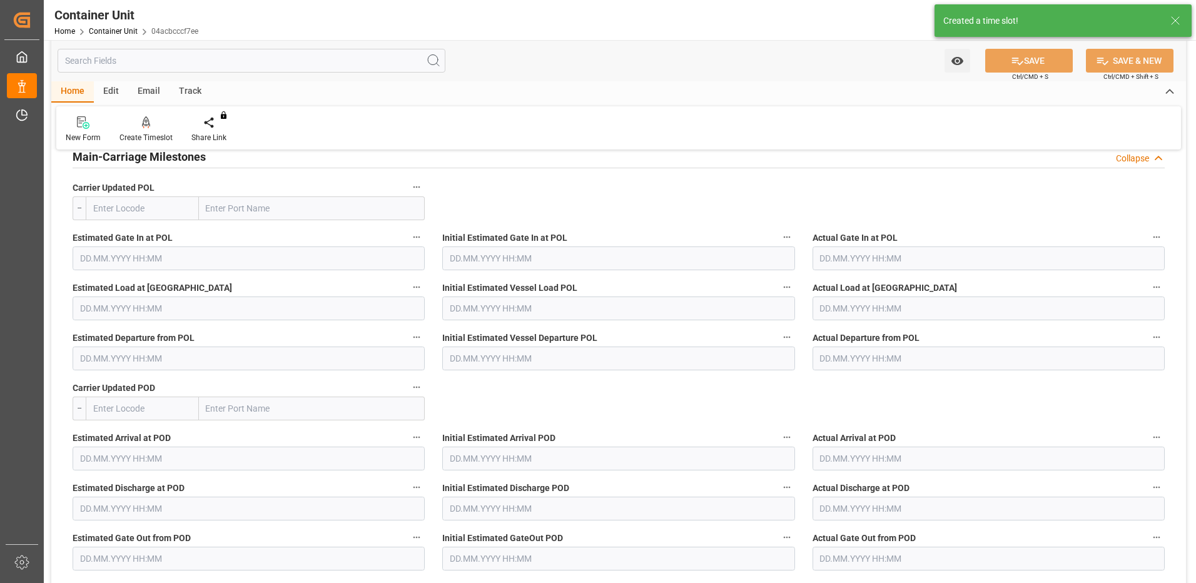
type input "0"
type input "40"
type input "24576"
type input "[DATE] 13:58"
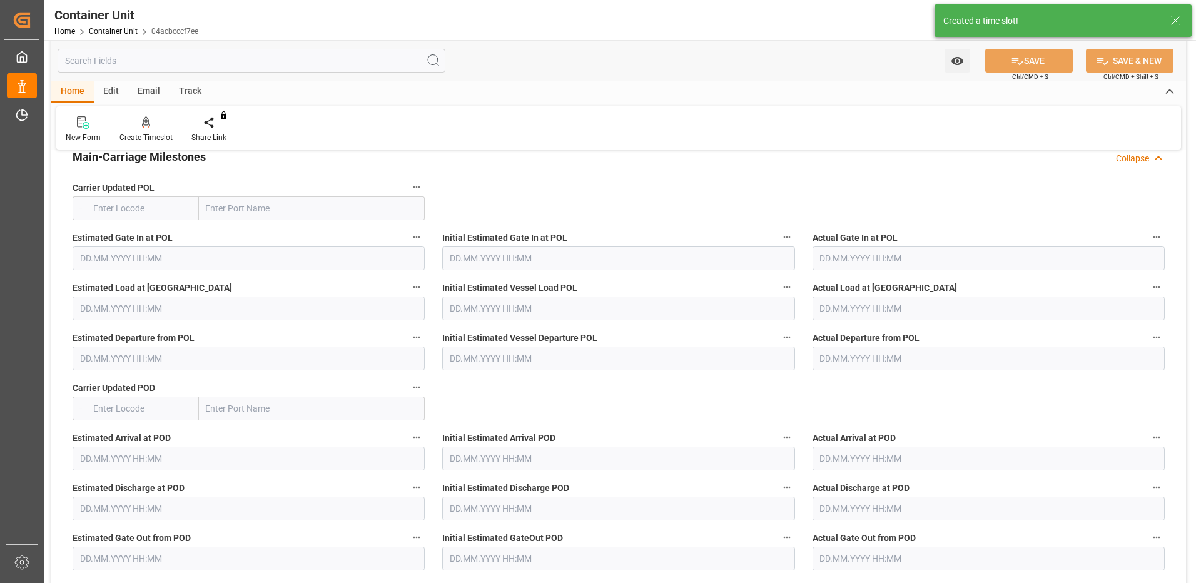
type input "15.10.2025"
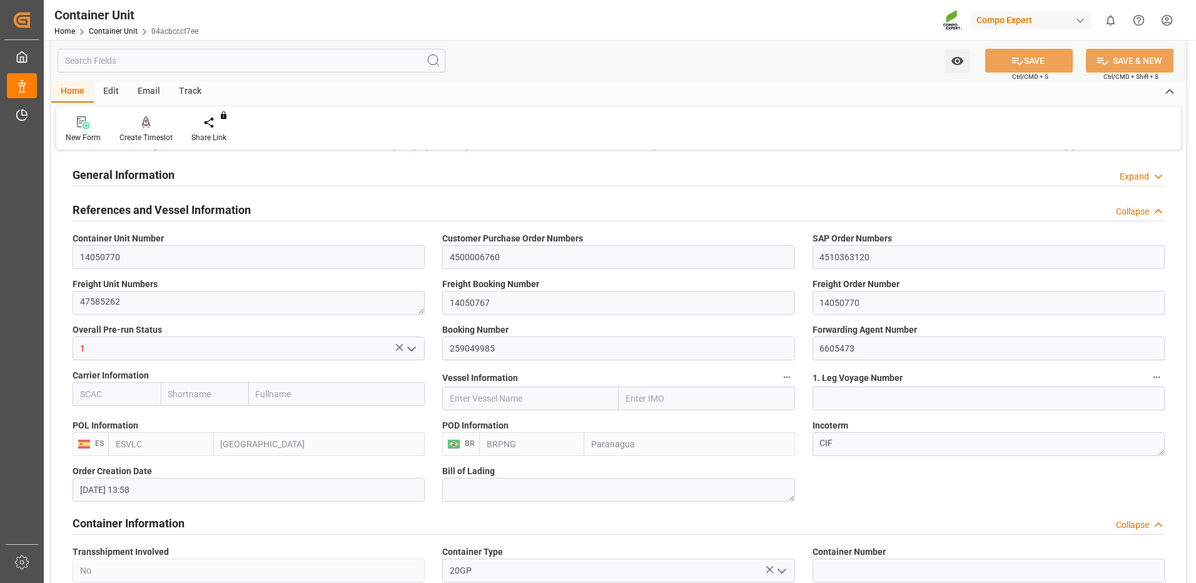
scroll to position [0, 0]
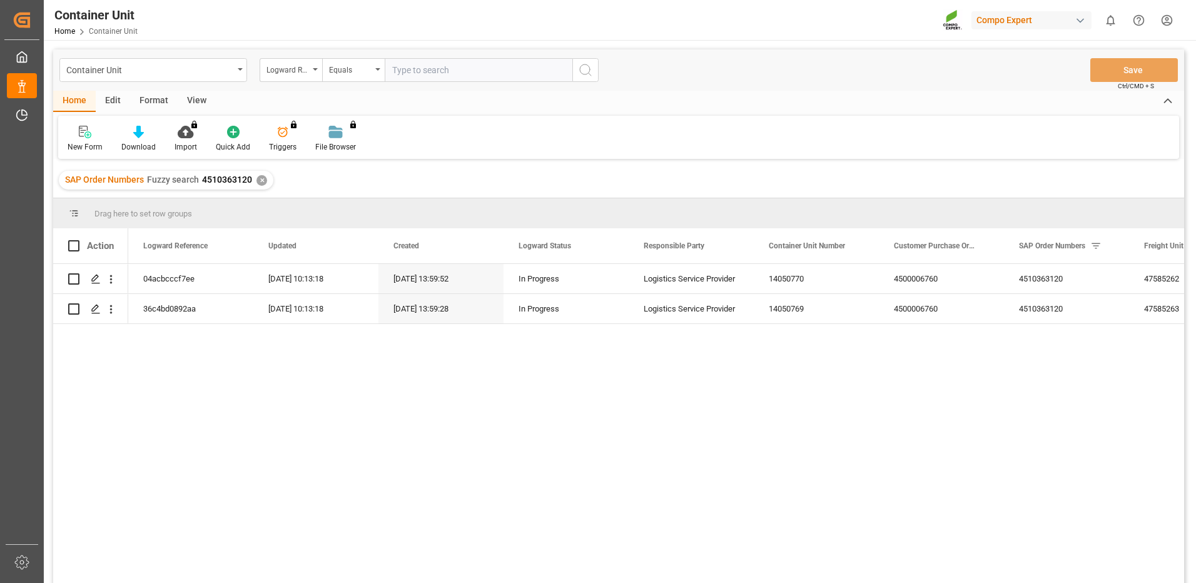
click at [406, 77] on input "text" at bounding box center [479, 70] width 188 height 24
click at [474, 70] on input "text" at bounding box center [479, 70] width 188 height 24
click at [354, 73] on div "Equals" at bounding box center [350, 68] width 43 height 14
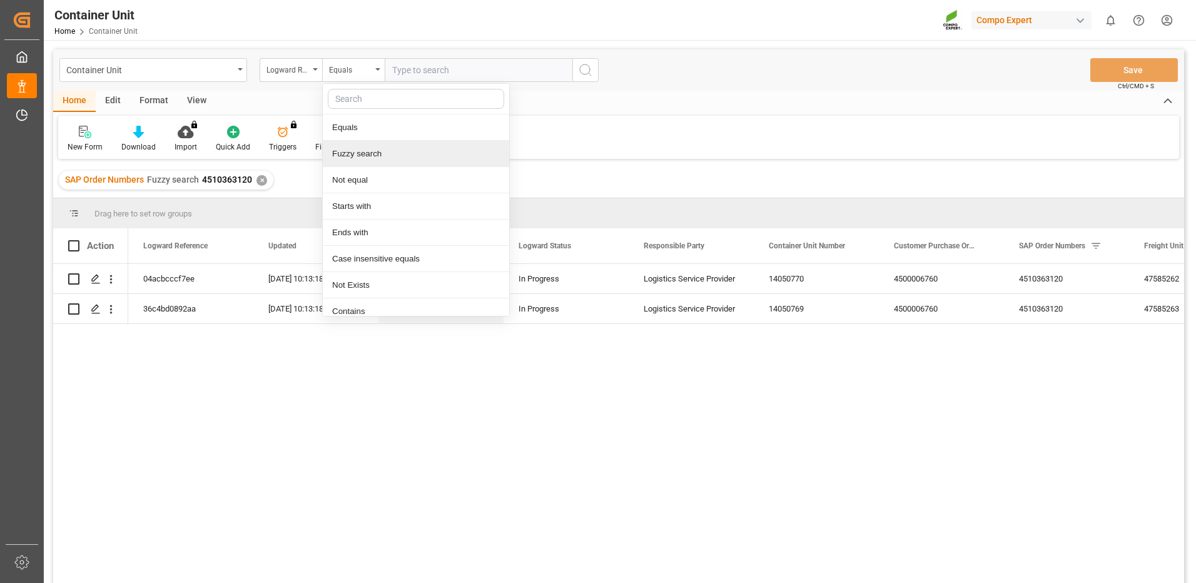
click at [369, 158] on div "Fuzzy search" at bounding box center [416, 154] width 186 height 26
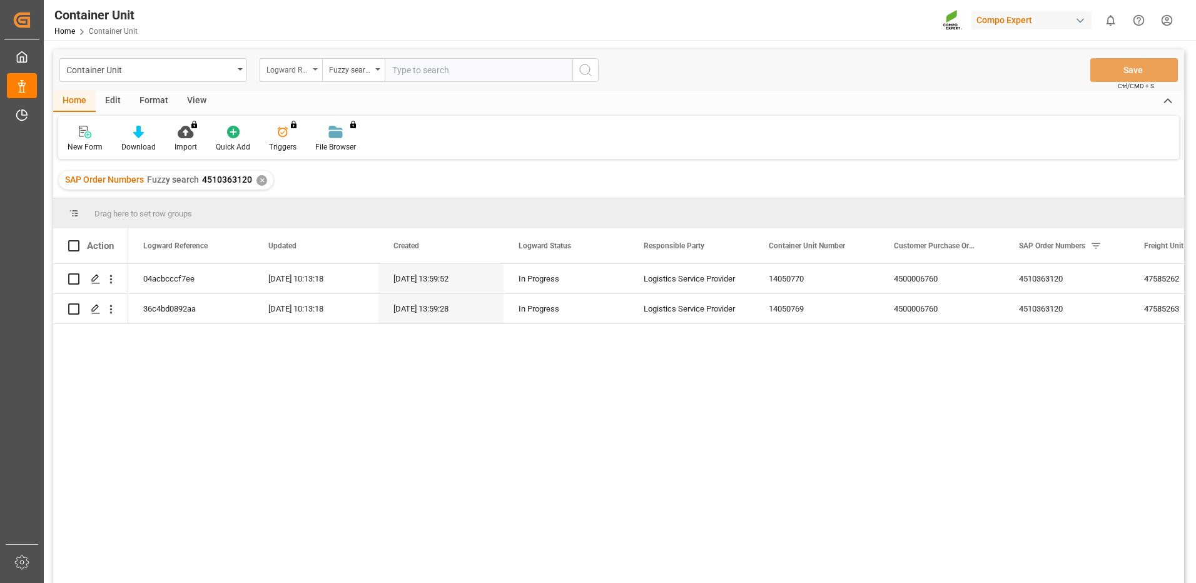
click at [303, 68] on div "Logward Reference" at bounding box center [287, 68] width 43 height 14
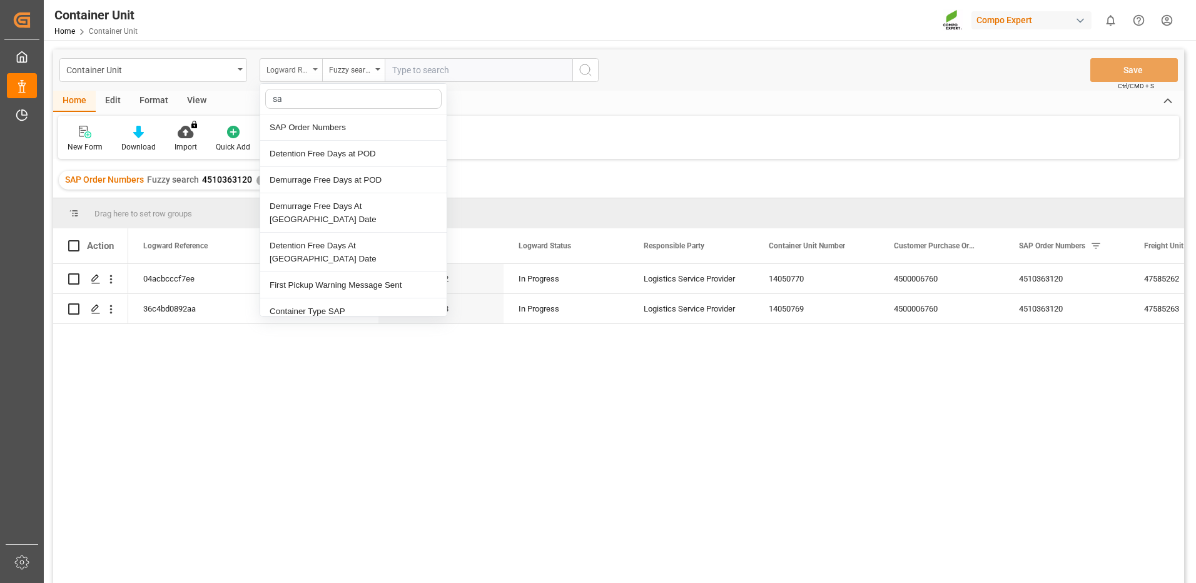
type input "sap"
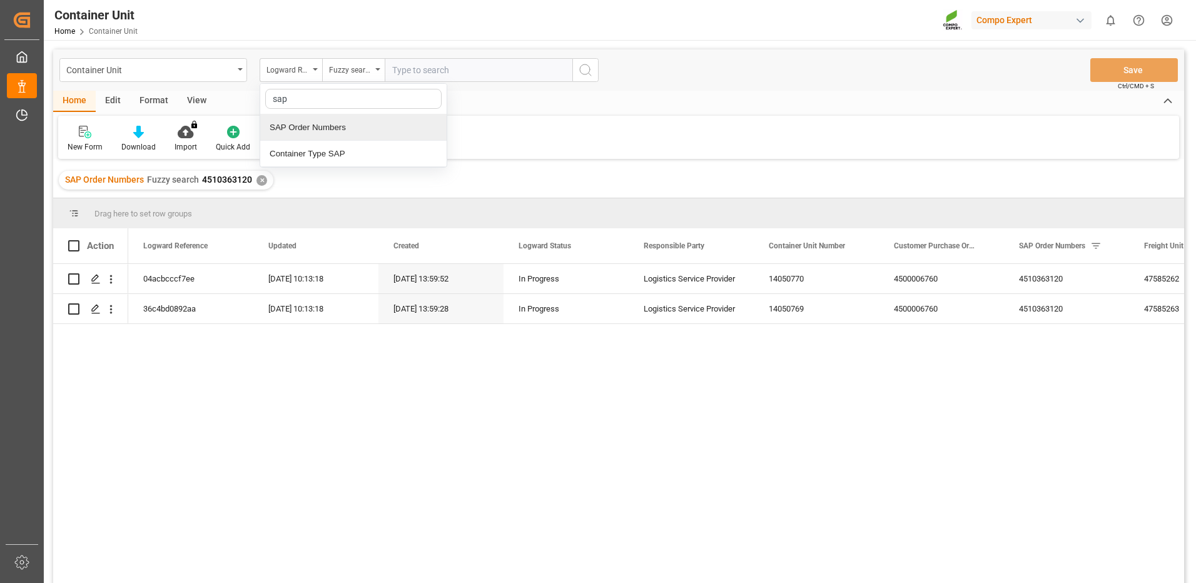
drag, startPoint x: 329, startPoint y: 129, endPoint x: 357, endPoint y: 123, distance: 28.8
click at [332, 128] on div "SAP Order Numbers" at bounding box center [353, 127] width 186 height 26
click at [459, 76] on input "text" at bounding box center [479, 70] width 188 height 24
paste input "4510363120"
type input "4510363120"
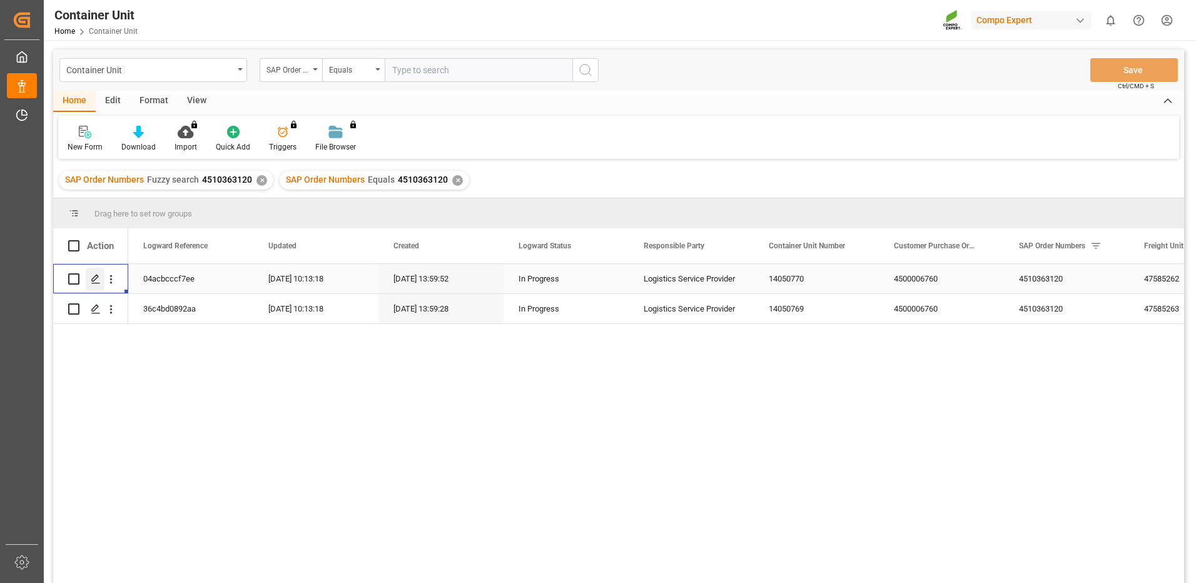
click at [91, 277] on icon "Press SPACE to select this row." at bounding box center [96, 279] width 10 height 10
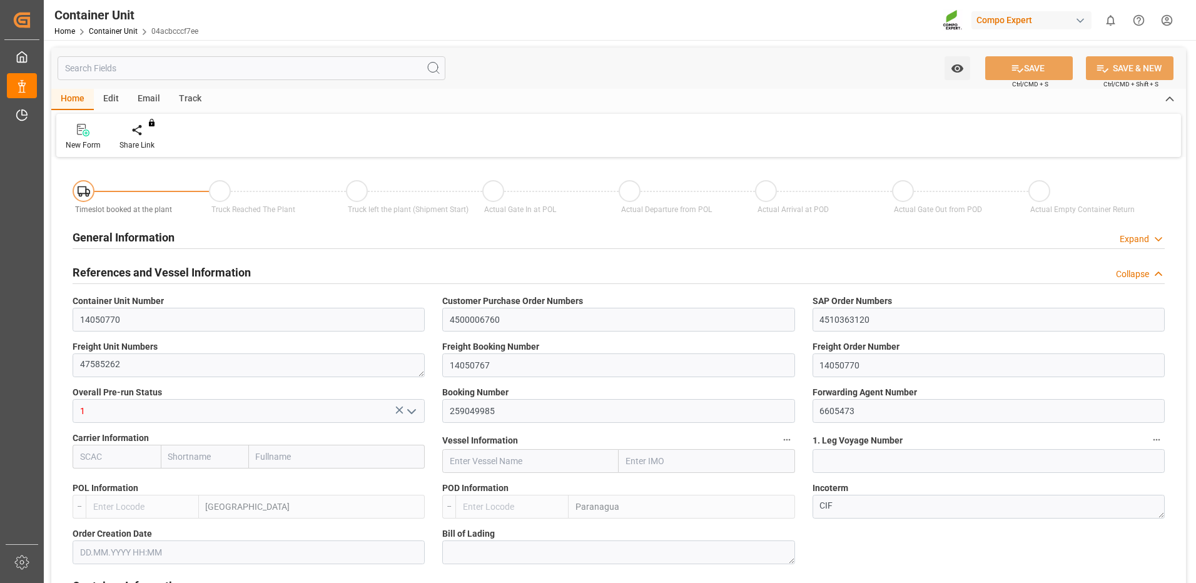
type input "ESVLC"
type input "BRPNG"
type input "10"
type input "0"
type input "10"
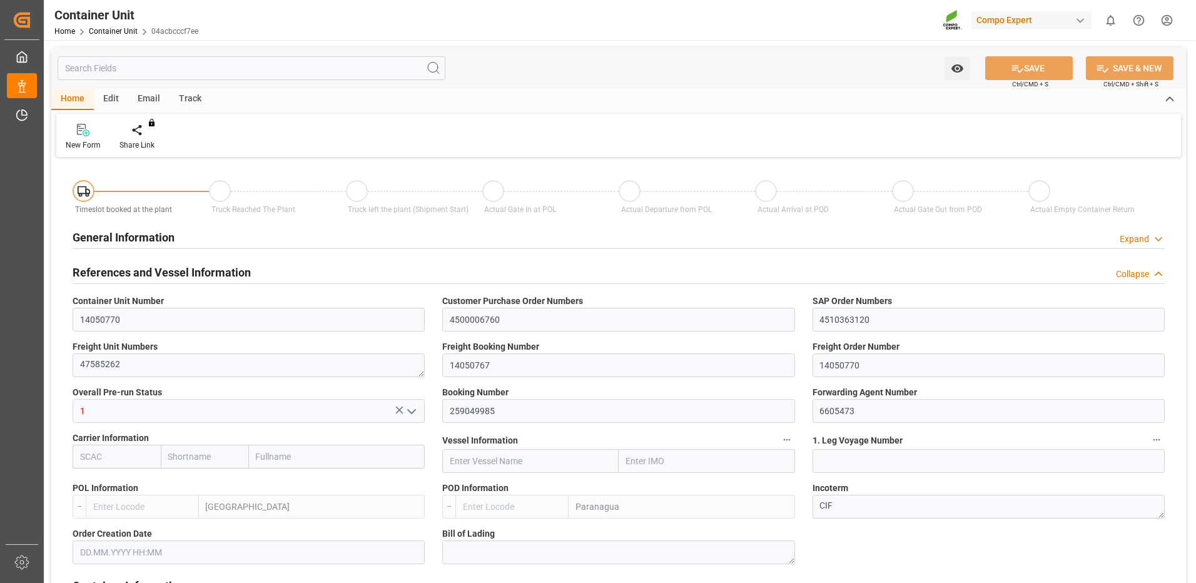
type input "0"
type input "40"
type input "24576"
type input "[DATE] 13:58"
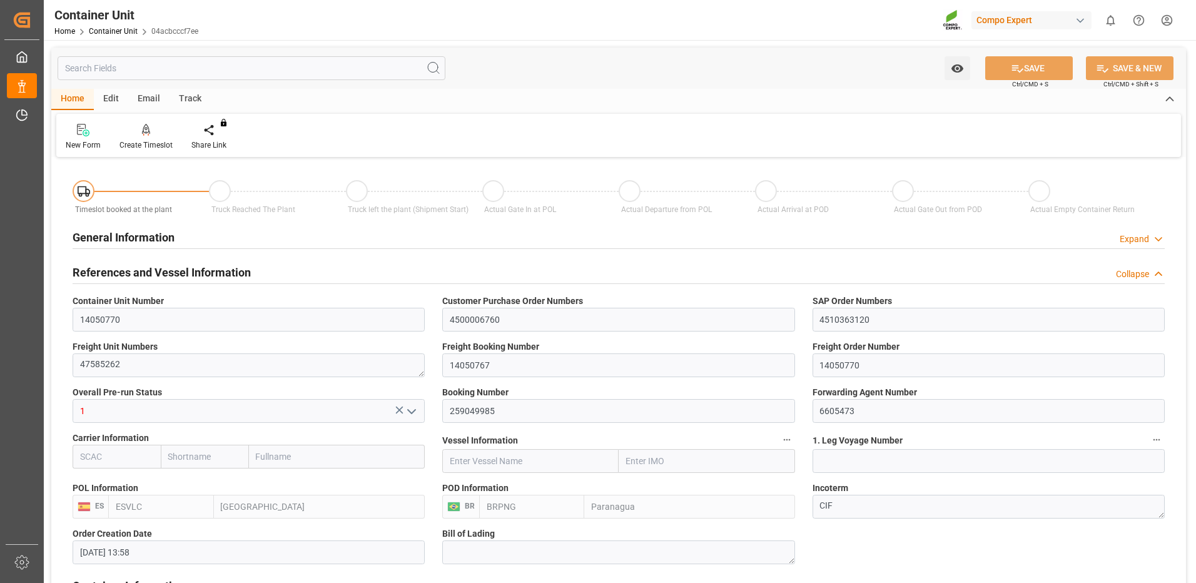
type input "15.10.2025"
click at [153, 138] on div "Create Timeslot" at bounding box center [146, 137] width 72 height 28
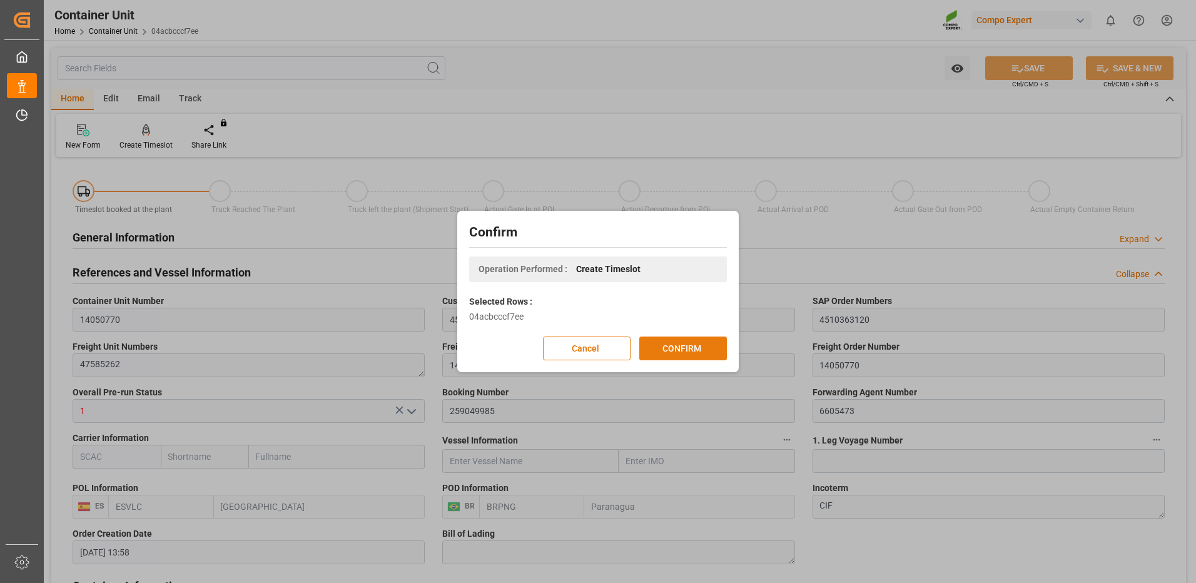
click at [666, 346] on button "CONFIRM" at bounding box center [683, 349] width 88 height 24
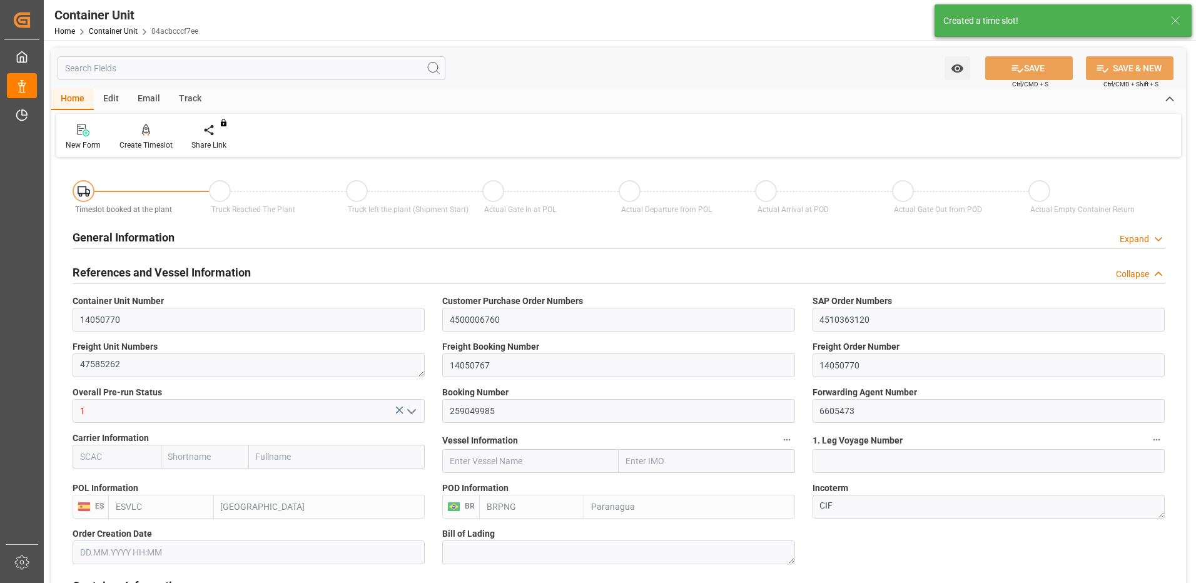
type input "ESVLC"
type input "BRPNG"
type input "10"
type input "0"
type input "10"
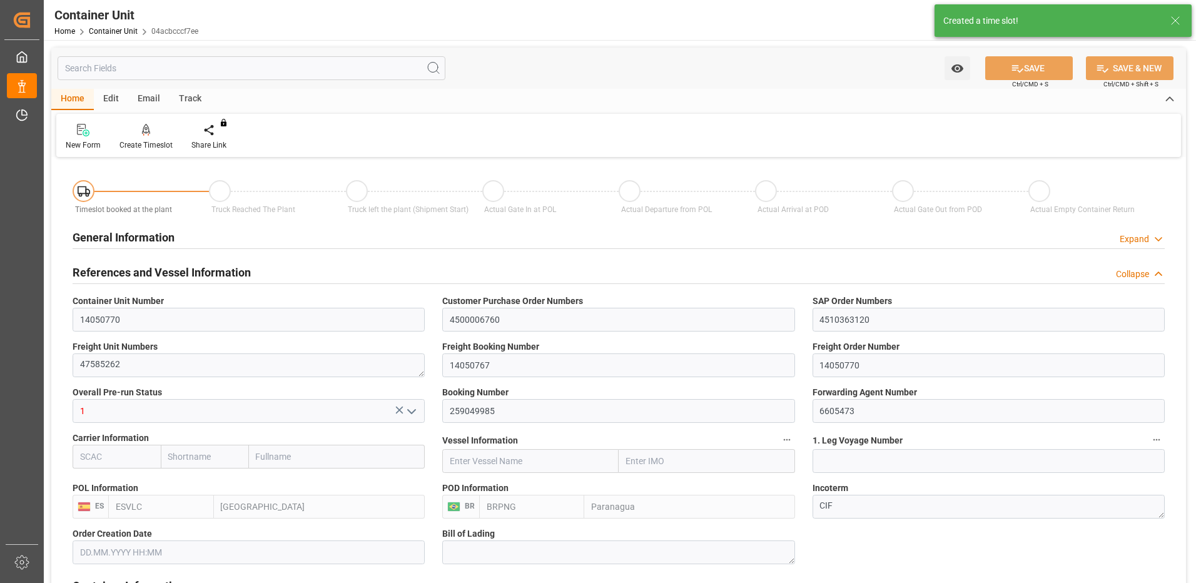
type input "0"
type input "40"
type input "24576"
type input "[DATE] 13:58"
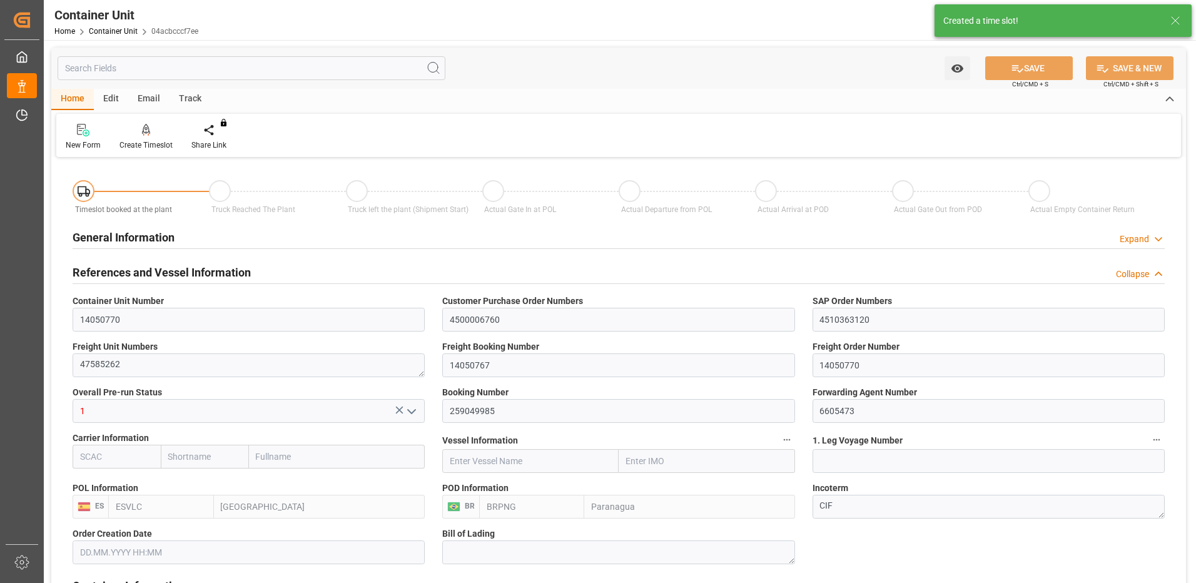
type input "15.10.2025"
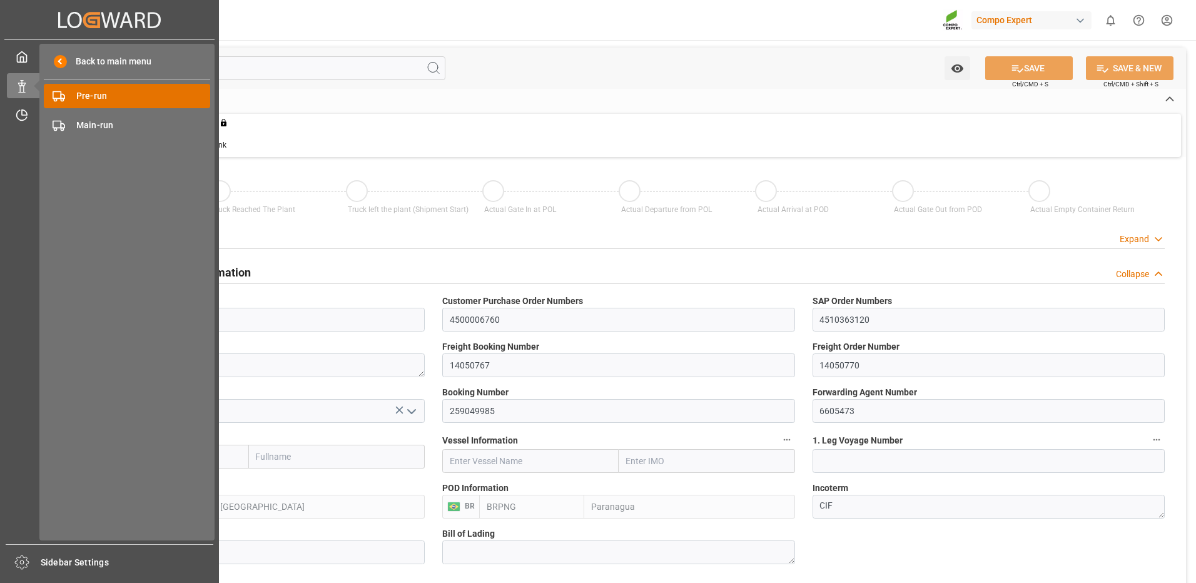
click at [79, 96] on span "Pre-run" at bounding box center [143, 95] width 134 height 13
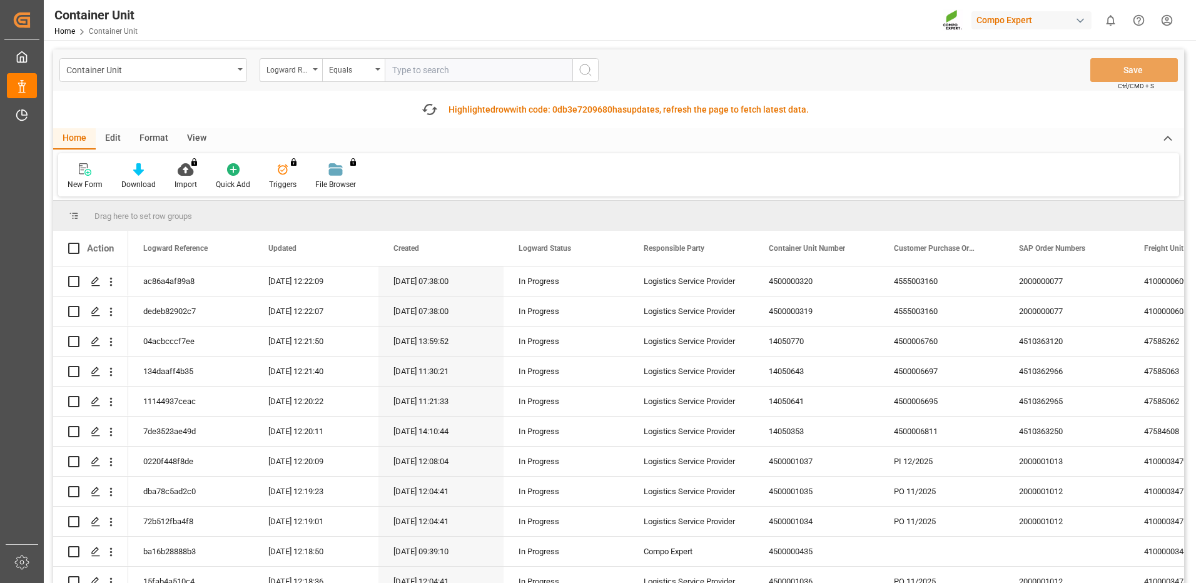
click at [514, 74] on input "text" at bounding box center [479, 70] width 188 height 24
type input "4510363120"
click at [294, 71] on div "Logward Reference" at bounding box center [287, 68] width 43 height 14
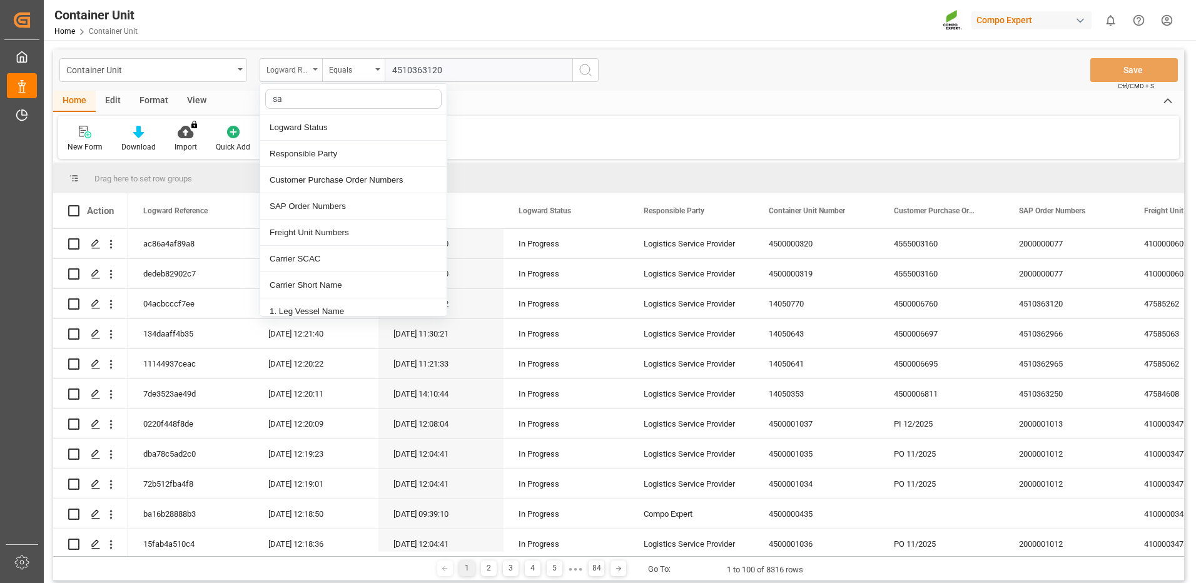
type input "sap"
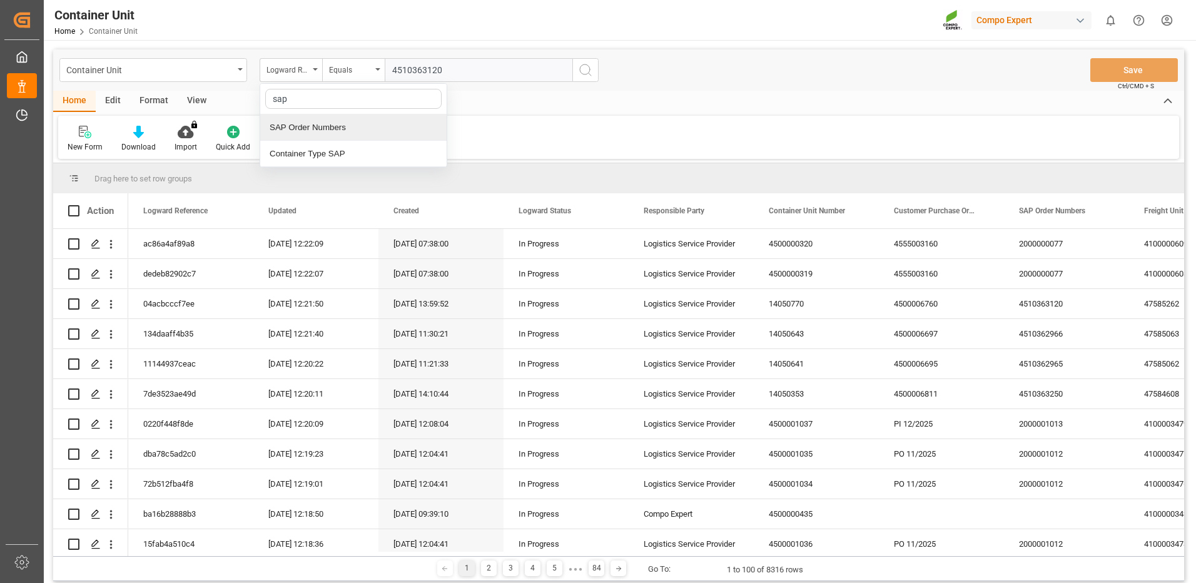
click at [388, 124] on div "SAP Order Numbers" at bounding box center [353, 127] width 186 height 26
click at [363, 73] on div "Equals" at bounding box center [350, 68] width 43 height 14
type input "fuz"
click at [375, 132] on div "Fuzzy search" at bounding box center [416, 127] width 186 height 26
click at [411, 66] on input "text" at bounding box center [479, 70] width 188 height 24
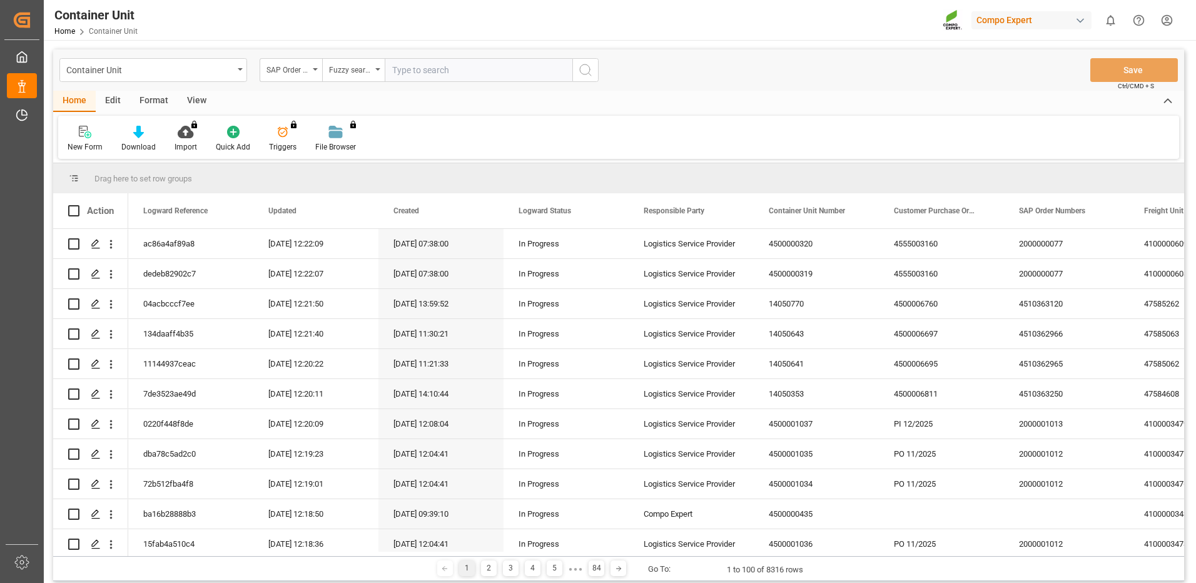
paste input "4510363120"
type input "4510363120"
click at [592, 73] on icon "search button" at bounding box center [585, 70] width 15 height 15
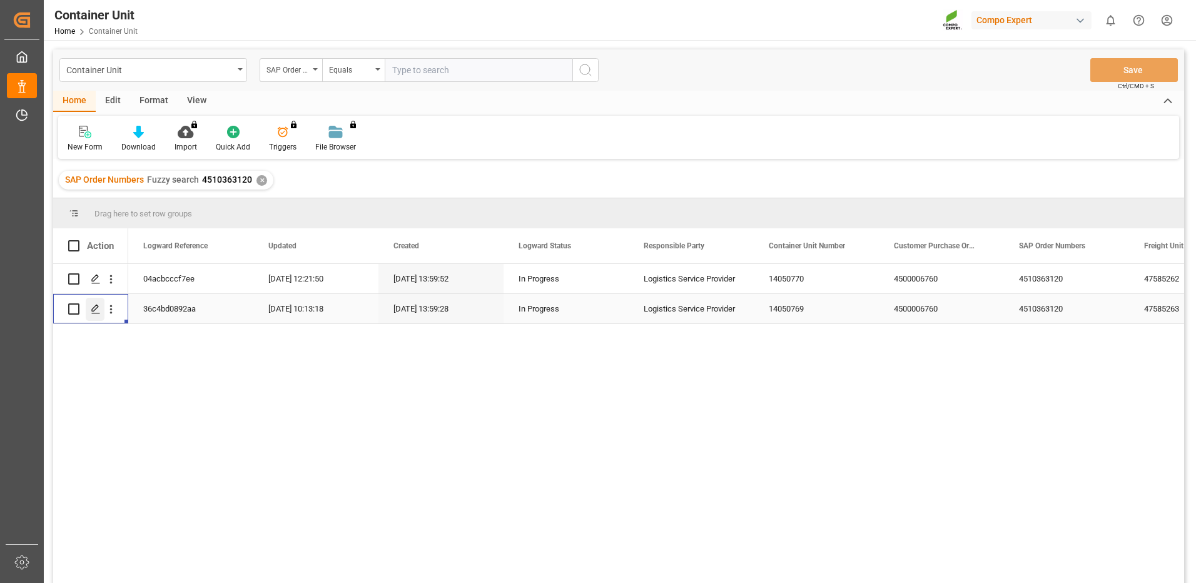
click at [94, 310] on icon "Press SPACE to select this row." at bounding box center [96, 309] width 10 height 10
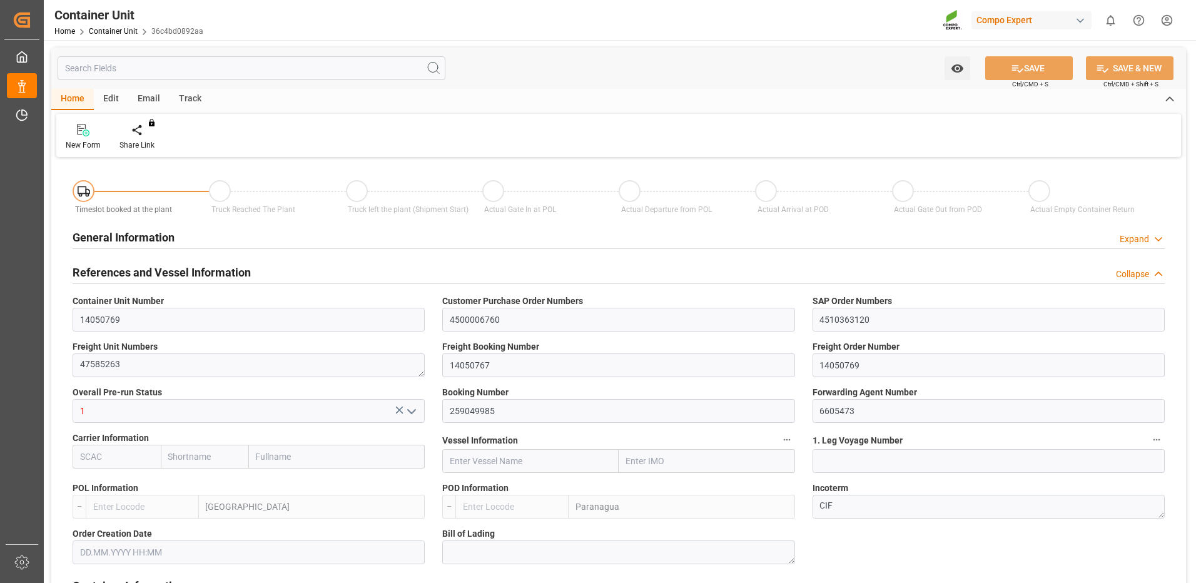
type input "ESVLC"
type input "BRPNG"
type input "10"
type input "0"
type input "10"
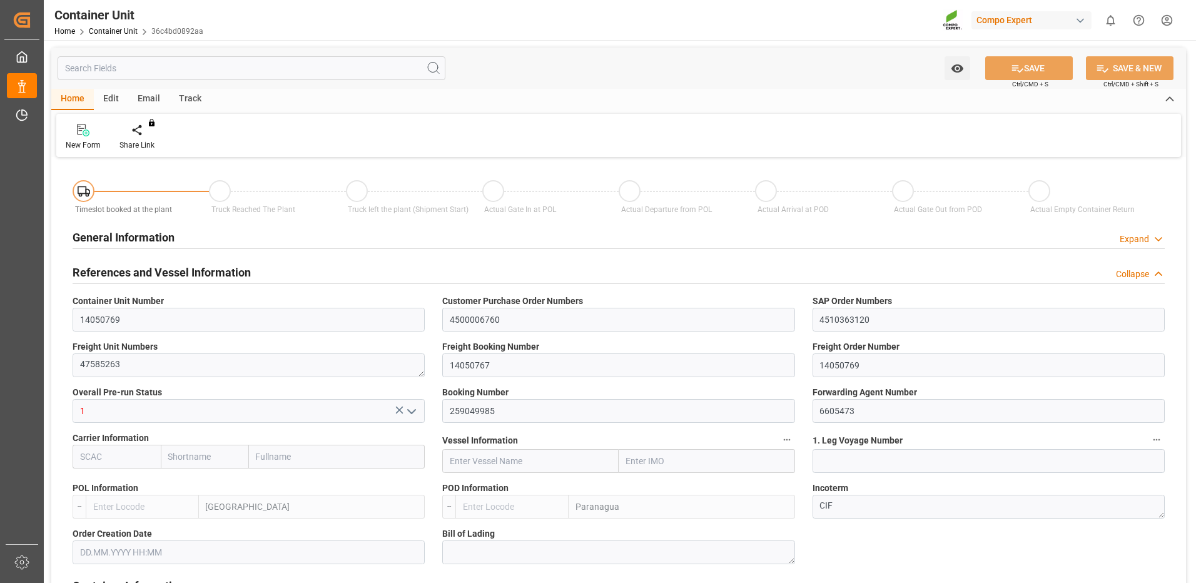
type input "0"
type input "40"
type input "24576"
type input "[DATE] 13:58"
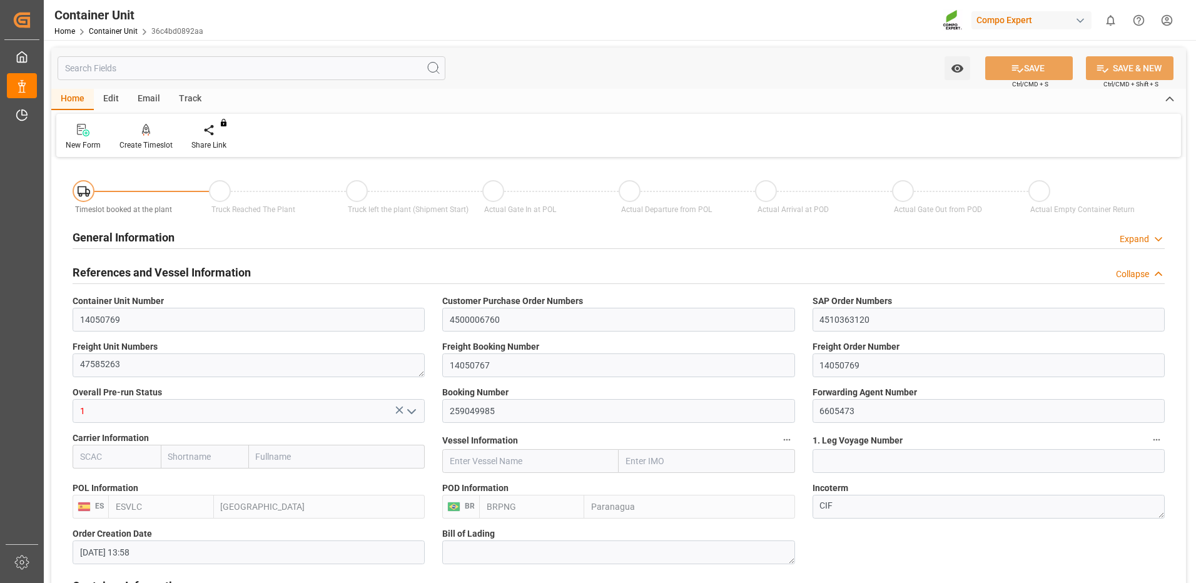
type input "15.10.2025"
click at [146, 148] on div "Create Timeslot" at bounding box center [145, 144] width 53 height 11
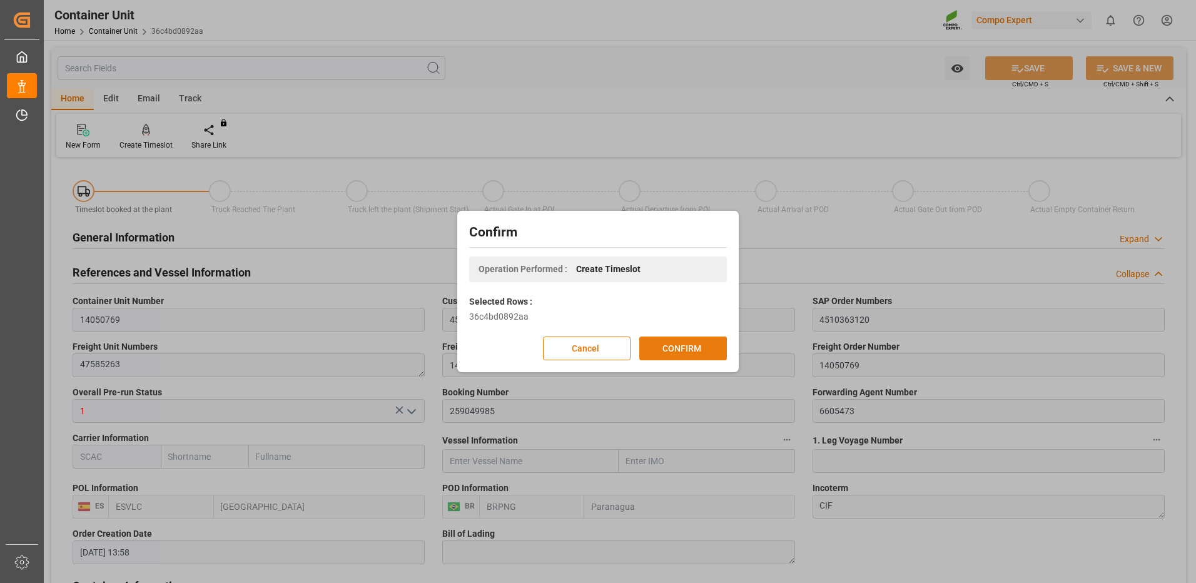
click at [686, 355] on button "CONFIRM" at bounding box center [683, 349] width 88 height 24
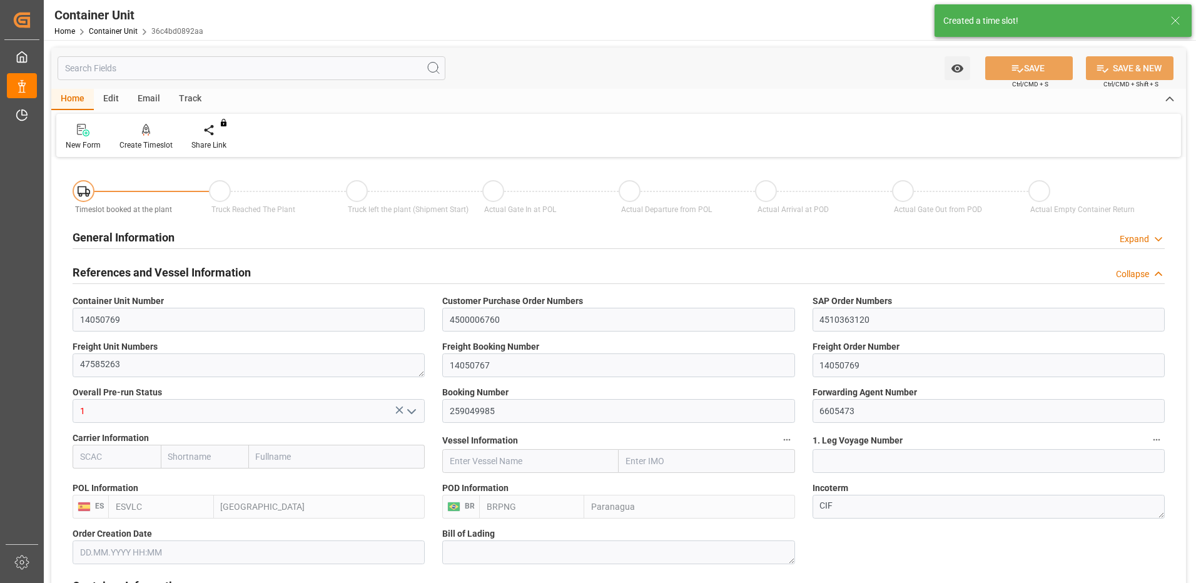
type input "[DATE] 13:58"
type input "15.10.2025"
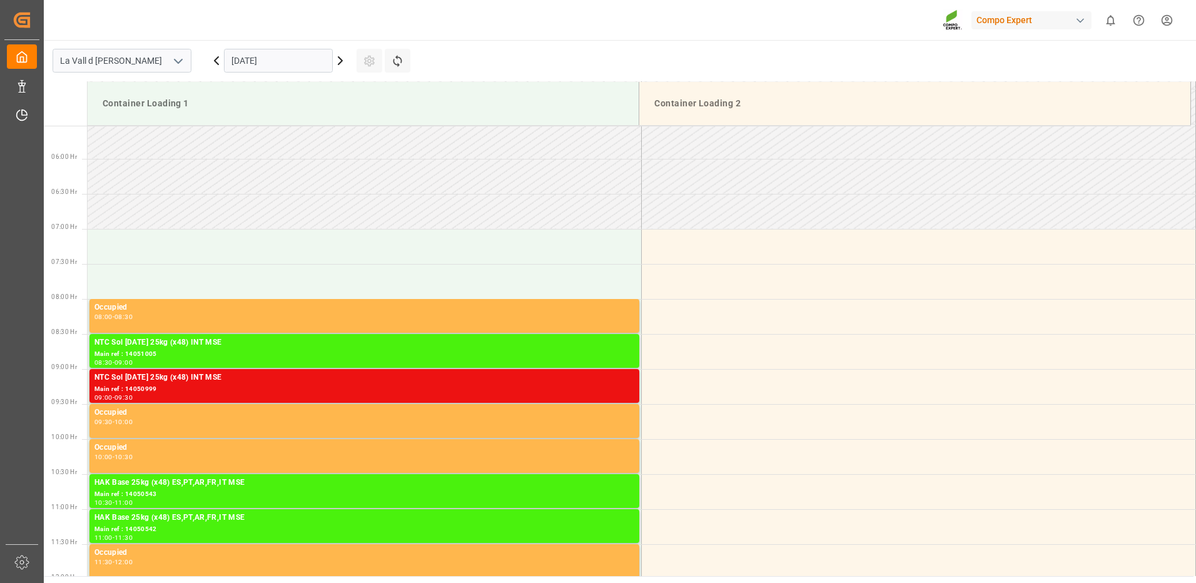
scroll to position [137, 0]
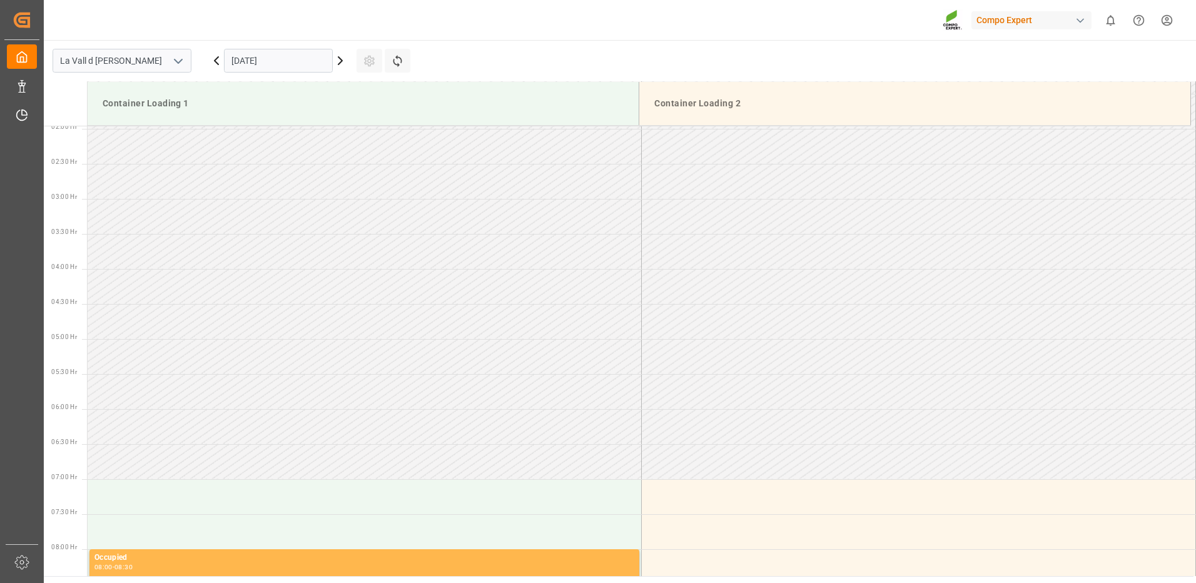
click at [243, 65] on input "[DATE]" at bounding box center [278, 61] width 109 height 24
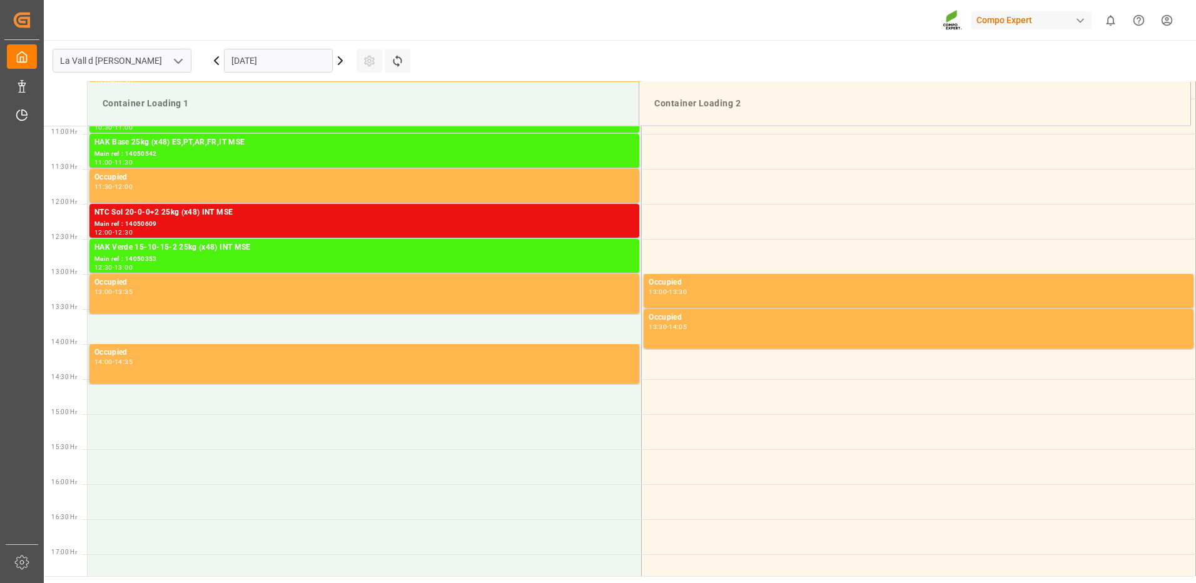
scroll to position [575, 0]
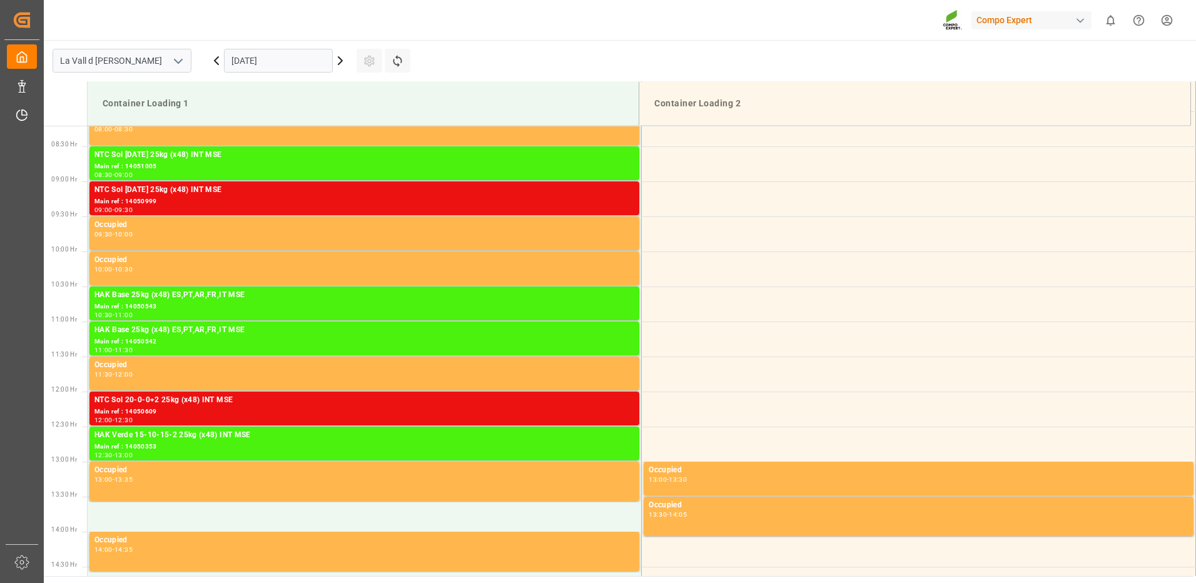
click at [268, 62] on input "[DATE]" at bounding box center [278, 61] width 109 height 24
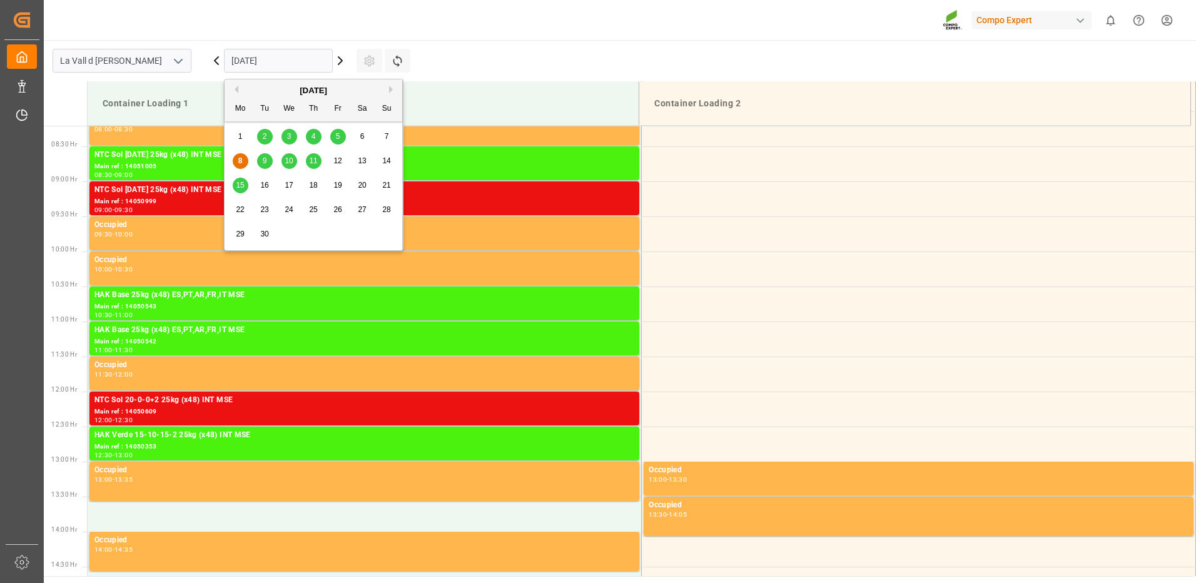
click at [310, 185] on span "18" at bounding box center [313, 185] width 8 height 9
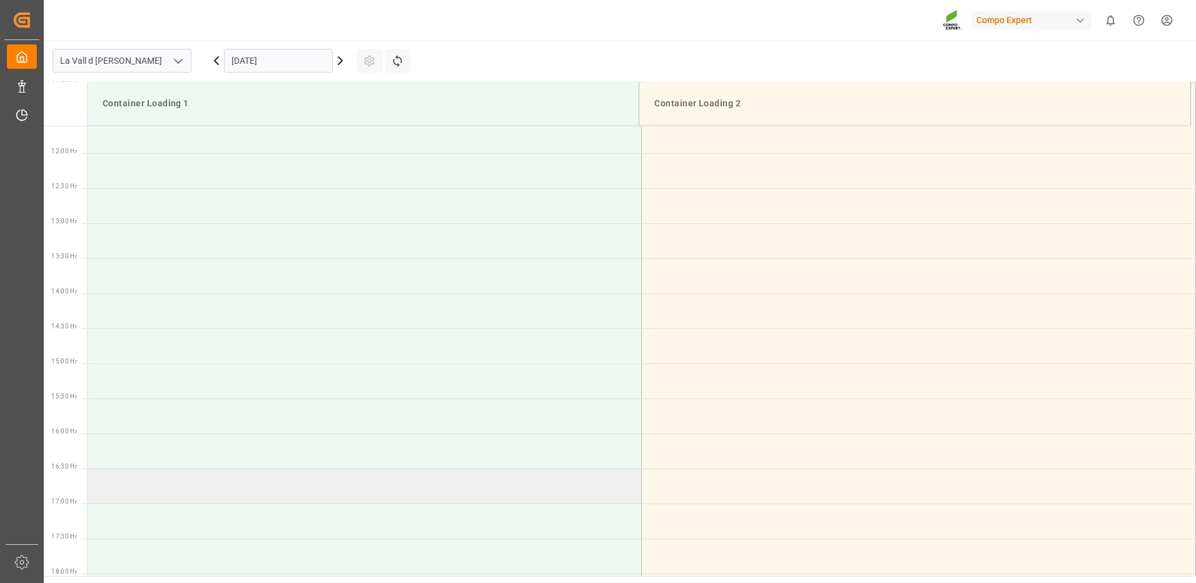
scroll to position [1001, 0]
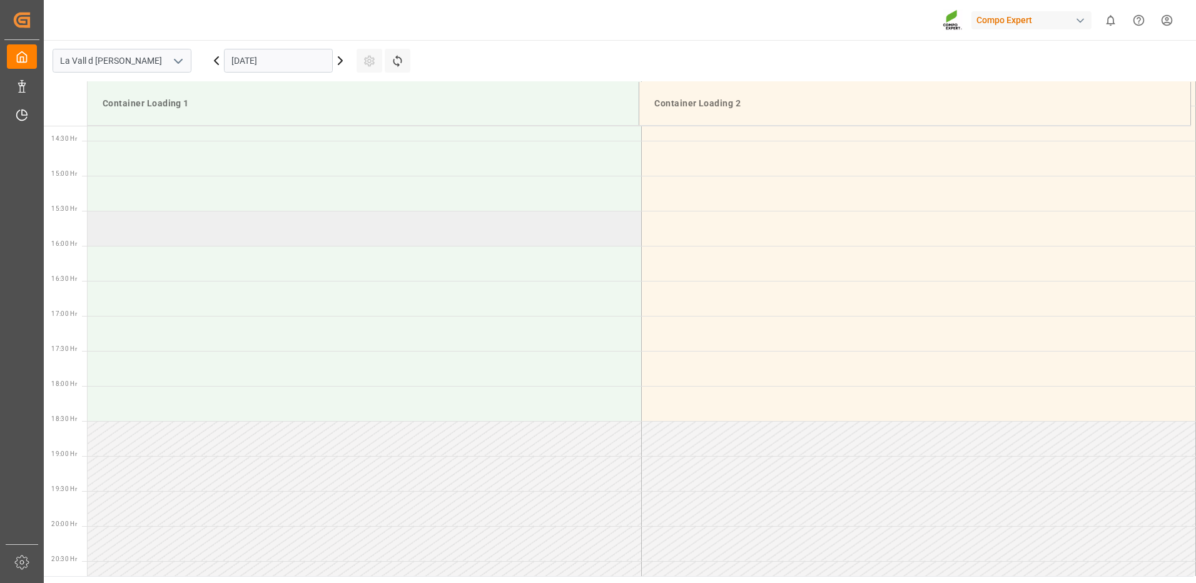
click at [136, 227] on td at bounding box center [365, 228] width 554 height 35
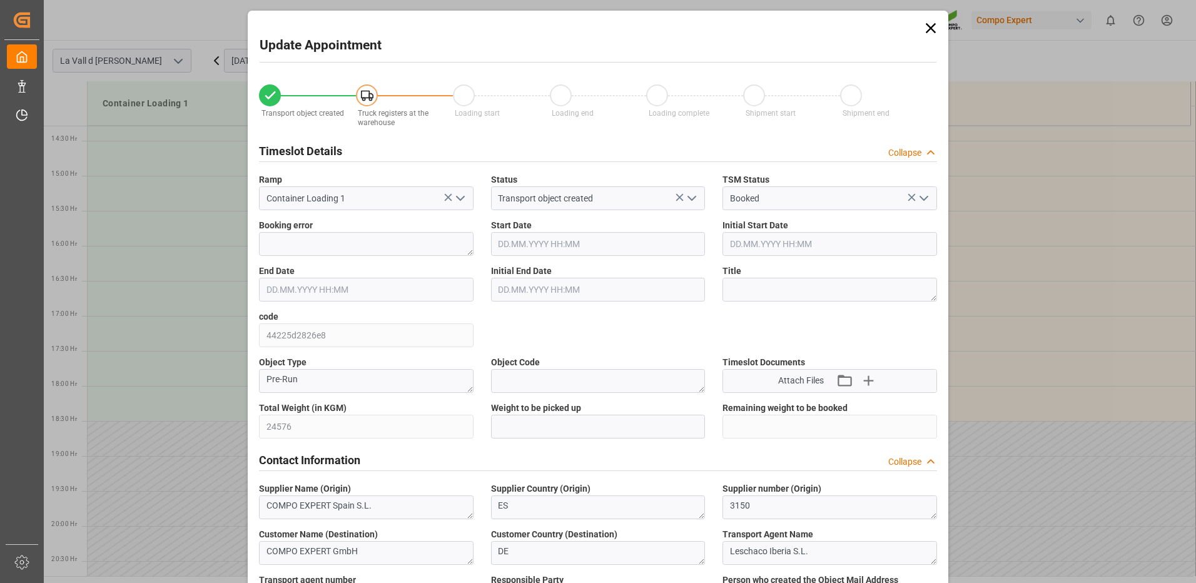
type input "24576"
type input "40"
type input "[DATE] 15:30"
type input "[DATE] 16:00"
type input "[DATE] 13:58"
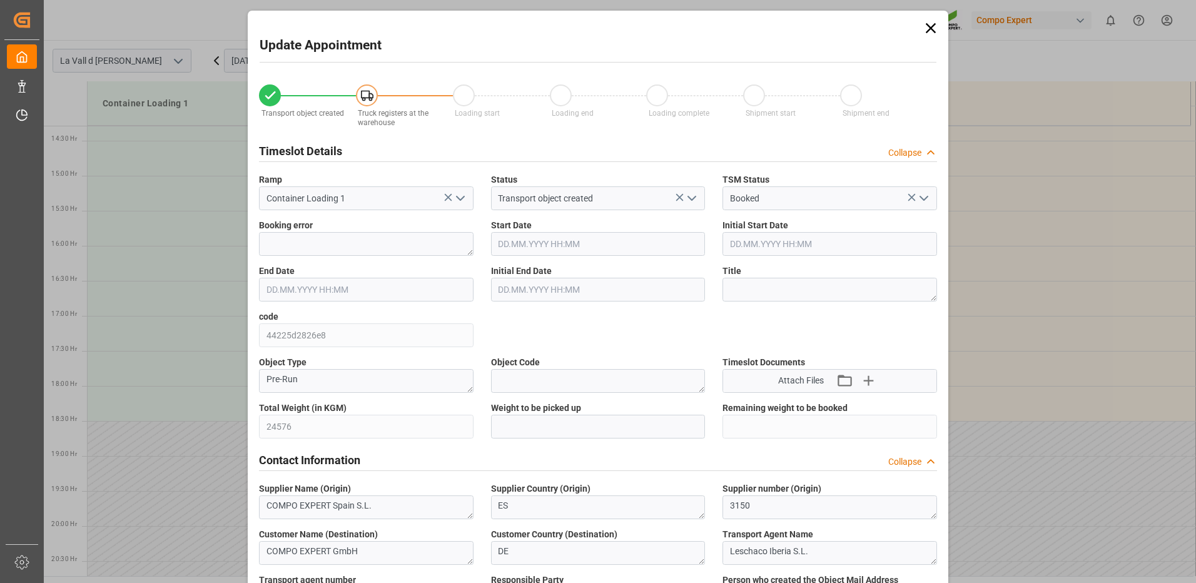
type input "[DATE] 12:20"
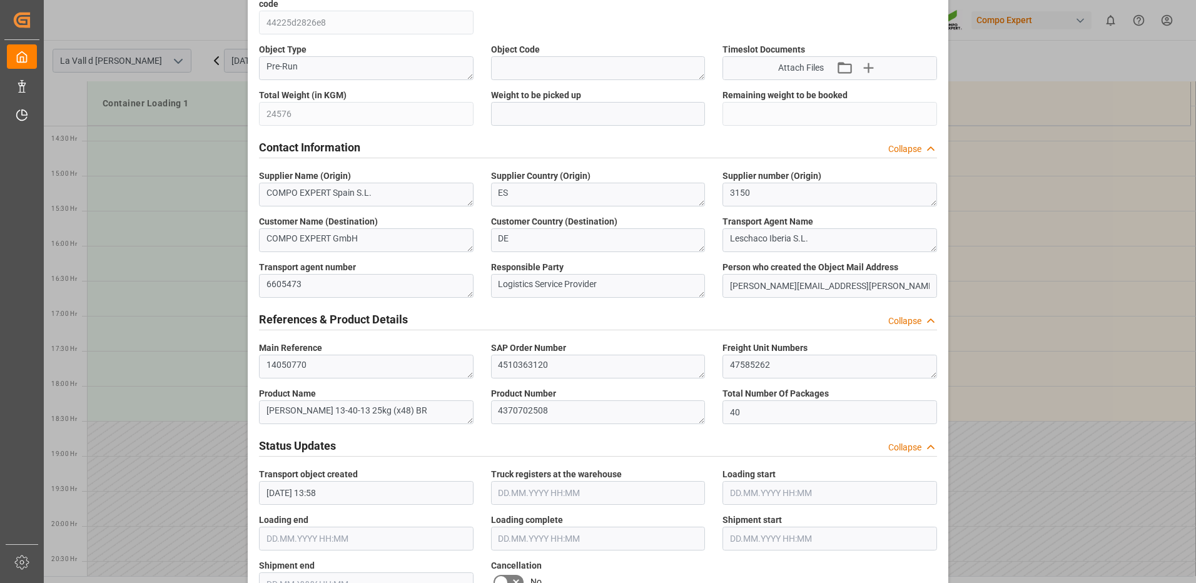
scroll to position [250, 0]
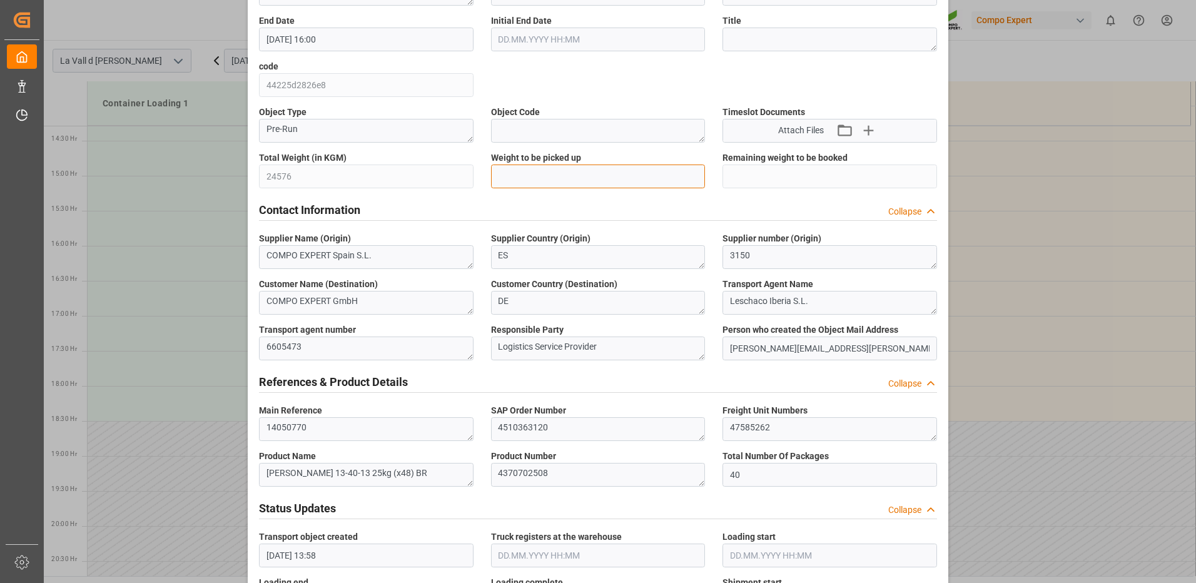
click at [545, 176] on input "text" at bounding box center [598, 177] width 215 height 24
type input "24576"
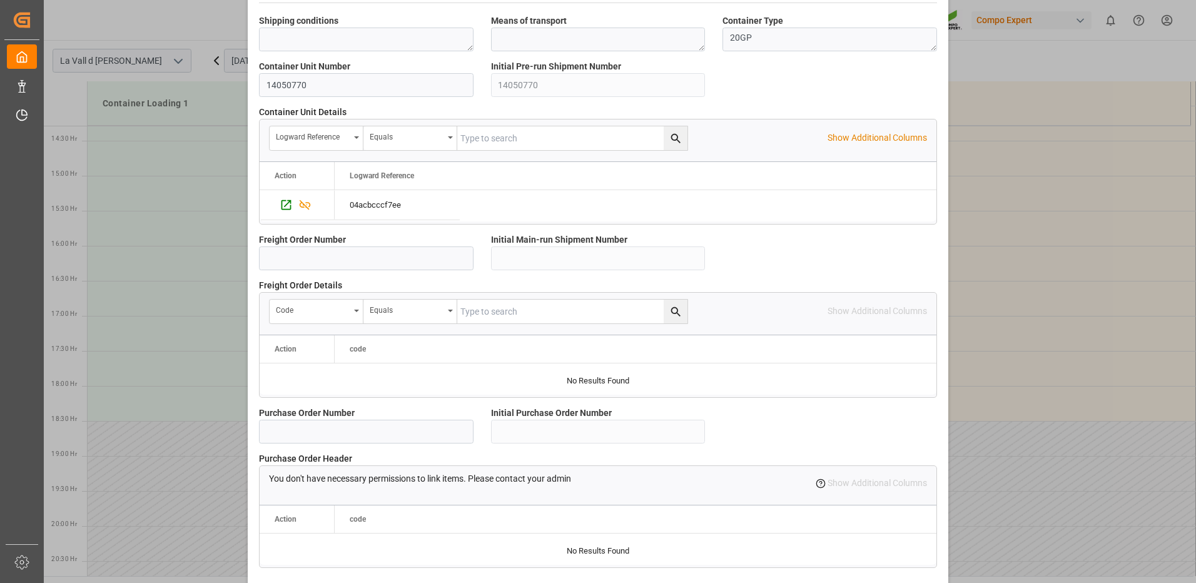
scroll to position [1067, 0]
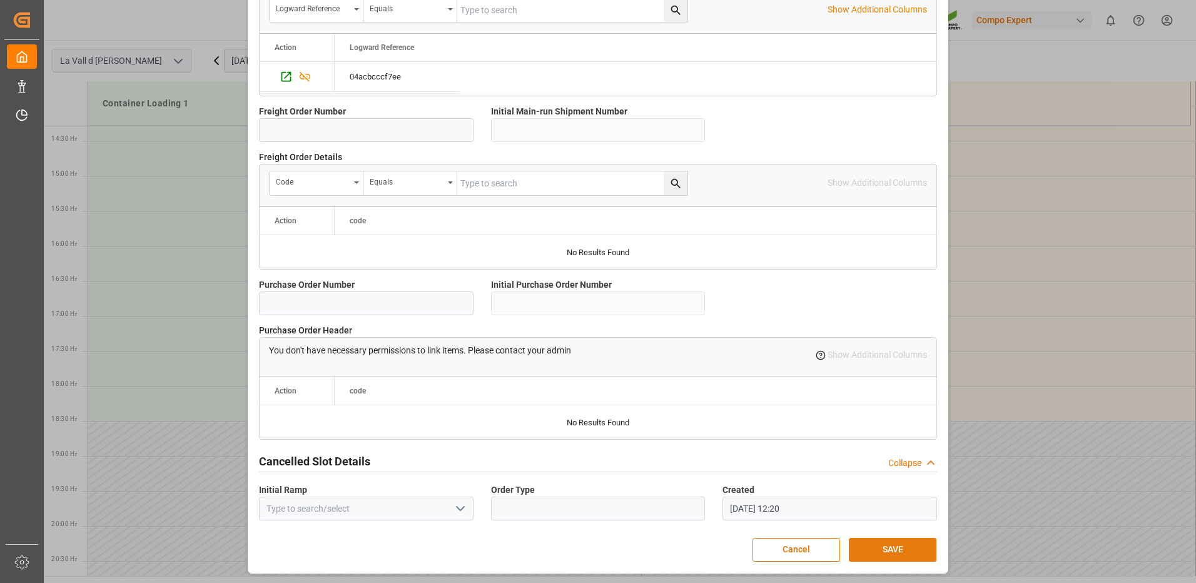
click at [899, 549] on button "SAVE" at bounding box center [893, 550] width 88 height 24
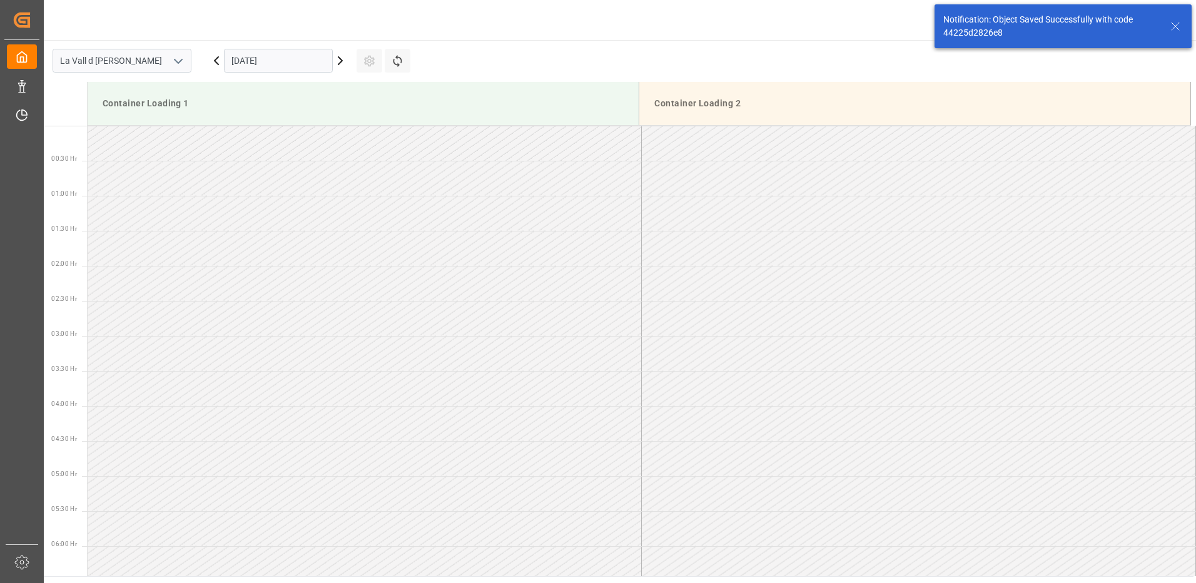
scroll to position [973, 0]
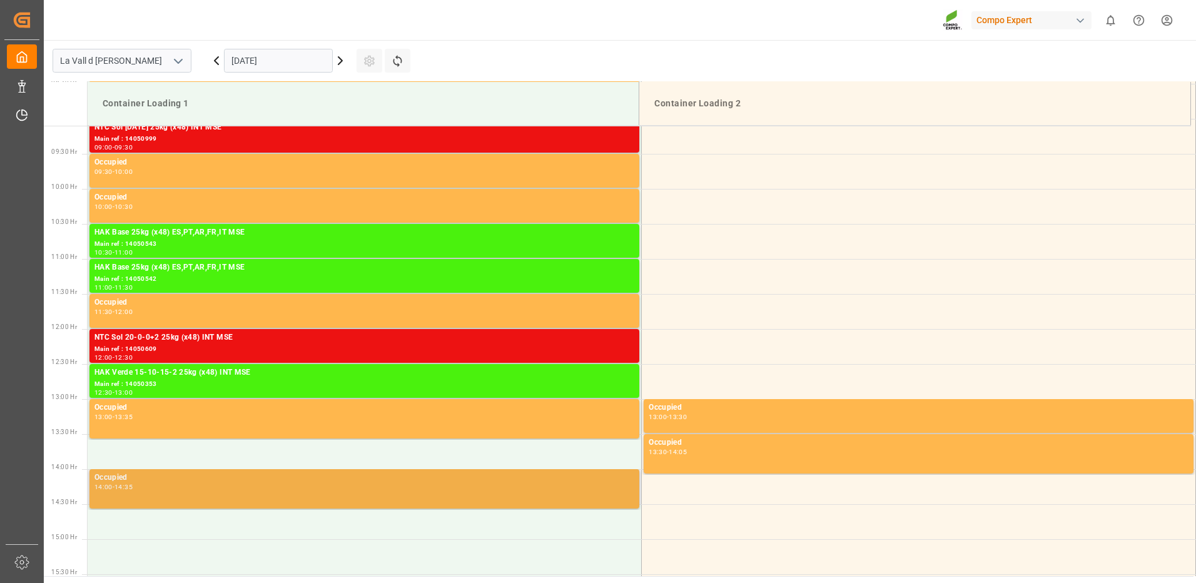
scroll to position [512, 0]
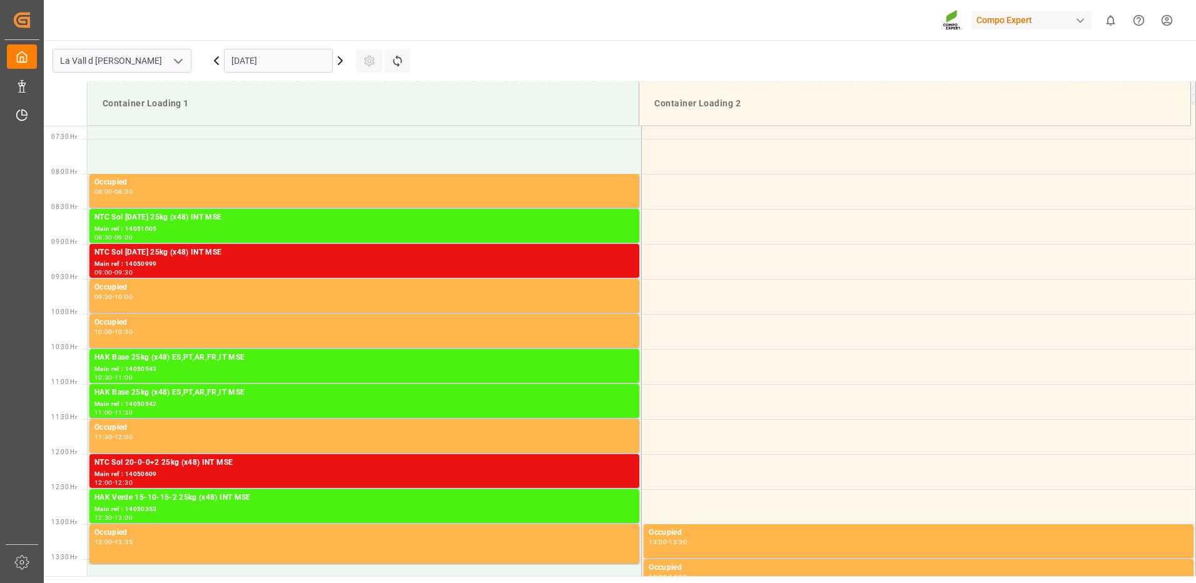
click at [274, 67] on input "[DATE]" at bounding box center [278, 61] width 109 height 24
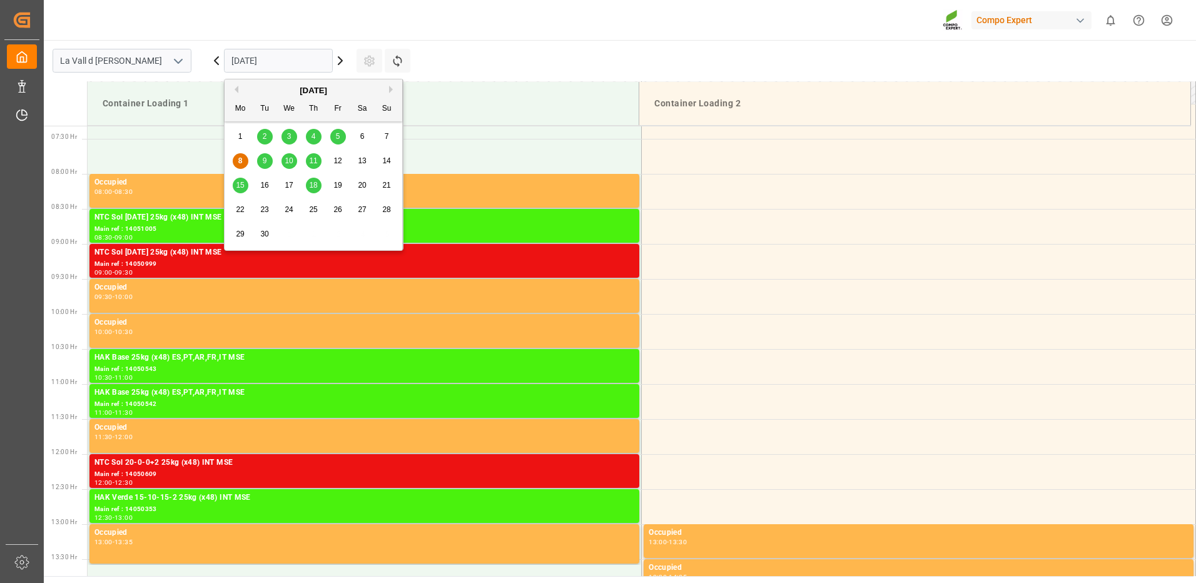
click at [312, 188] on span "18" at bounding box center [313, 185] width 8 height 9
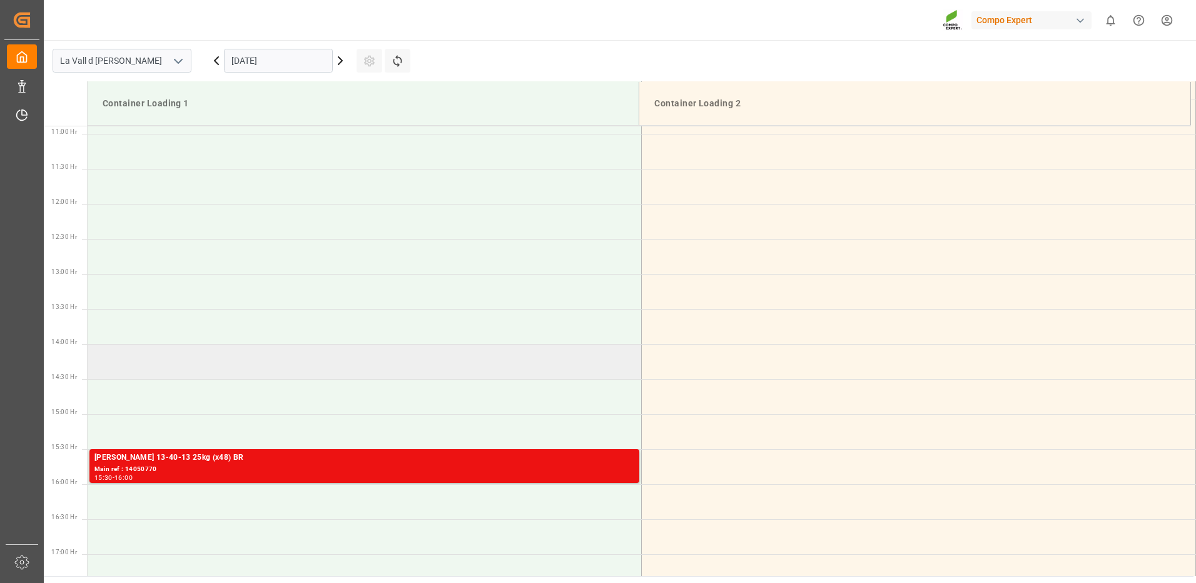
scroll to position [825, 0]
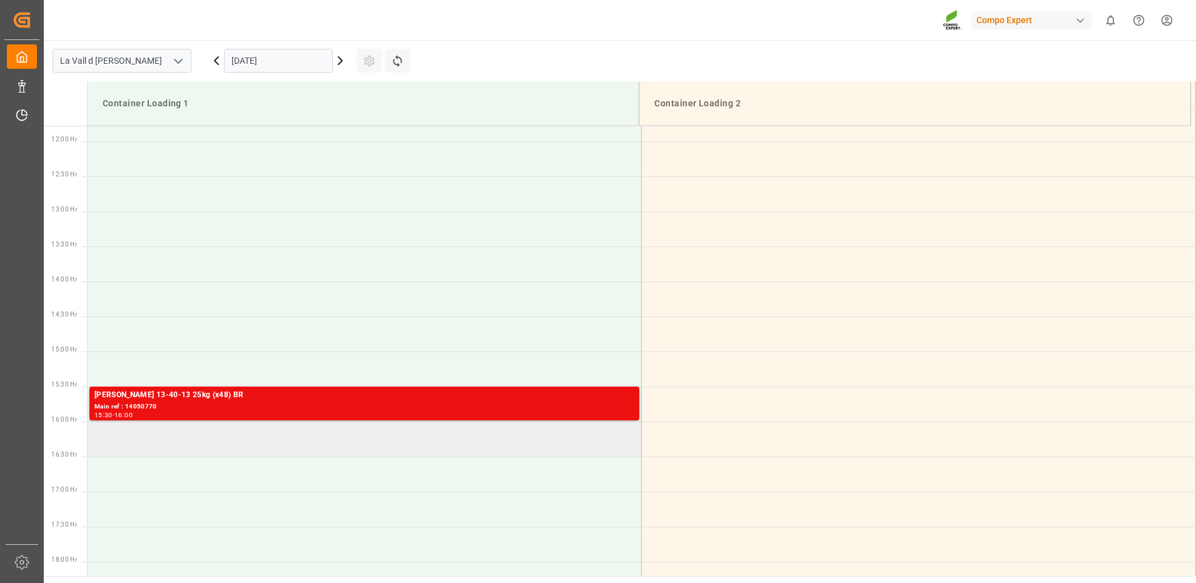
click at [195, 433] on td at bounding box center [365, 439] width 554 height 35
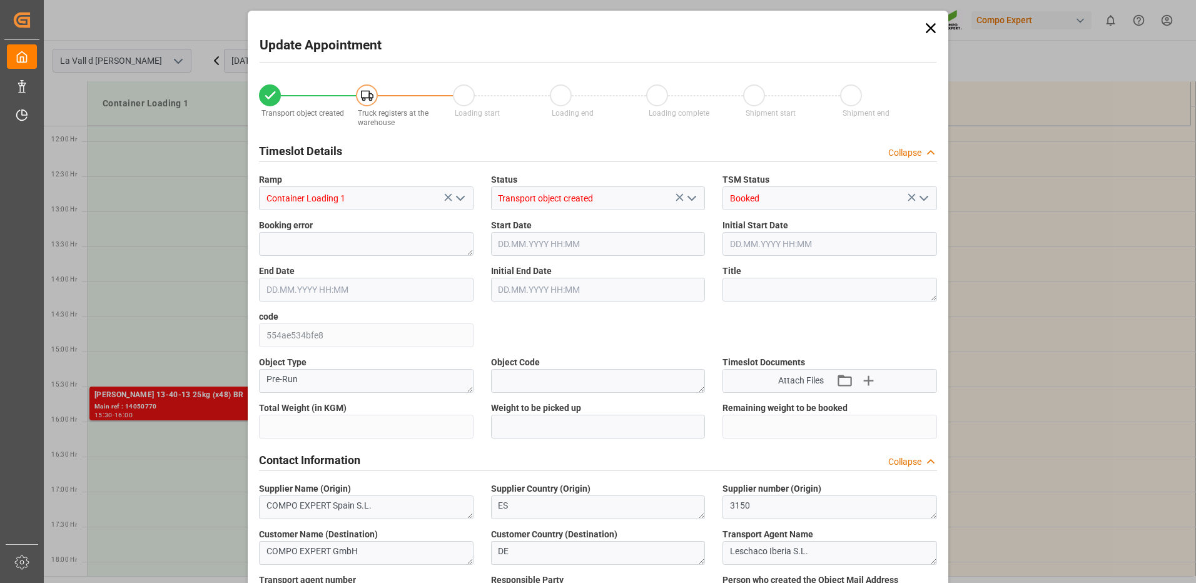
type input "24576"
type input "40"
type input "[DATE] 16:00"
type input "[DATE] 16:30"
type input "[DATE] 13:58"
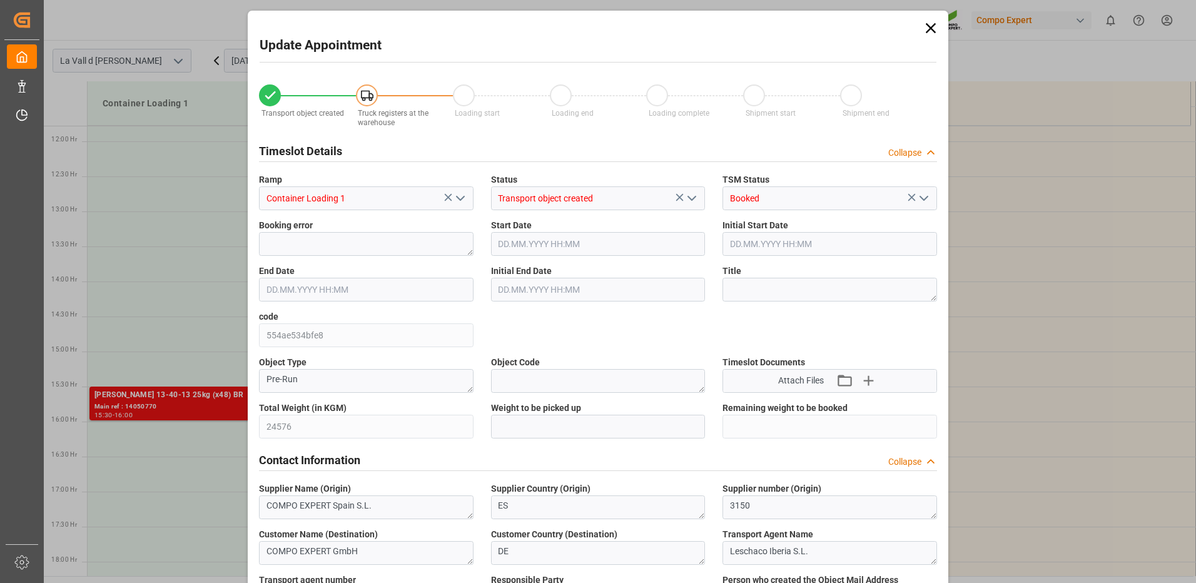
type input "[DATE] 12:22"
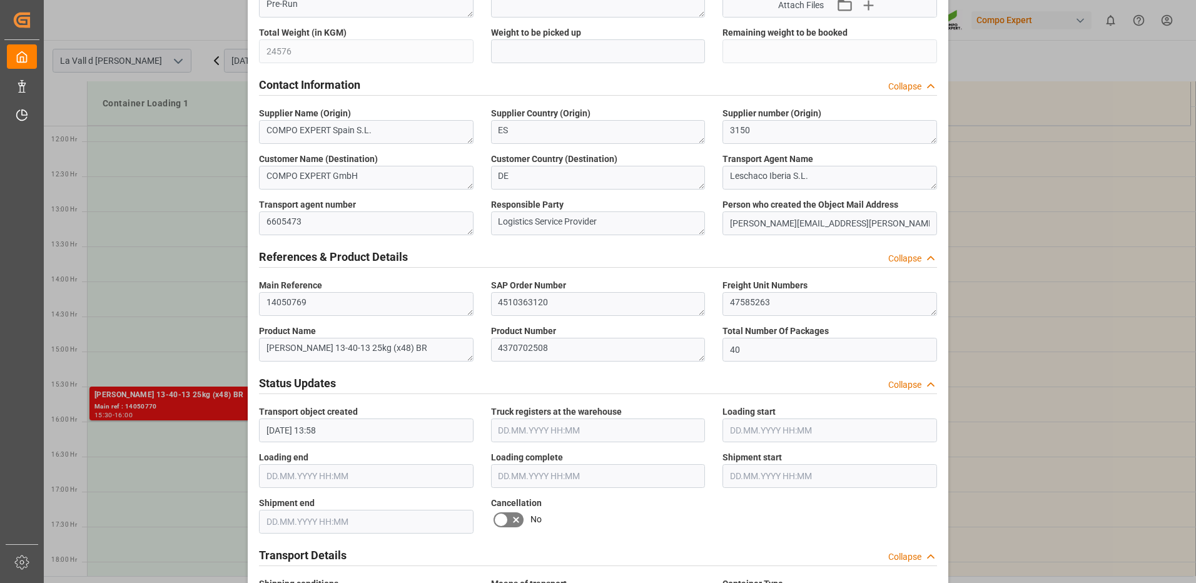
scroll to position [313, 0]
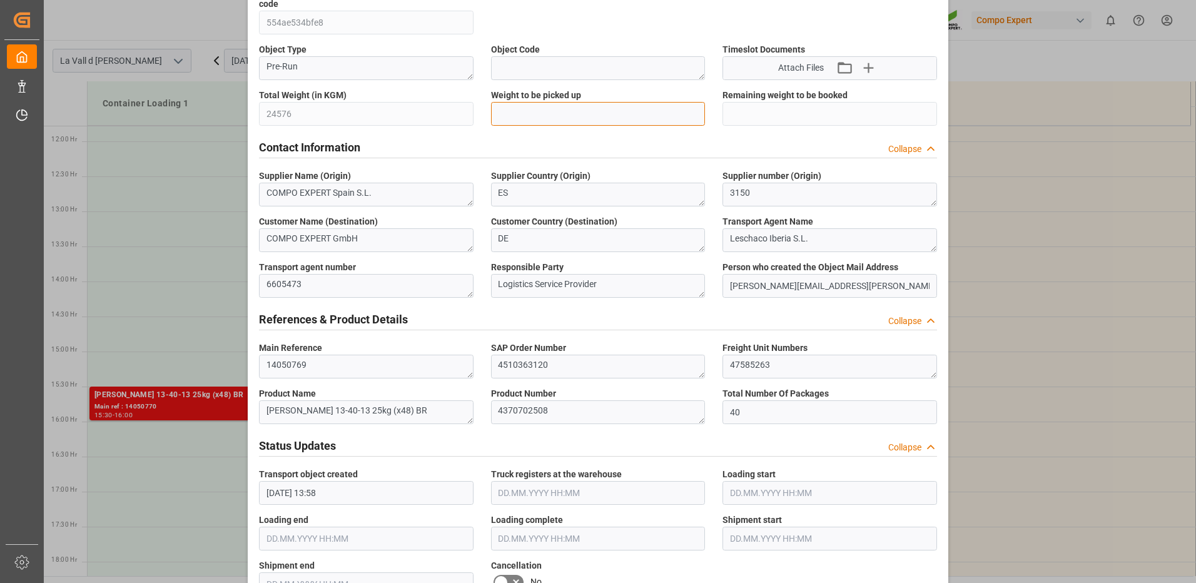
click at [522, 118] on input "text" at bounding box center [598, 114] width 215 height 24
type input "24576"
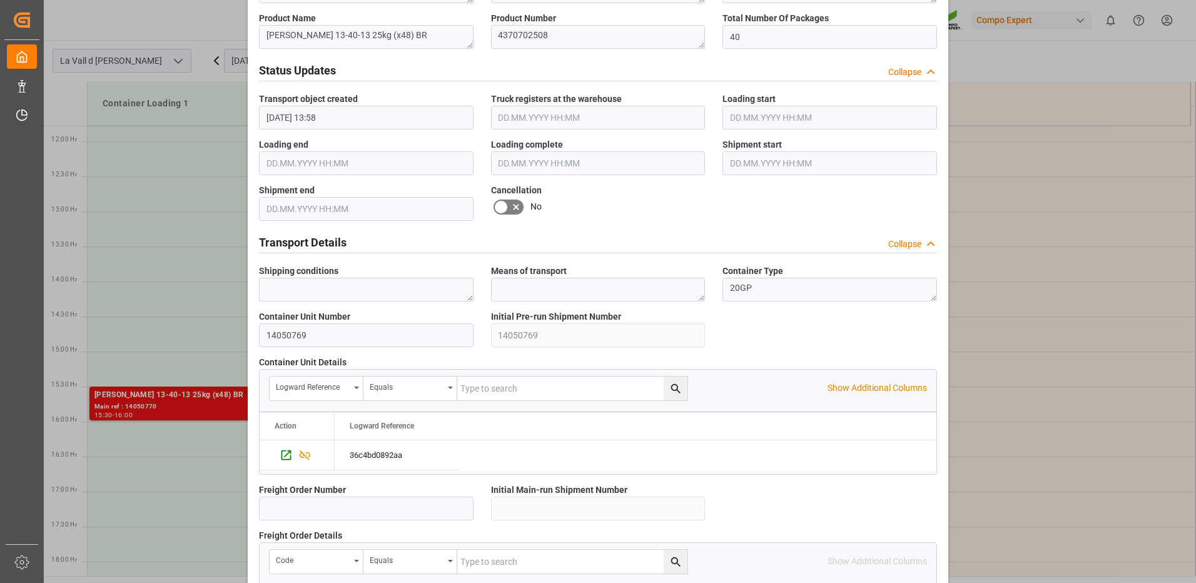
scroll to position [1063, 0]
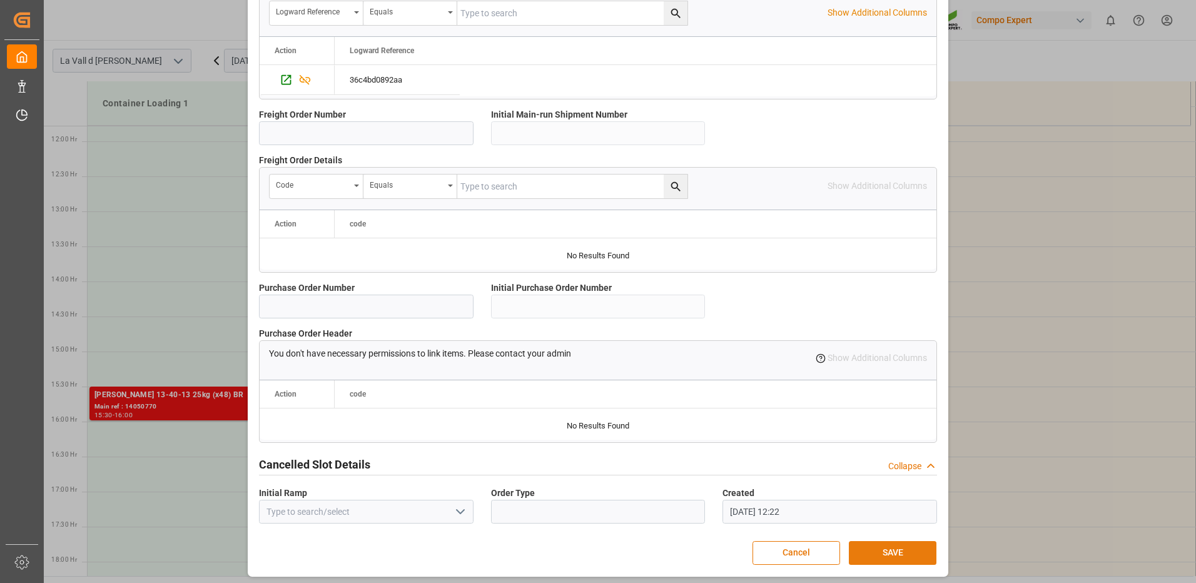
click at [864, 550] on button "SAVE" at bounding box center [893, 553] width 88 height 24
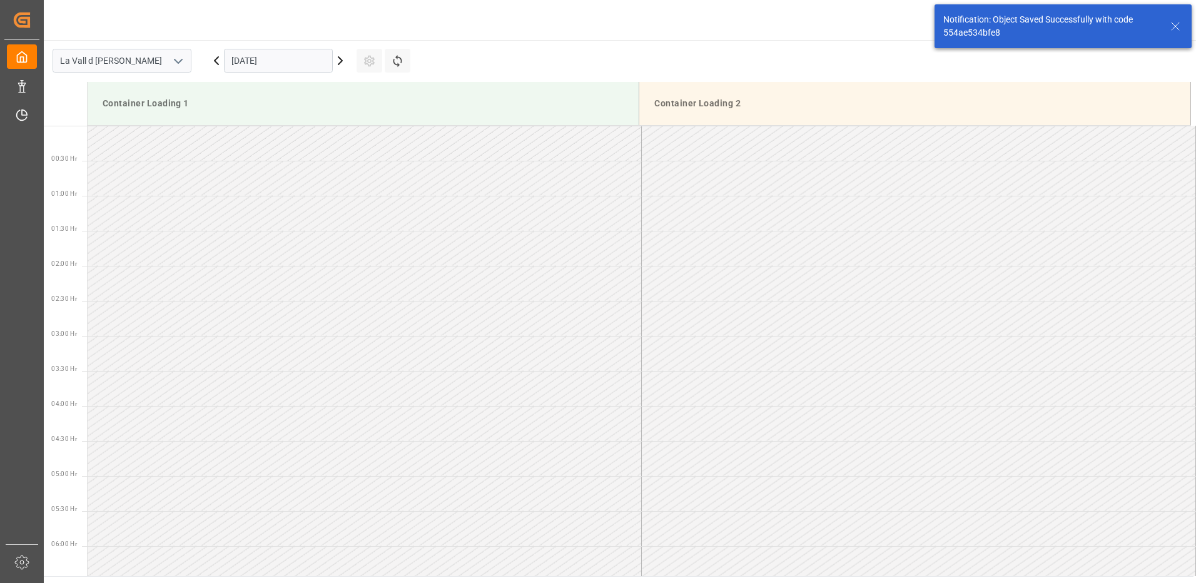
scroll to position [1043, 0]
